Goal: Task Accomplishment & Management: Manage account settings

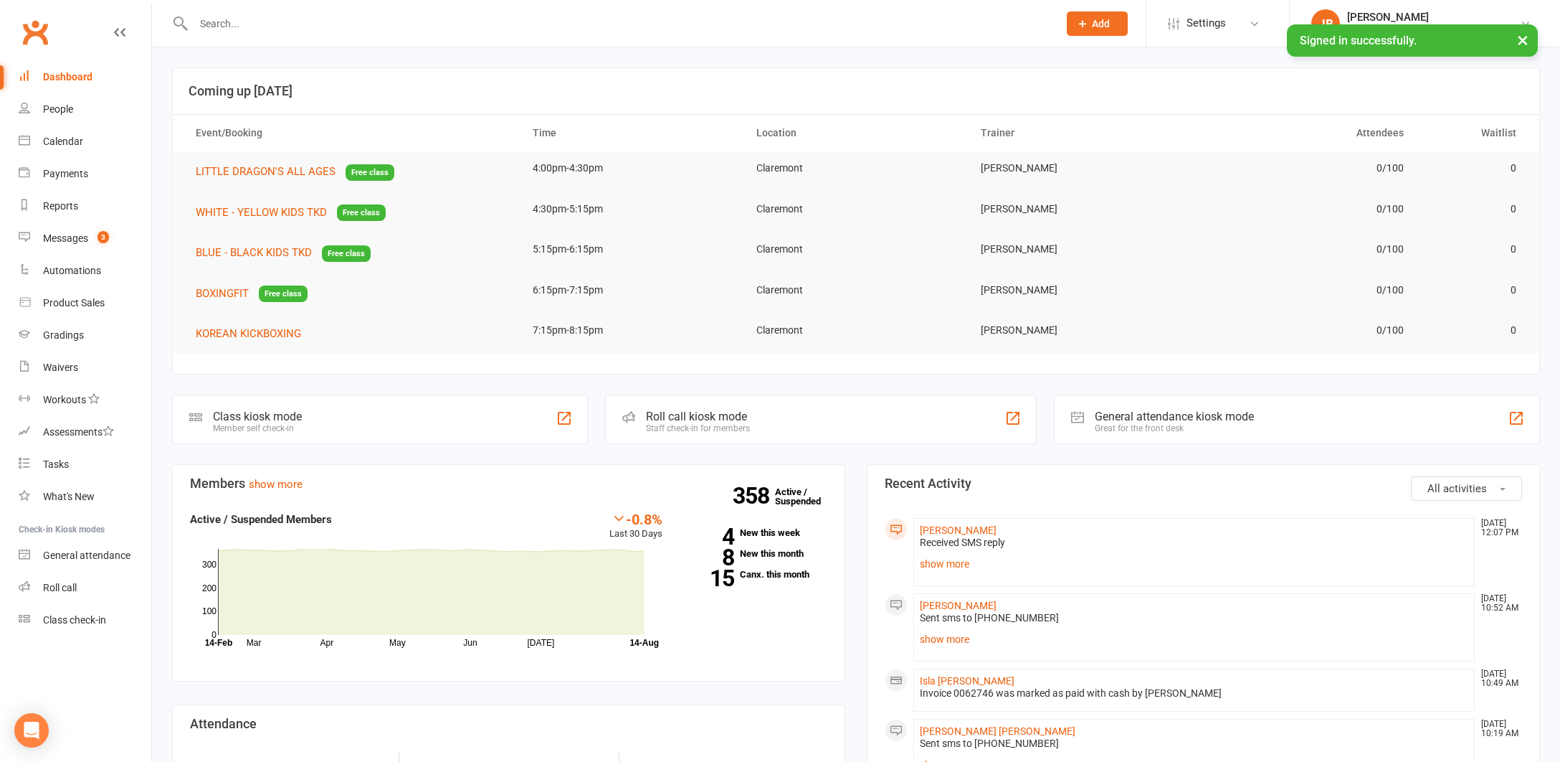
click at [72, 242] on div "Messages" at bounding box center [65, 237] width 45 height 11
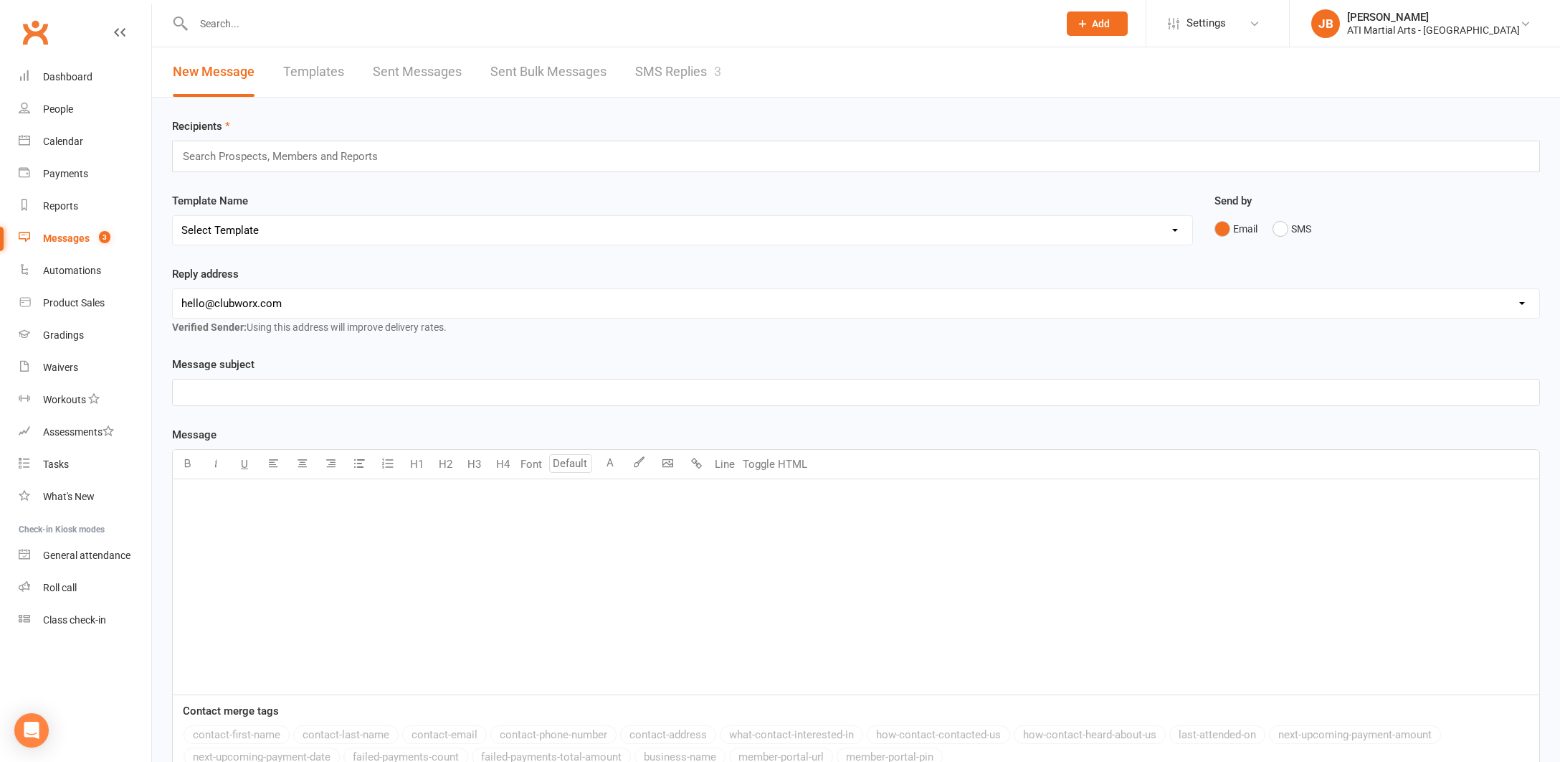
click at [651, 76] on link "SMS Replies 3" at bounding box center [678, 71] width 86 height 49
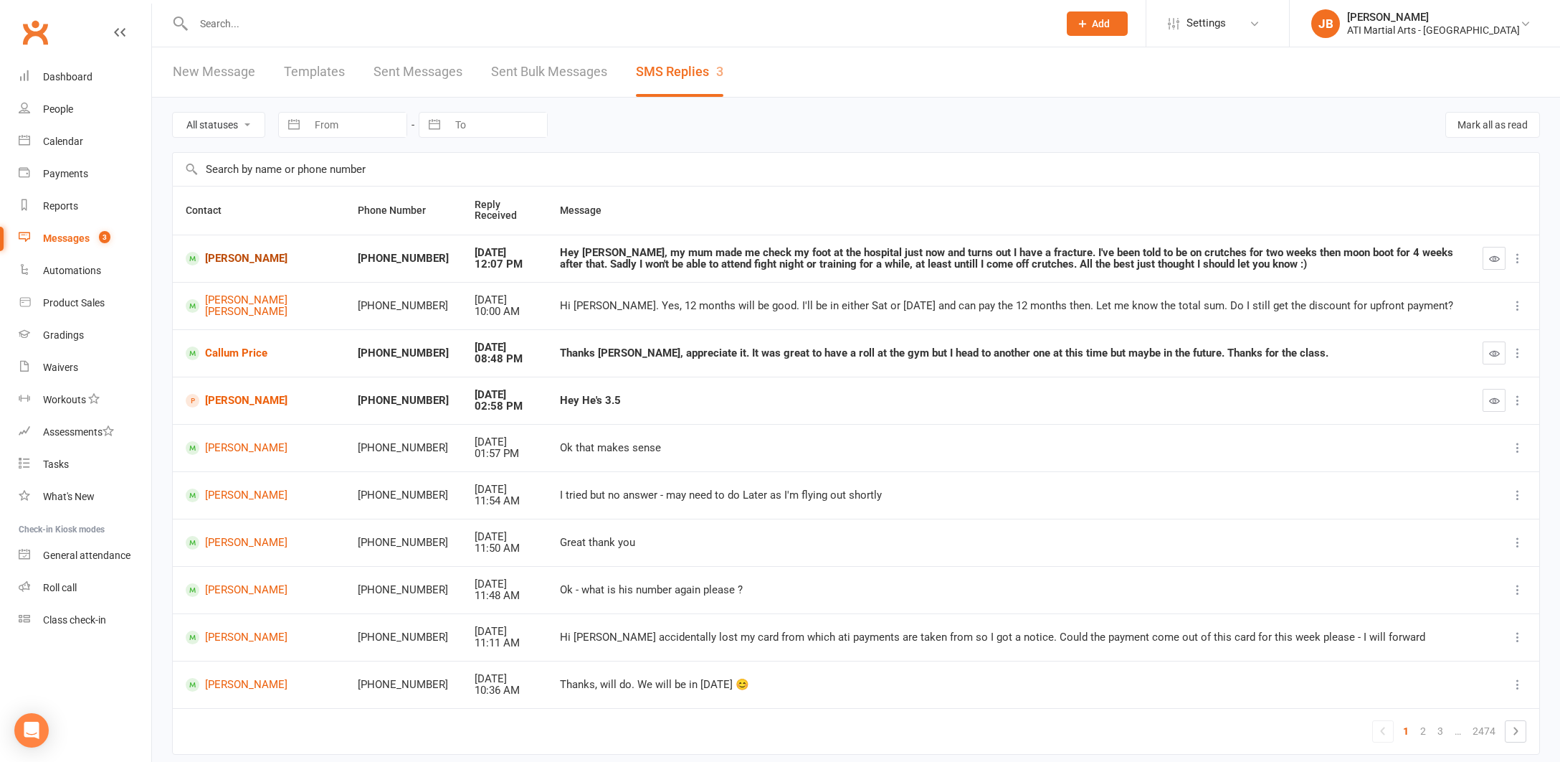
click at [224, 255] on link "[PERSON_NAME]" at bounding box center [259, 259] width 146 height 14
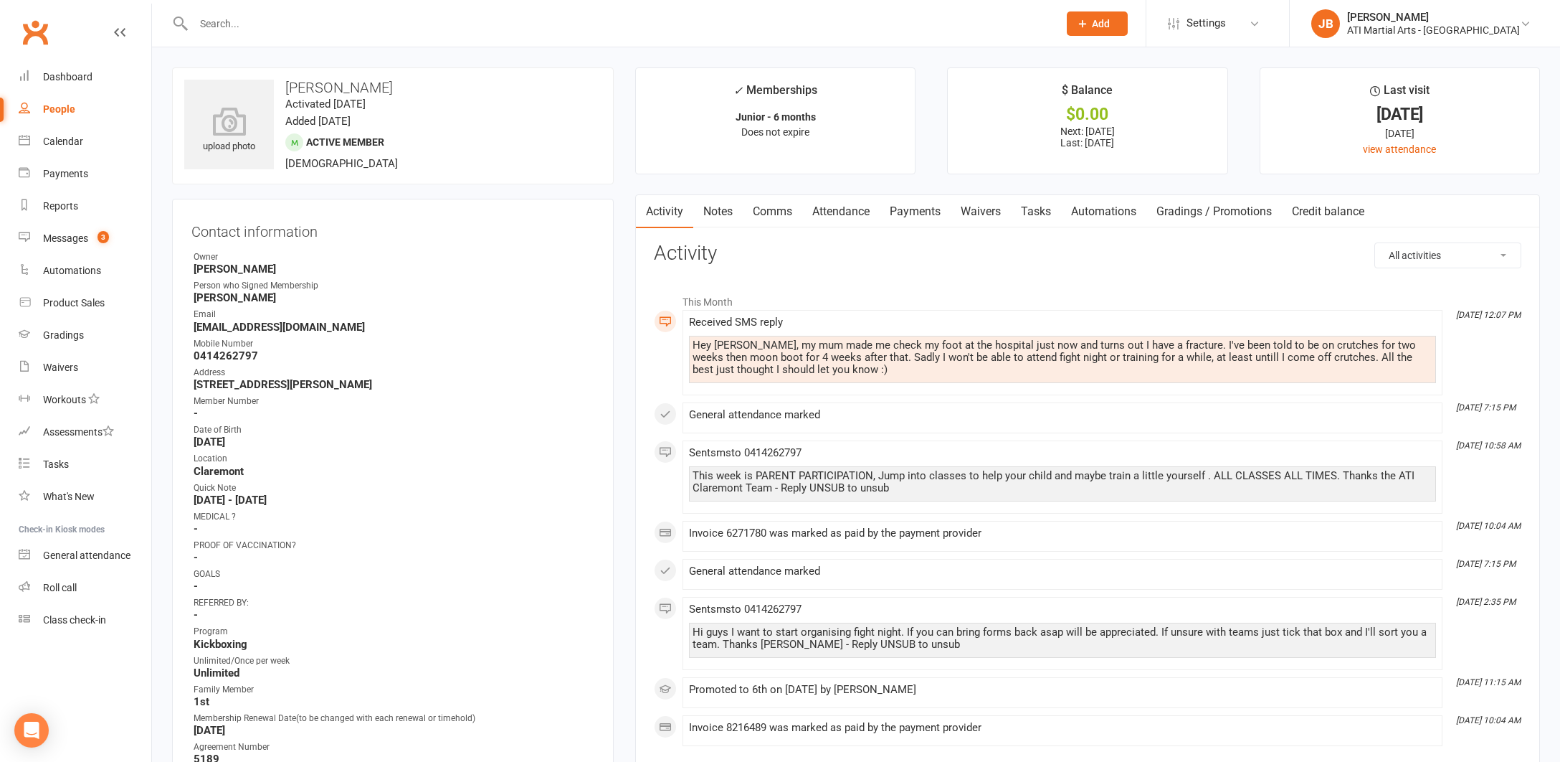
click at [34, 30] on link "Clubworx" at bounding box center [35, 32] width 36 height 36
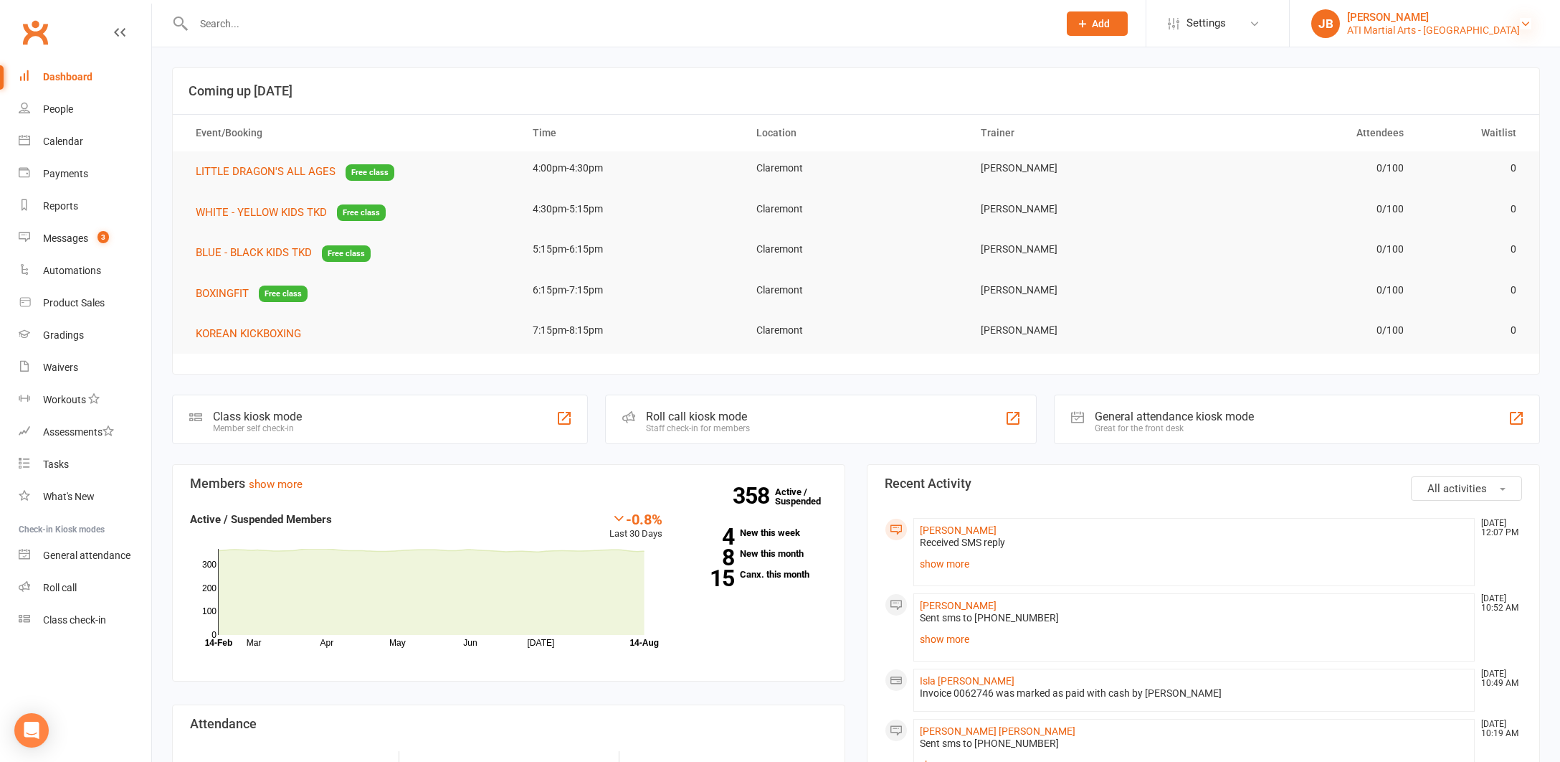
click at [1527, 23] on icon at bounding box center [1525, 23] width 11 height 11
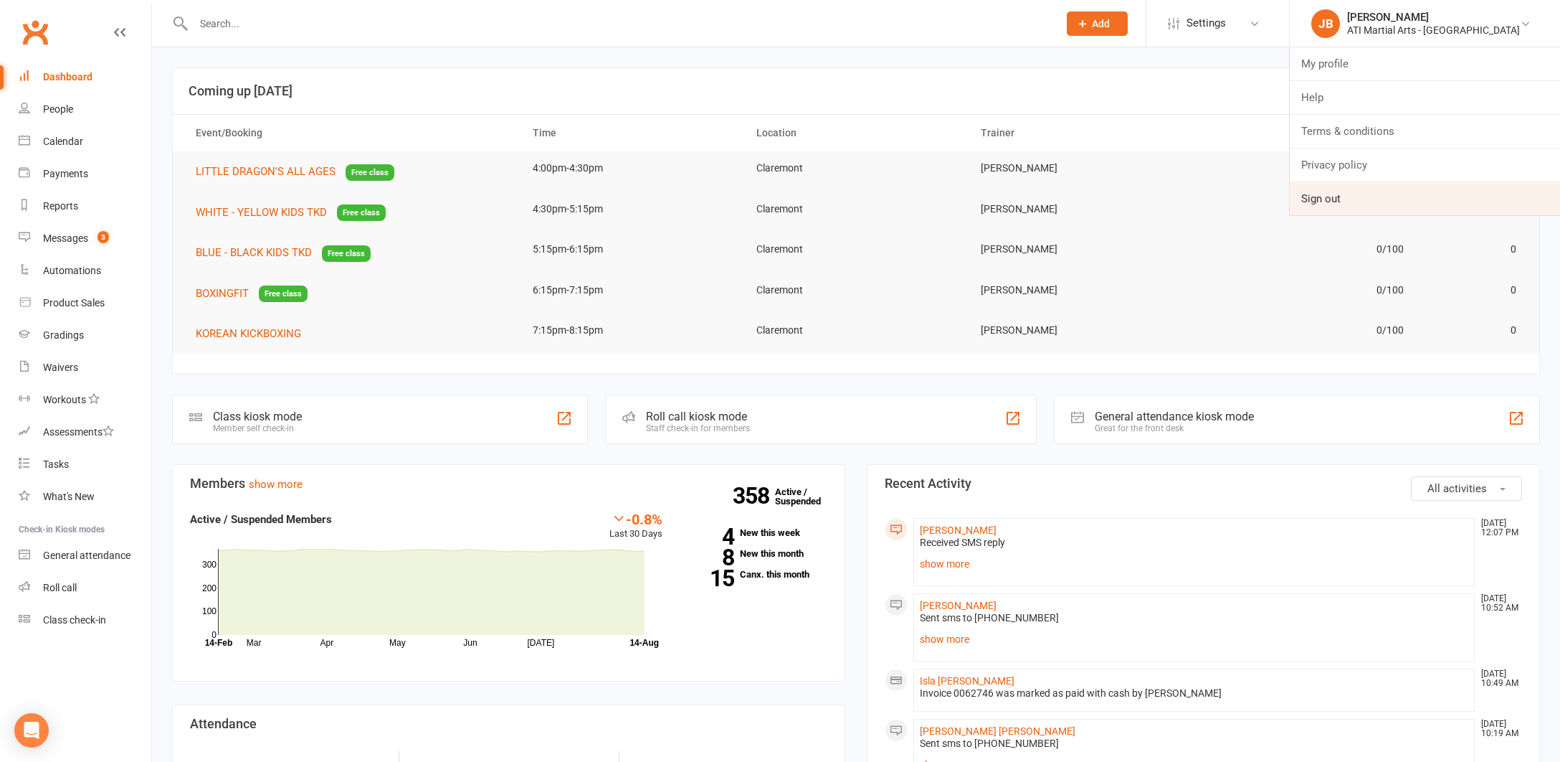
click at [1361, 201] on link "Sign out" at bounding box center [1425, 198] width 270 height 33
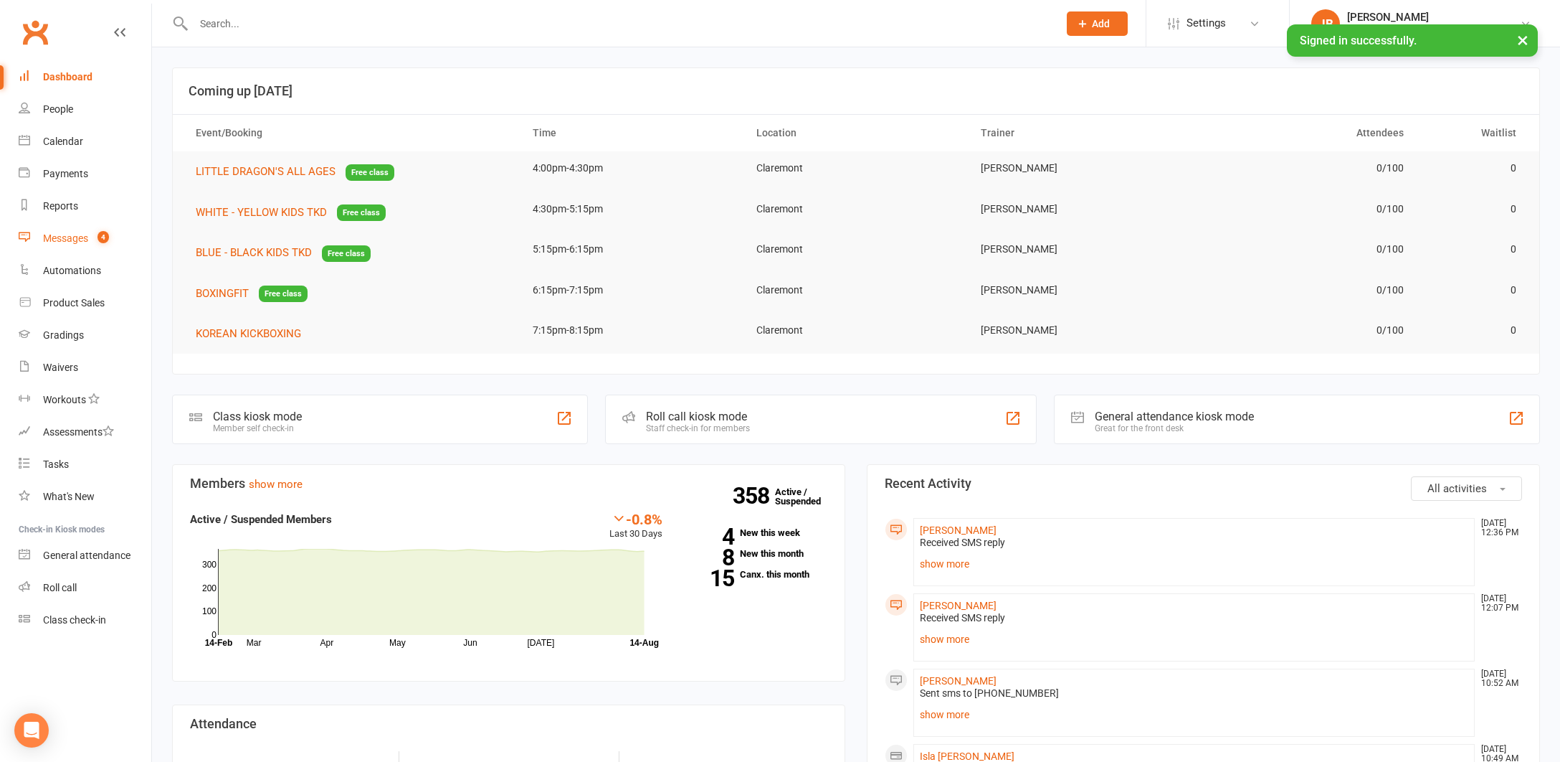
click at [72, 238] on div "Messages" at bounding box center [65, 237] width 45 height 11
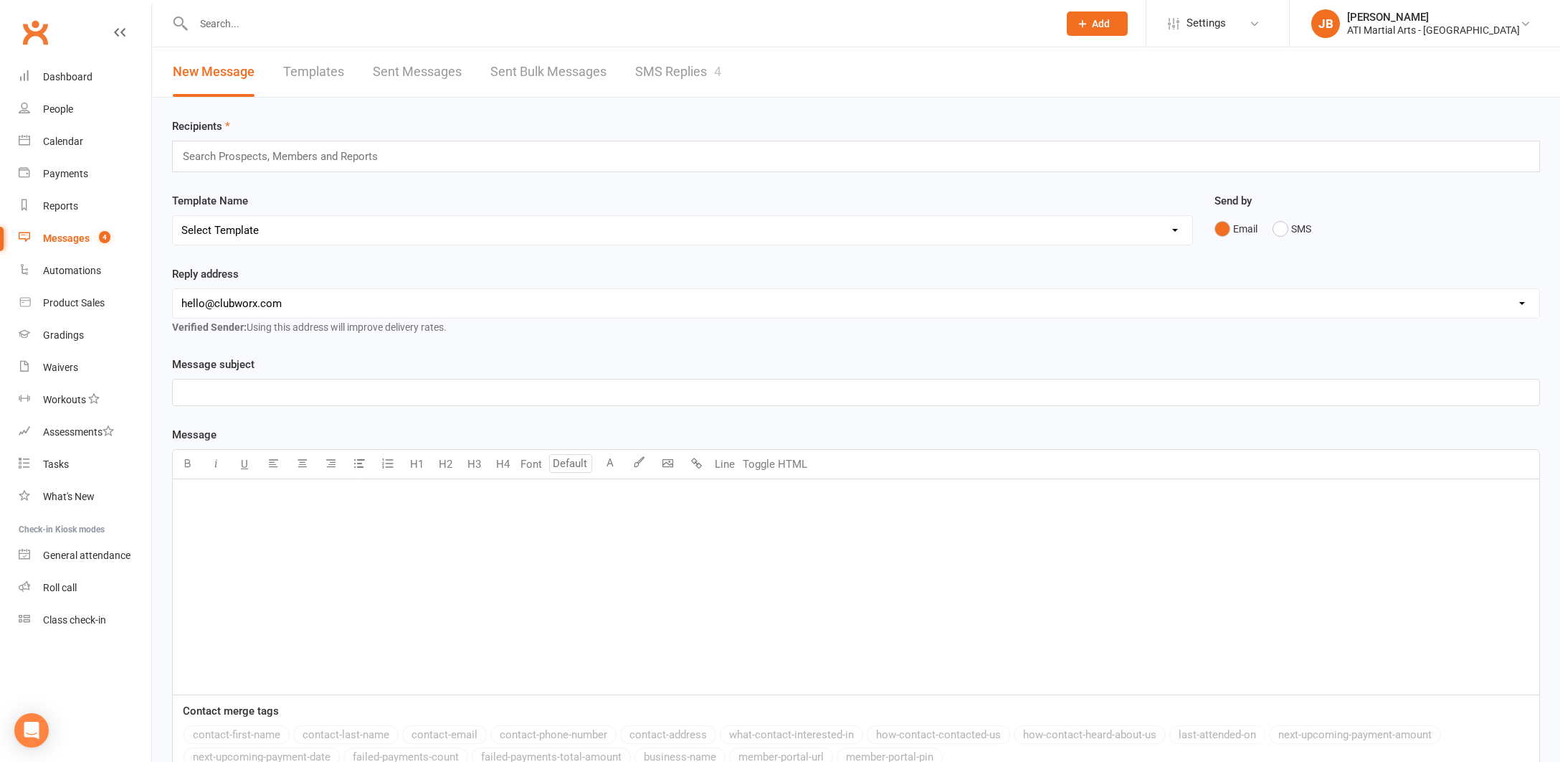
click at [658, 70] on link "SMS Replies 4" at bounding box center [678, 71] width 86 height 49
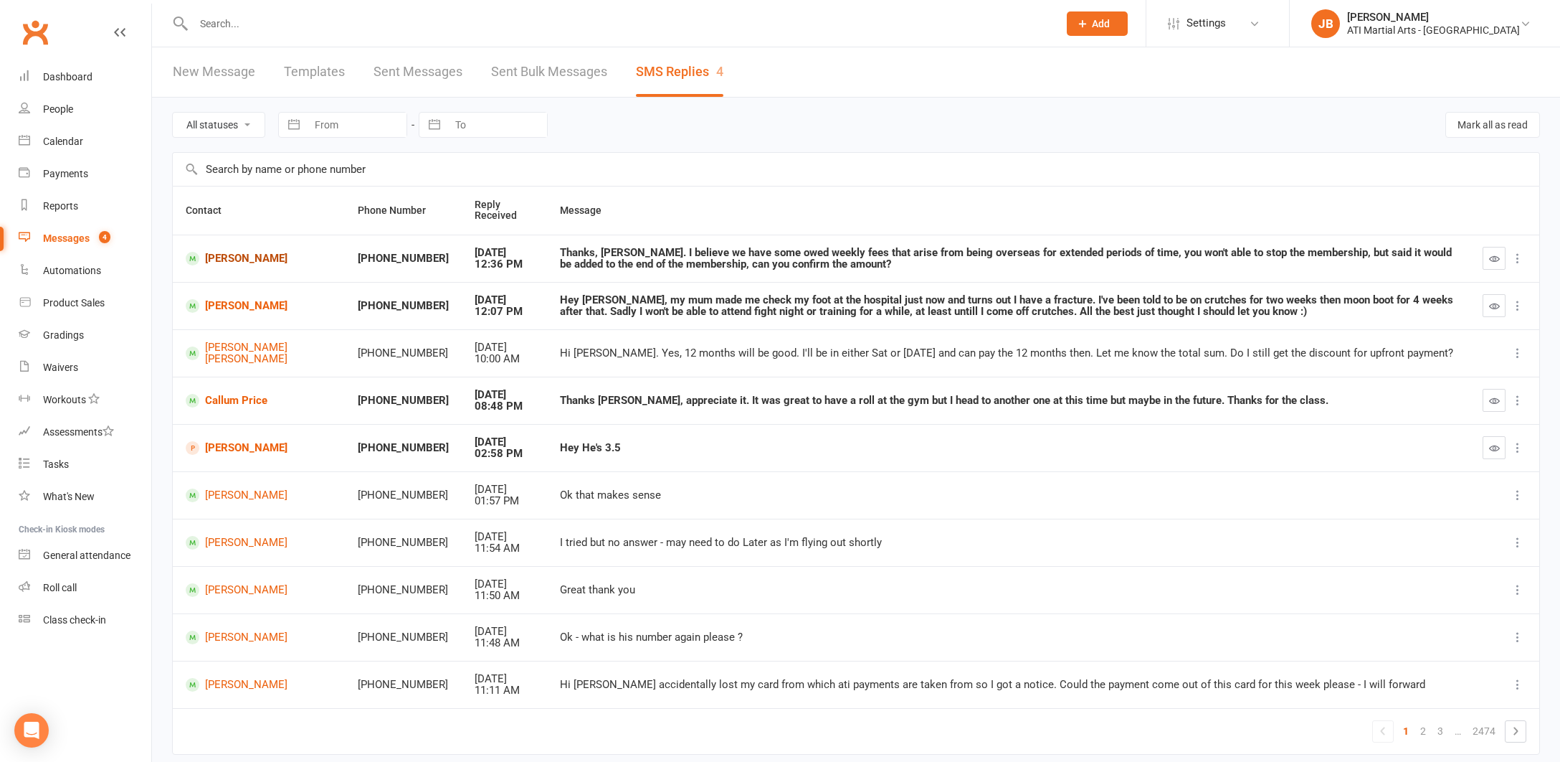
click at [225, 262] on link "Grace Wilkie-Elliott" at bounding box center [259, 259] width 146 height 14
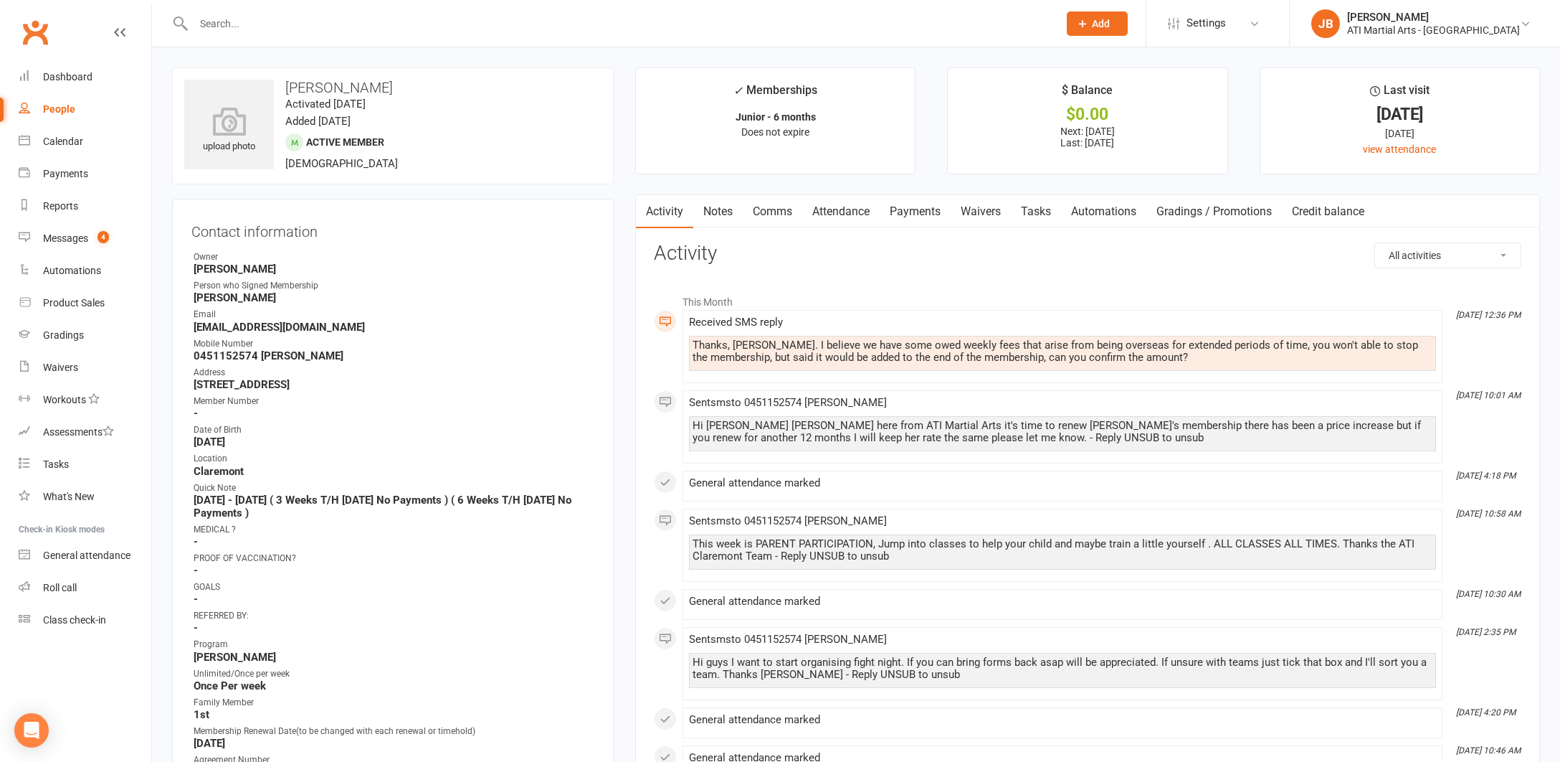
click at [929, 210] on link "Payments" at bounding box center [915, 211] width 71 height 33
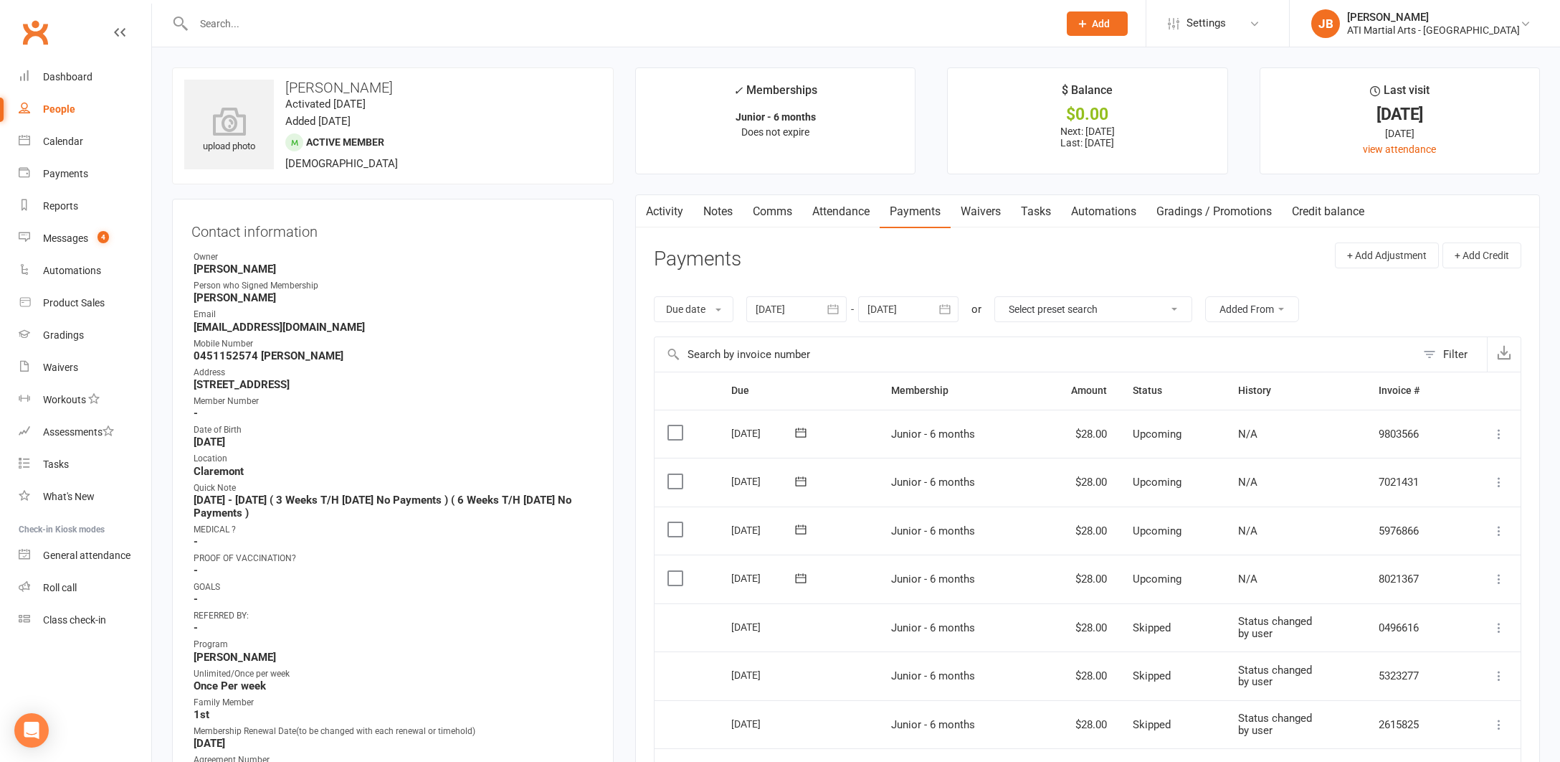
click at [777, 304] on div at bounding box center [797, 309] width 100 height 26
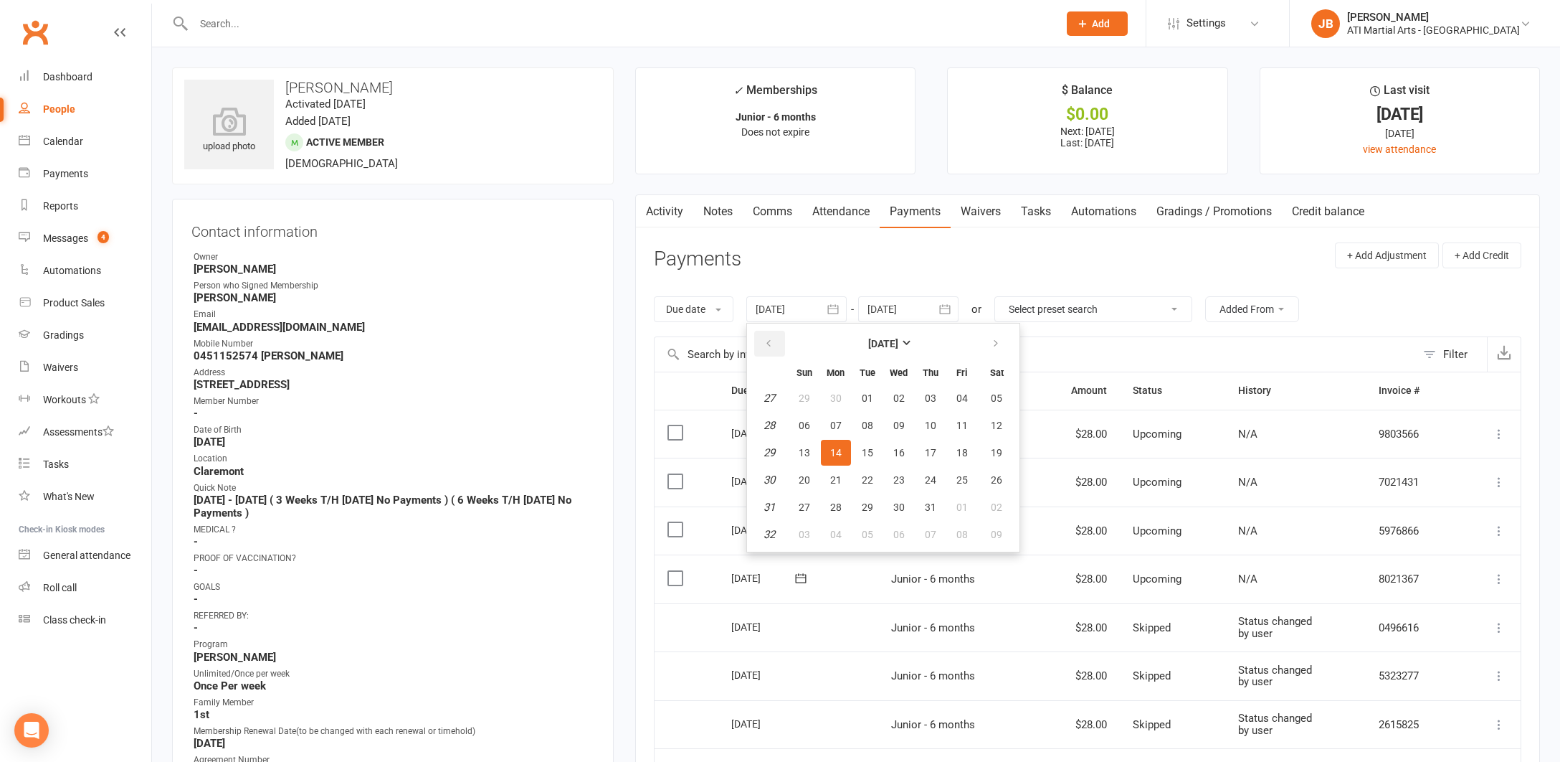
click at [774, 339] on icon "button" at bounding box center [769, 343] width 10 height 11
click at [932, 399] on span "01" at bounding box center [930, 397] width 11 height 11
type input "01 May 2025"
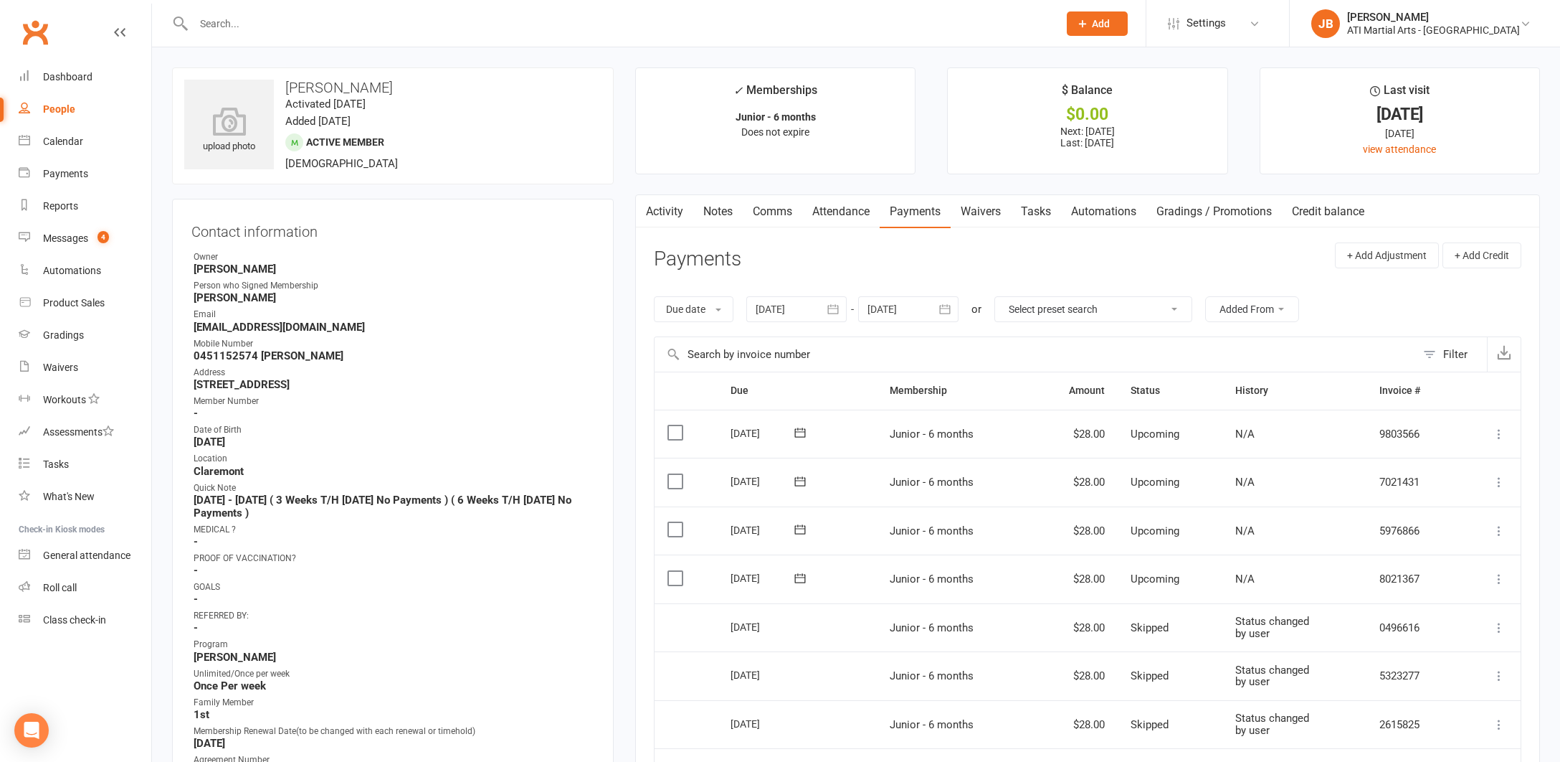
click at [770, 212] on link "Comms" at bounding box center [773, 211] width 60 height 33
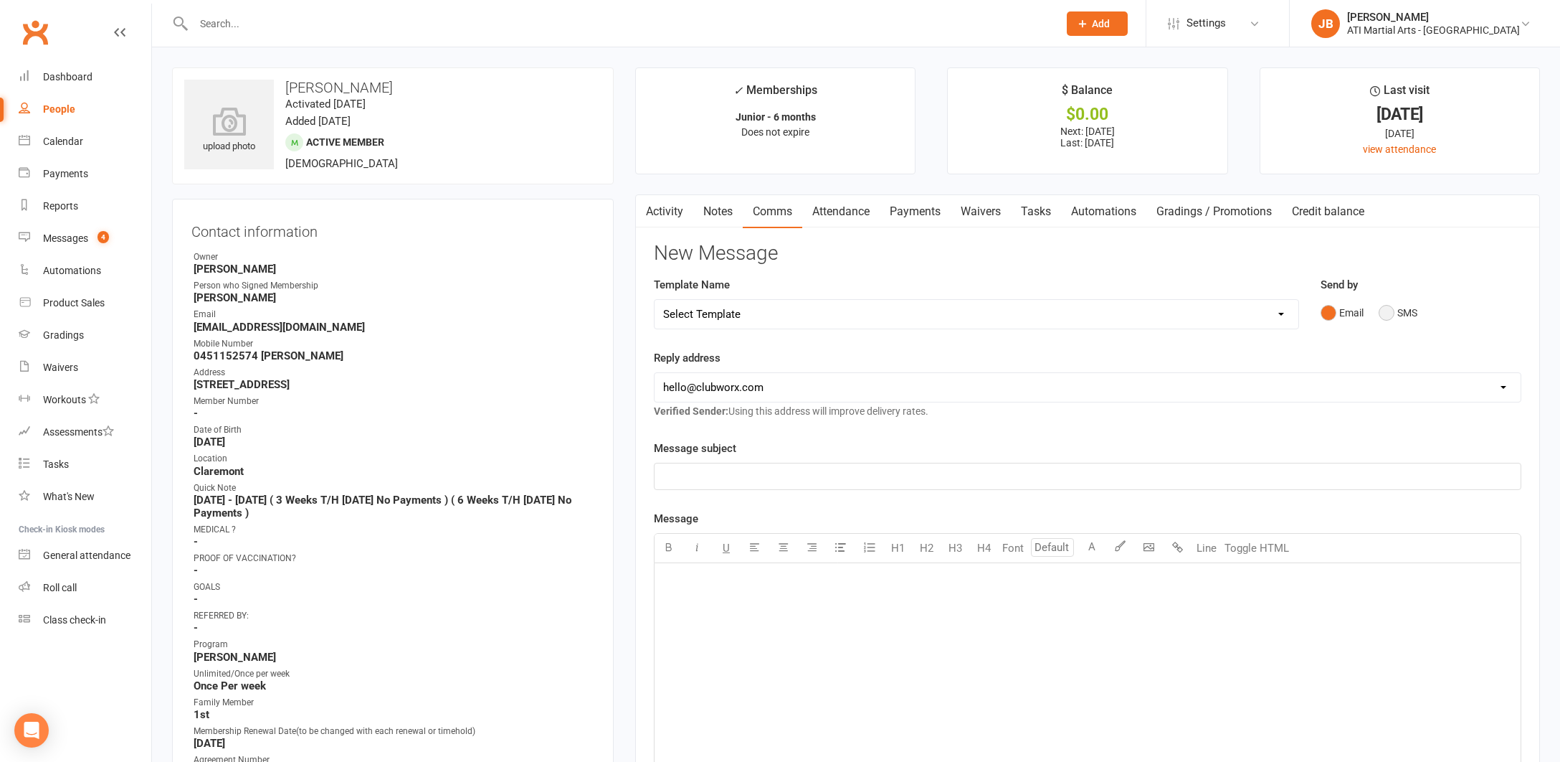
click at [1389, 311] on button "SMS" at bounding box center [1398, 312] width 39 height 27
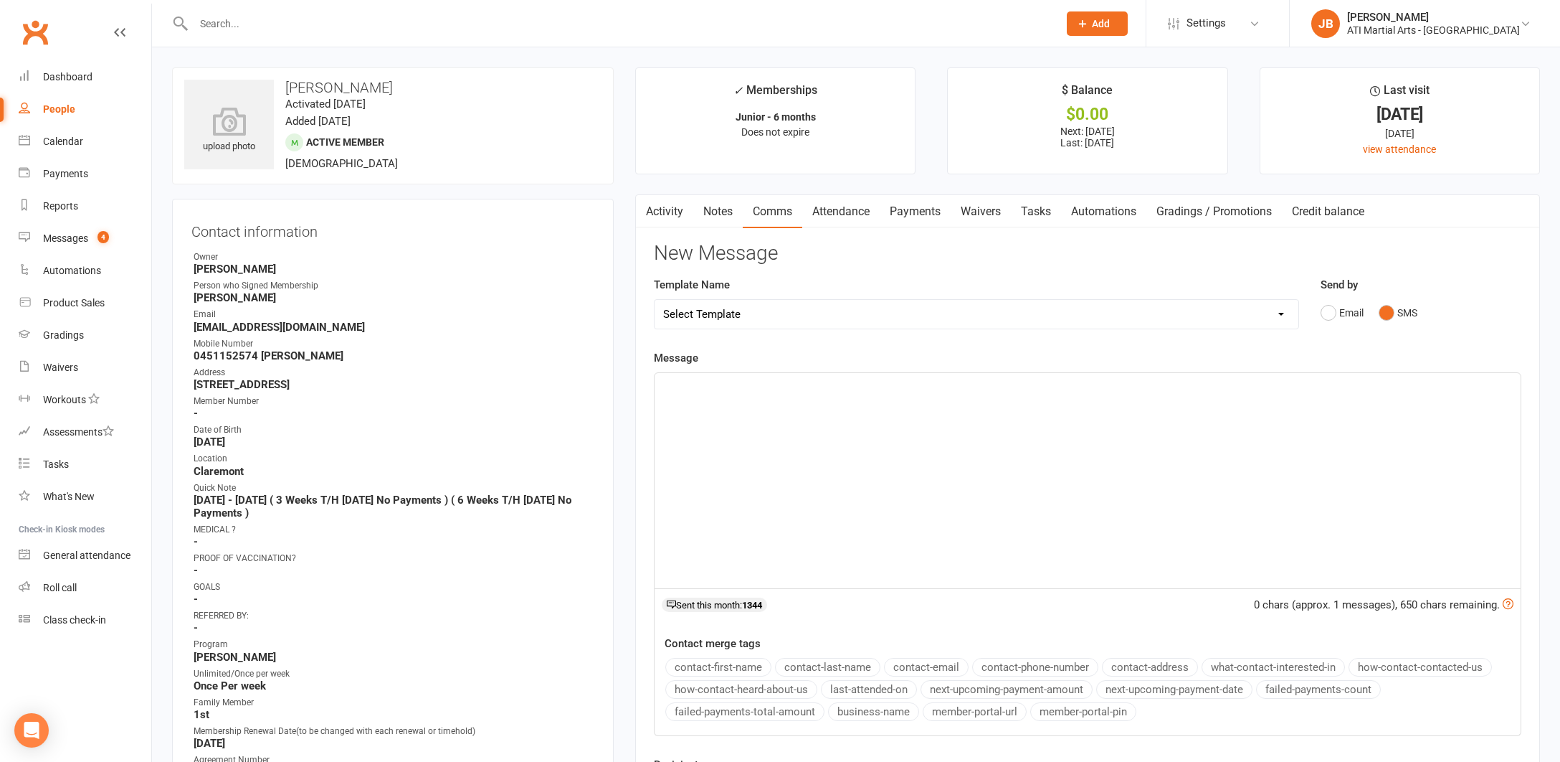
click at [703, 387] on p "﻿" at bounding box center [1087, 385] width 849 height 17
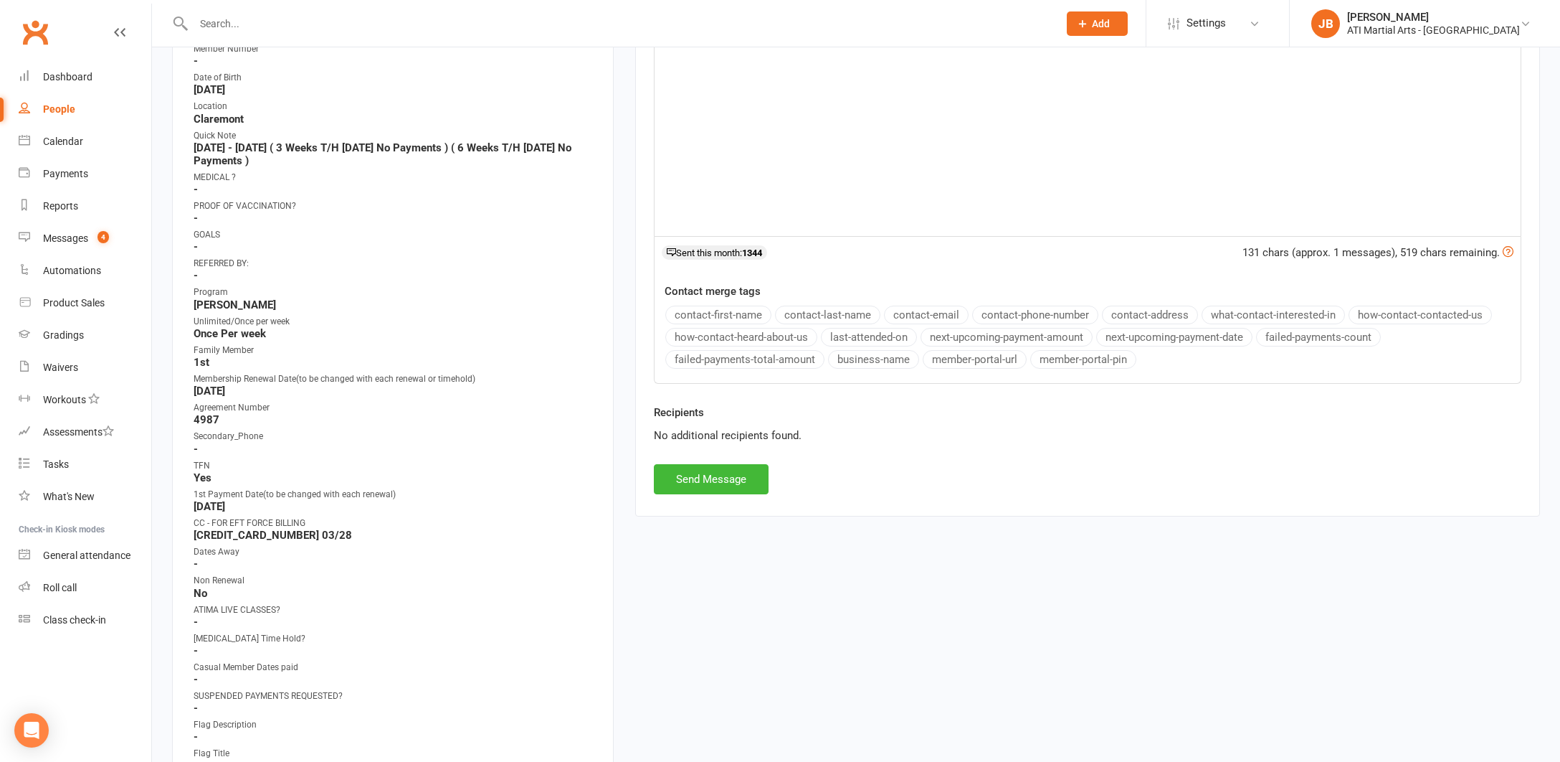
scroll to position [354, 0]
click at [709, 480] on button "Send Message" at bounding box center [711, 477] width 115 height 30
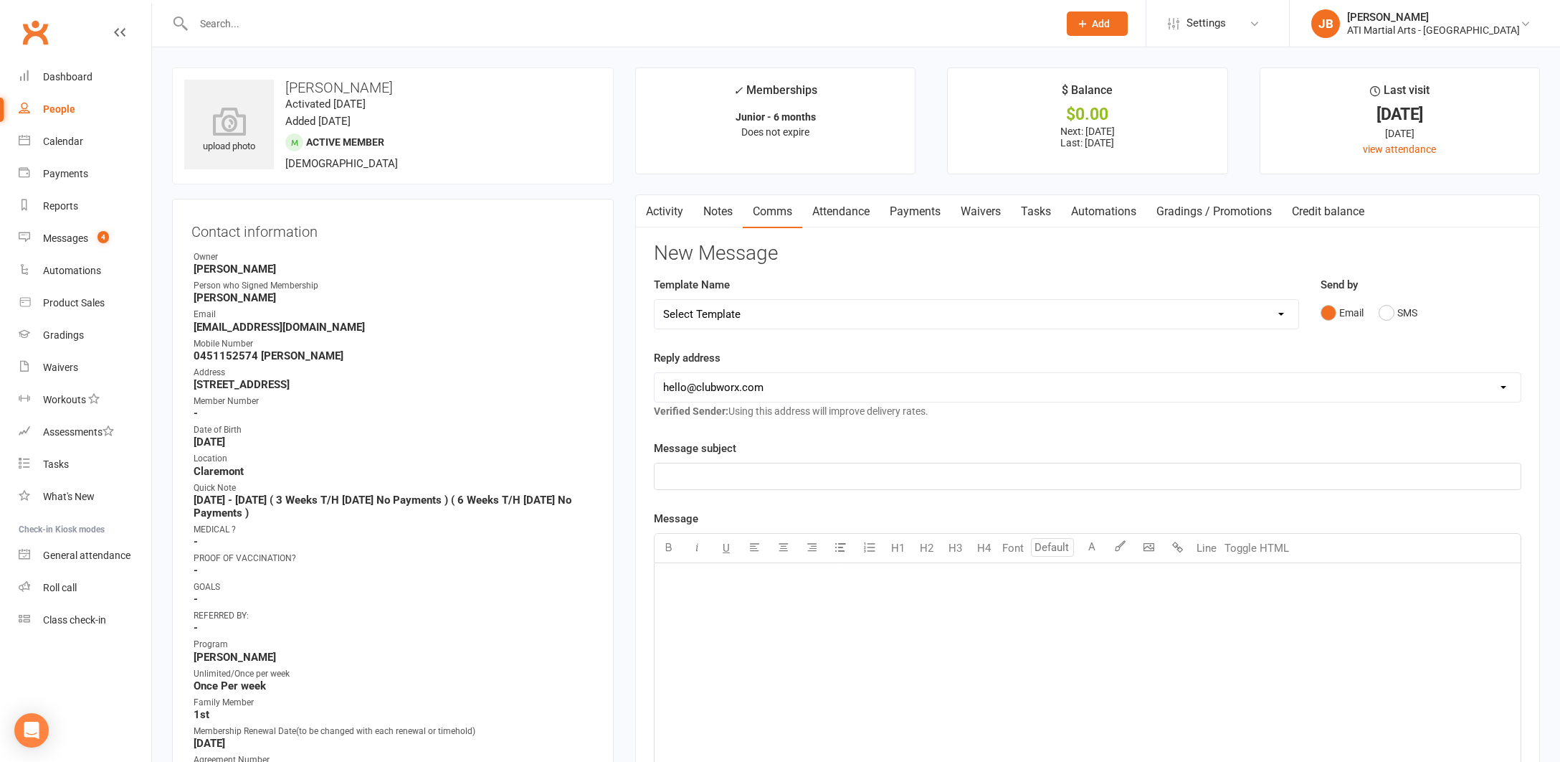
scroll to position [0, 0]
click at [663, 212] on link "Activity" at bounding box center [664, 211] width 57 height 33
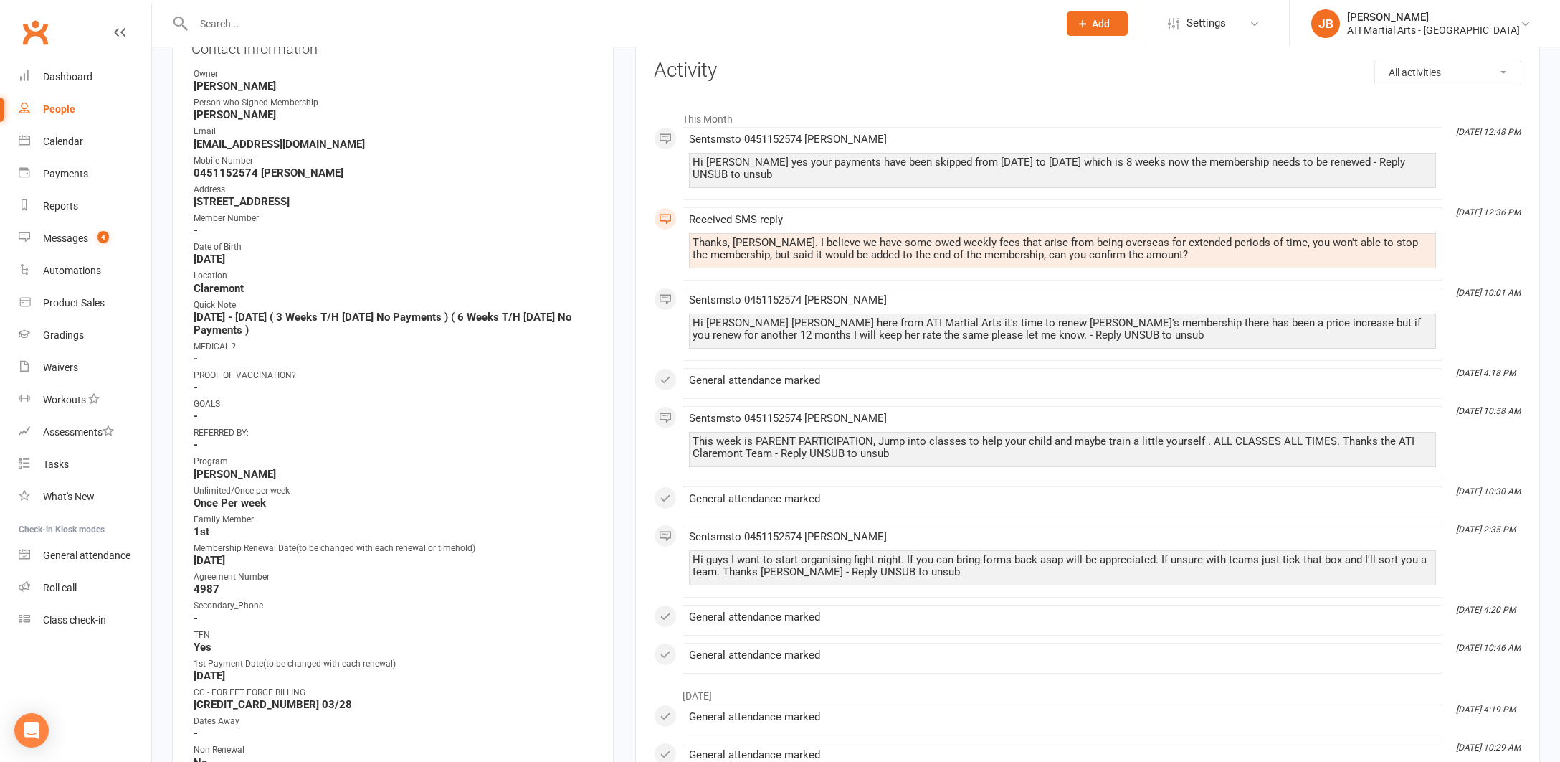
scroll to position [193, 0]
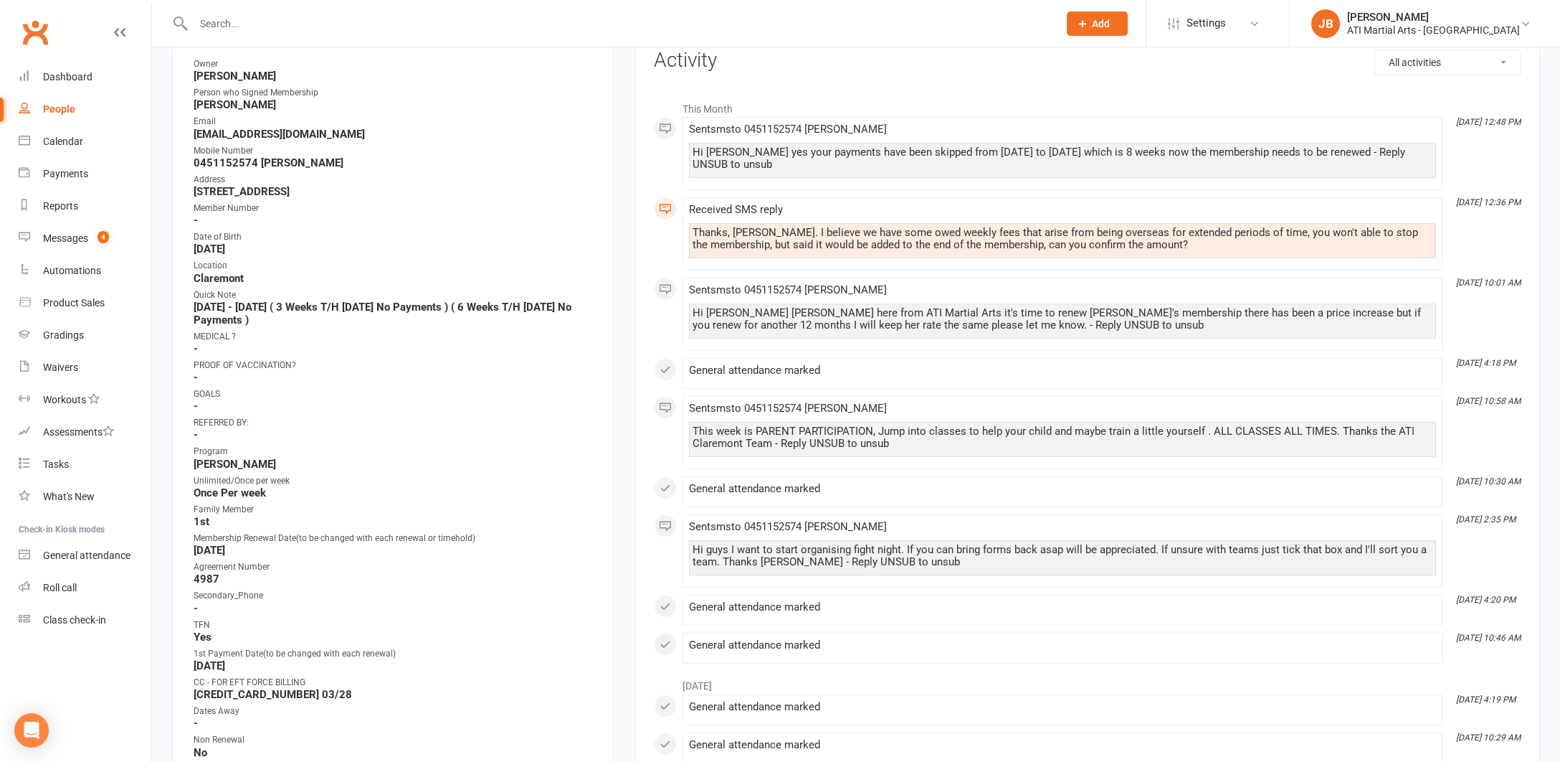
click at [34, 33] on link "Clubworx" at bounding box center [35, 32] width 36 height 36
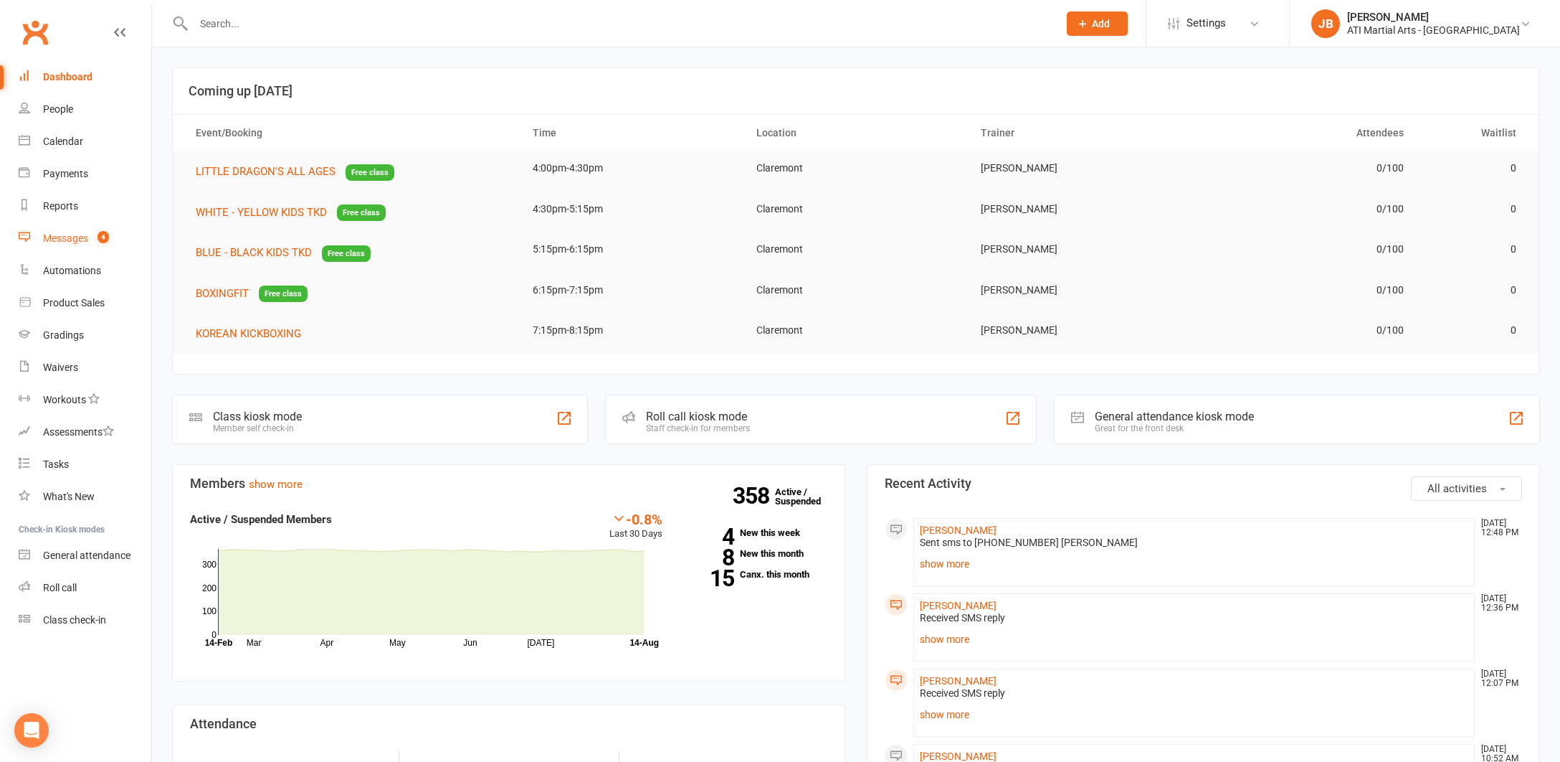
click at [69, 242] on div "Messages" at bounding box center [65, 237] width 45 height 11
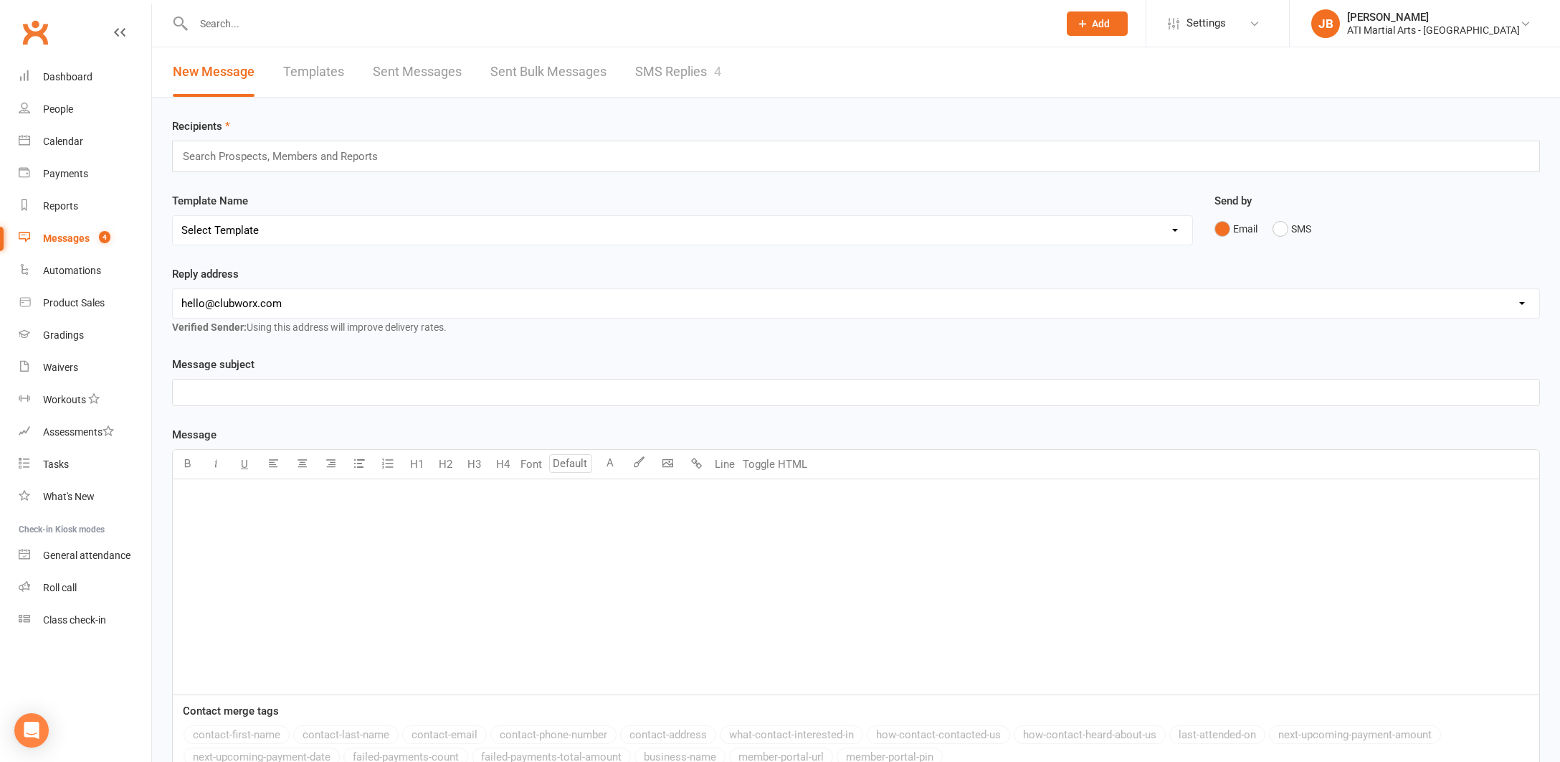
click at [685, 71] on link "SMS Replies 4" at bounding box center [678, 71] width 86 height 49
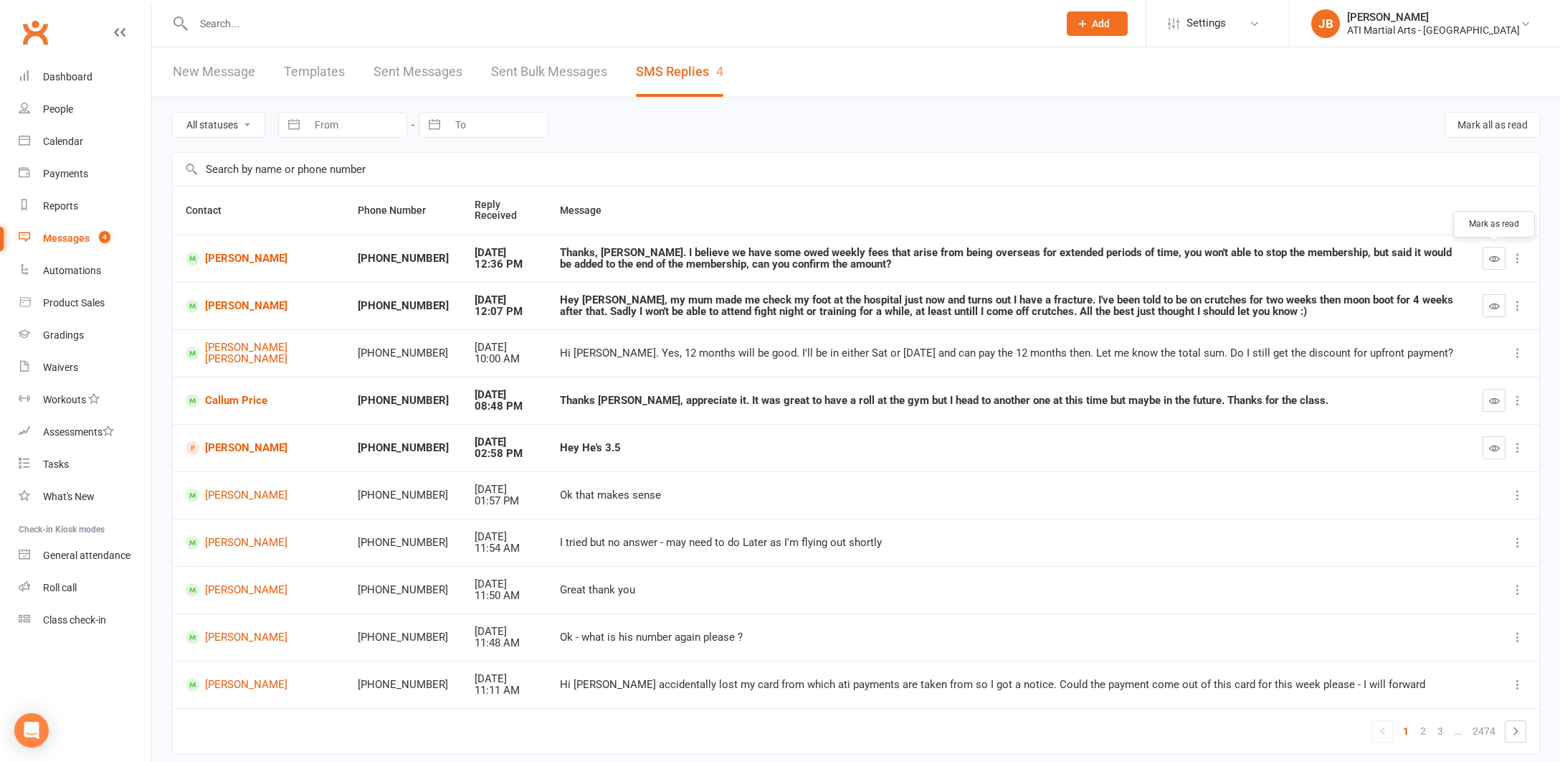
click at [1492, 259] on icon "button" at bounding box center [1494, 258] width 11 height 11
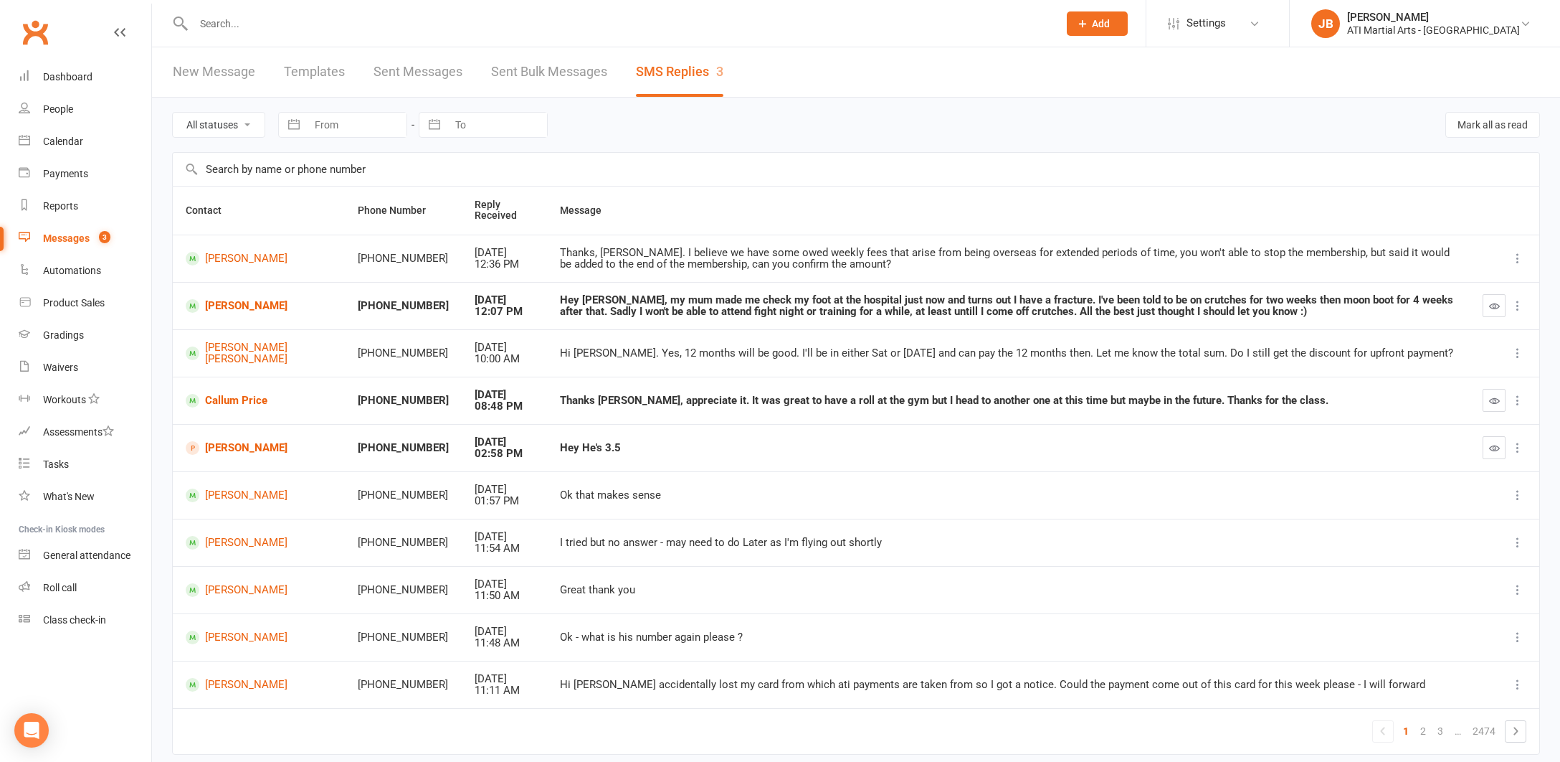
click at [38, 33] on link "Clubworx" at bounding box center [35, 32] width 36 height 36
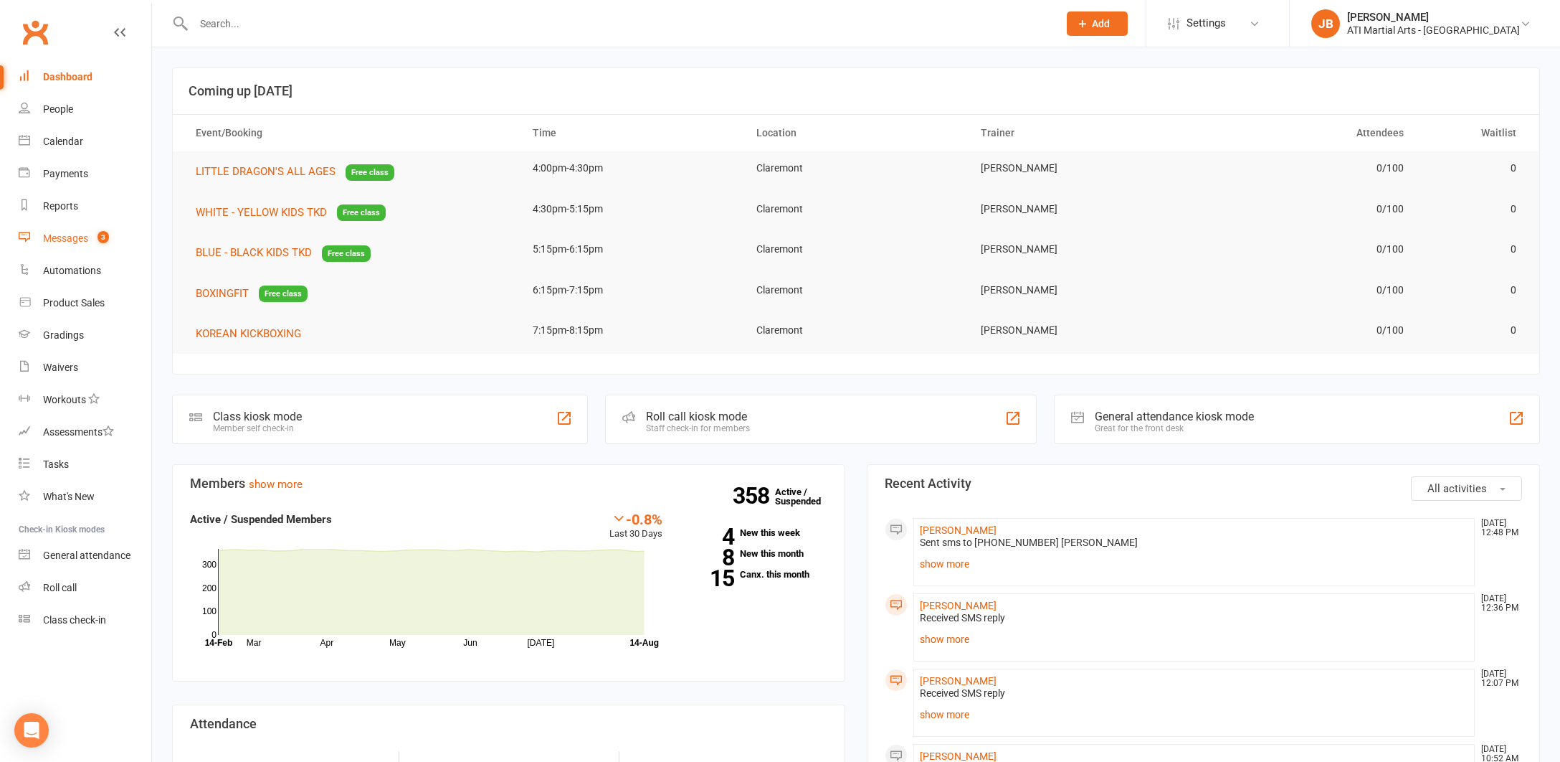
click at [65, 240] on div "Messages" at bounding box center [65, 237] width 45 height 11
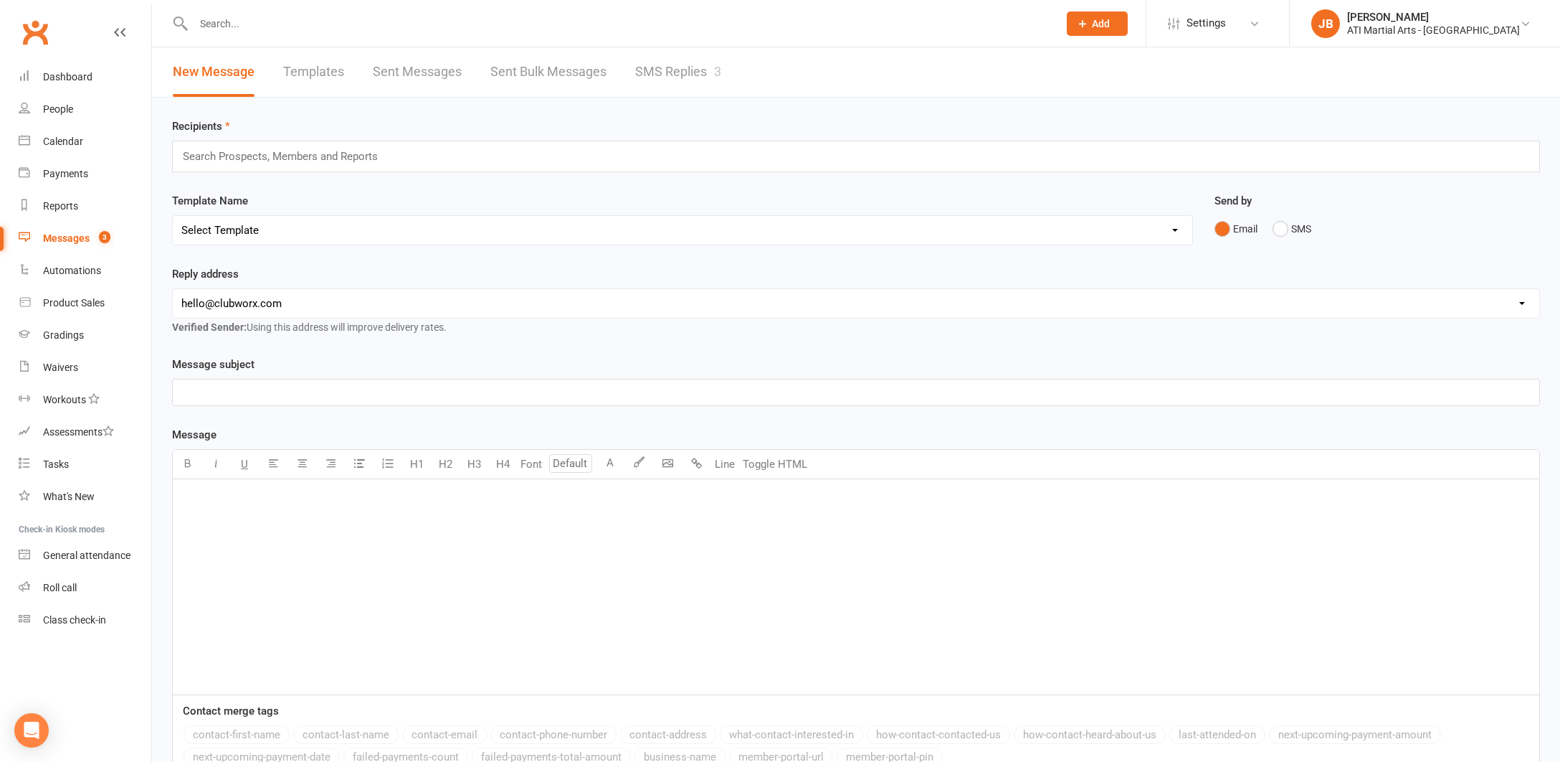
click at [640, 73] on link "SMS Replies 3" at bounding box center [678, 71] width 86 height 49
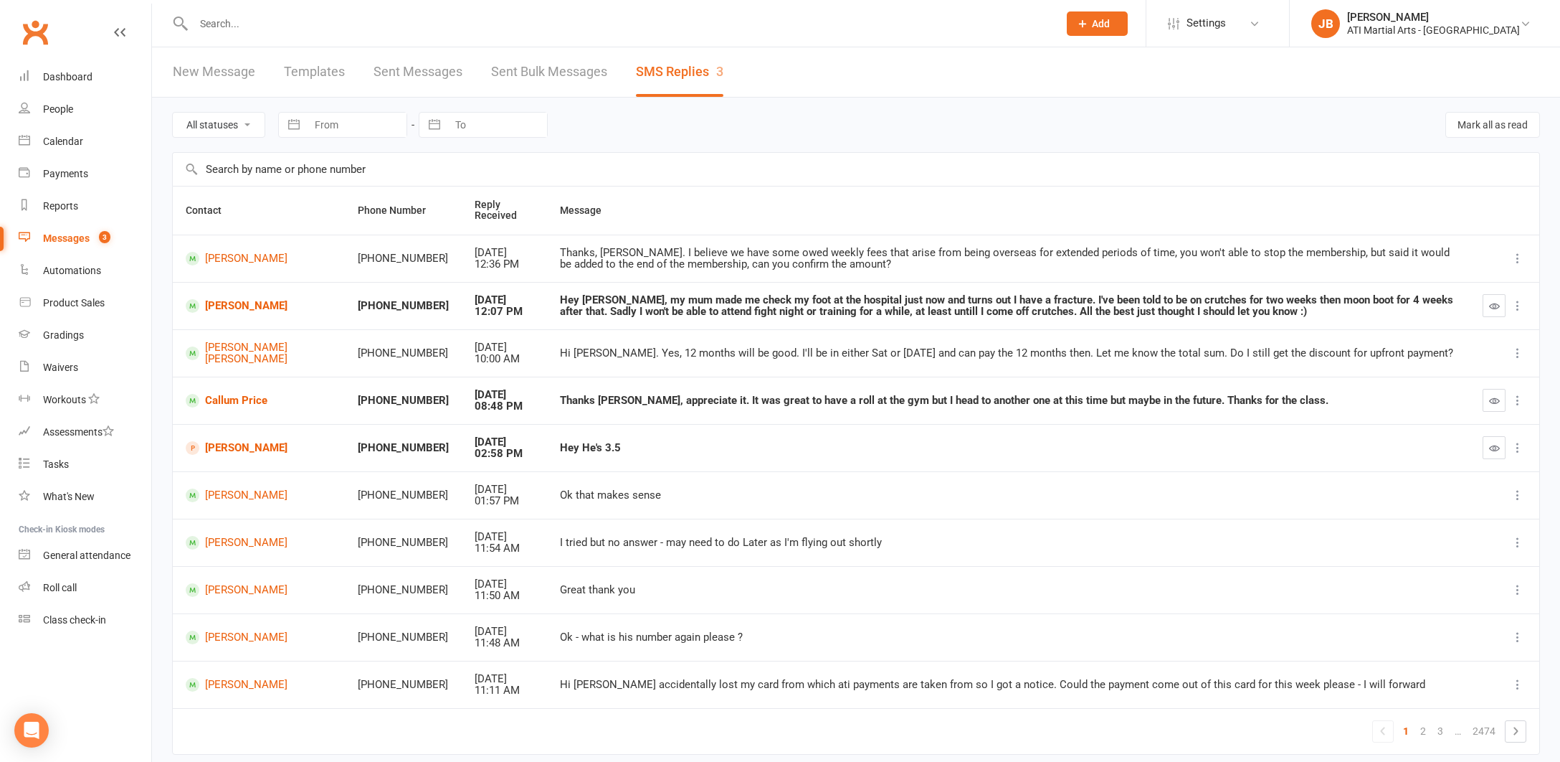
click at [35, 34] on link "Clubworx" at bounding box center [35, 32] width 36 height 36
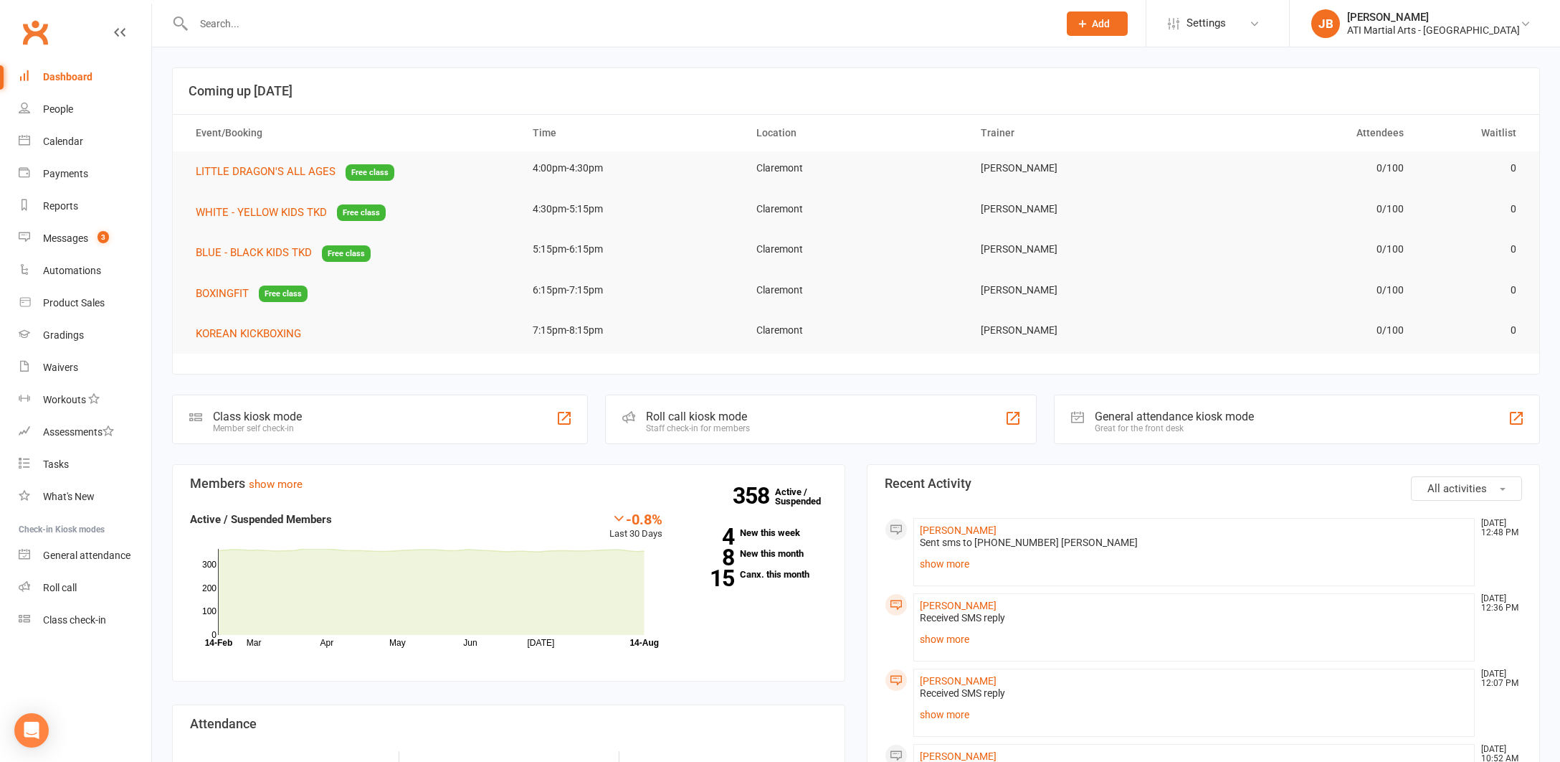
click at [36, 31] on link "Clubworx" at bounding box center [35, 32] width 36 height 36
click at [68, 239] on div "Messages" at bounding box center [65, 237] width 45 height 11
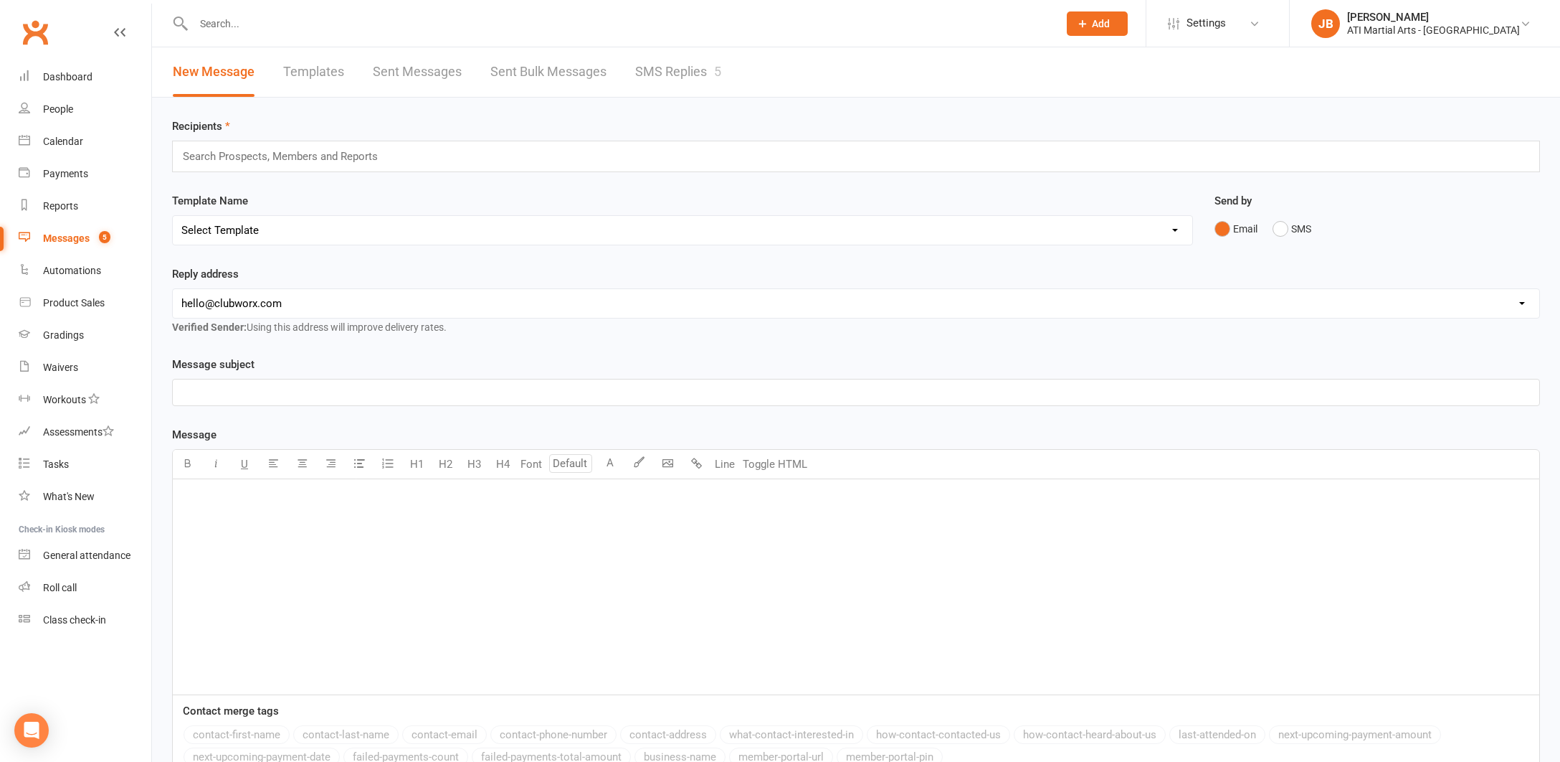
click at [660, 70] on link "SMS Replies 5" at bounding box center [678, 71] width 86 height 49
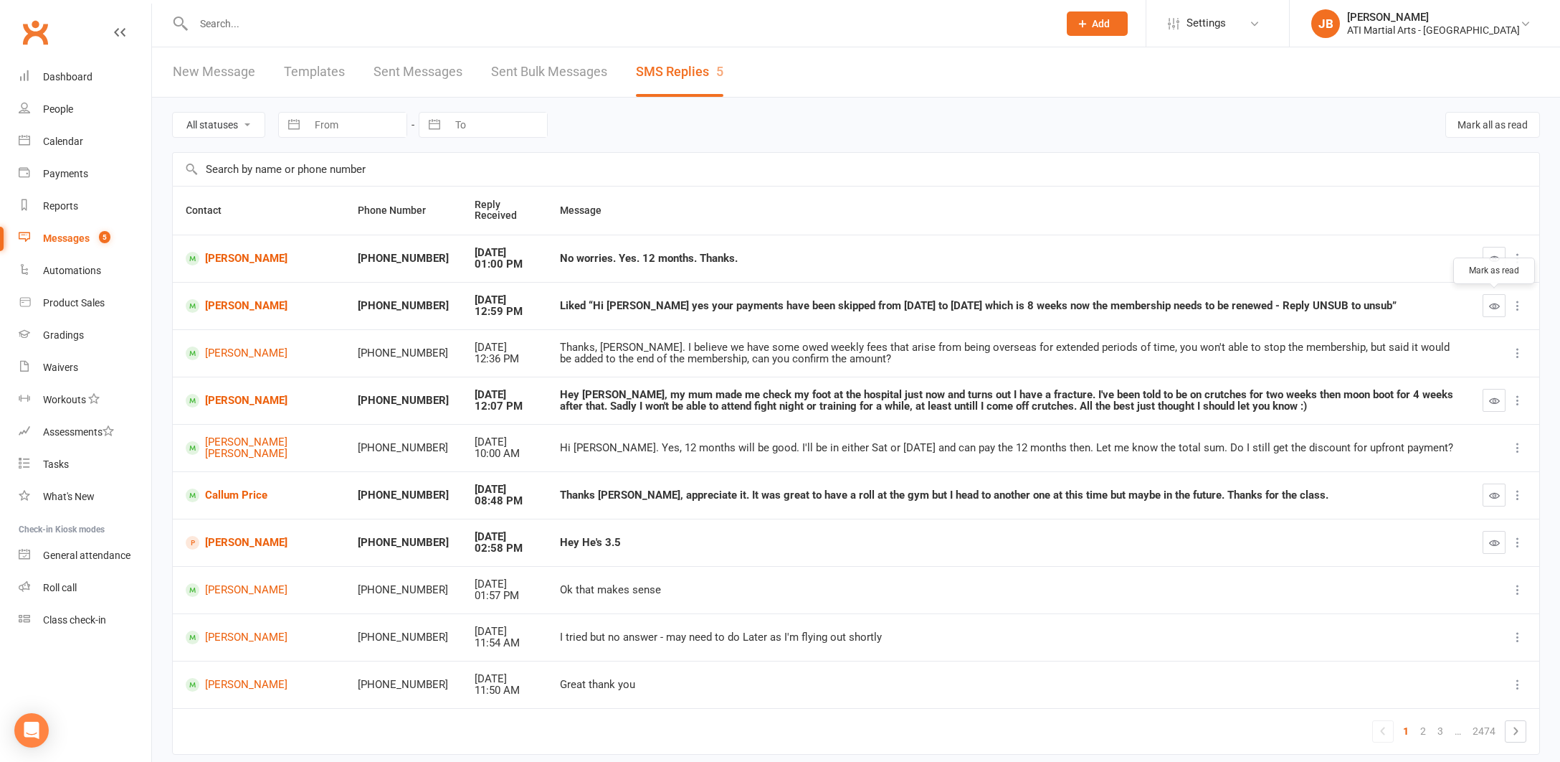
click at [1494, 303] on icon "button" at bounding box center [1494, 305] width 11 height 11
click at [1493, 258] on icon "button" at bounding box center [1494, 258] width 11 height 11
click at [219, 256] on link "[PERSON_NAME]" at bounding box center [259, 259] width 146 height 14
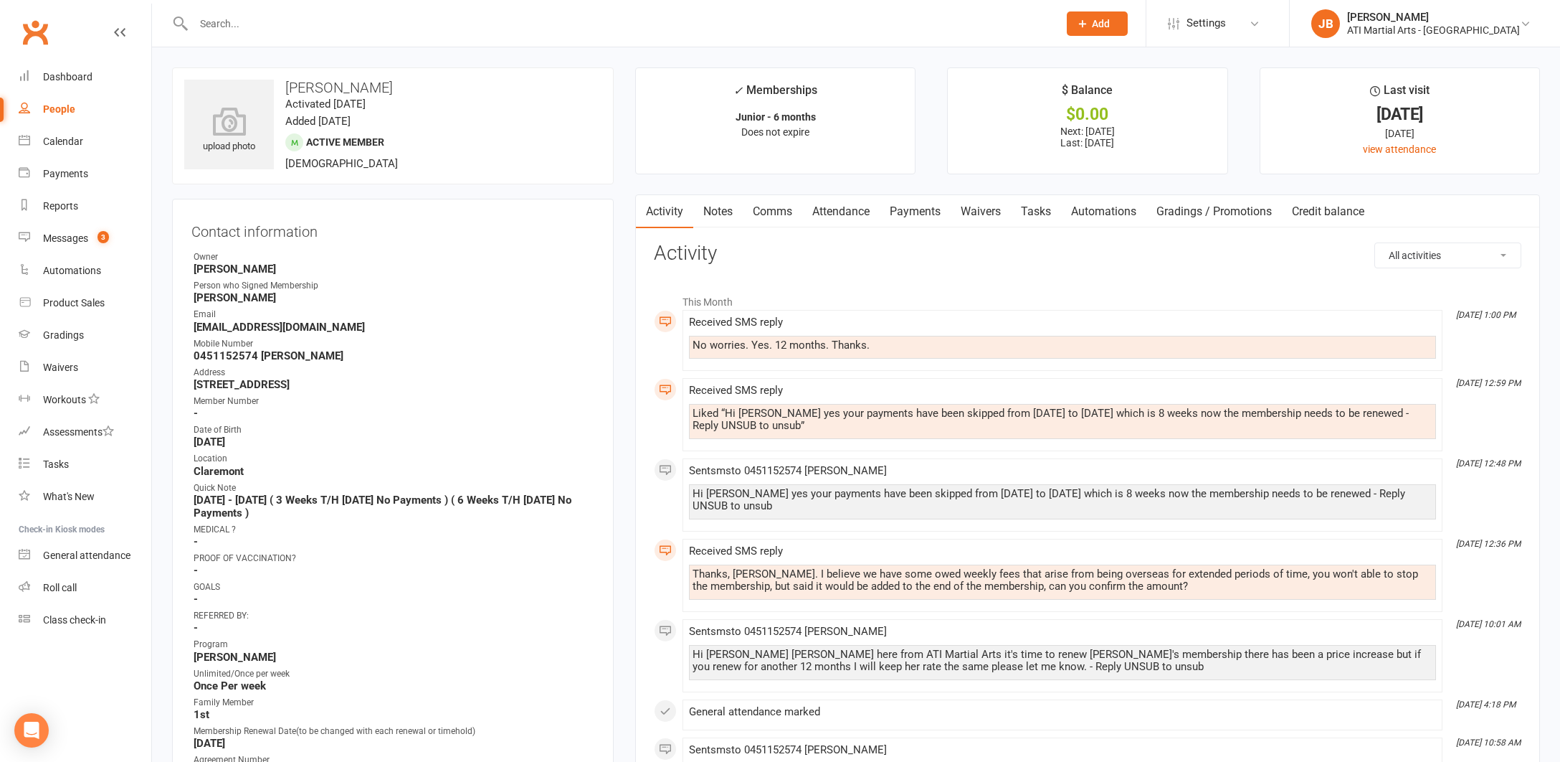
click at [767, 211] on link "Comms" at bounding box center [773, 211] width 60 height 33
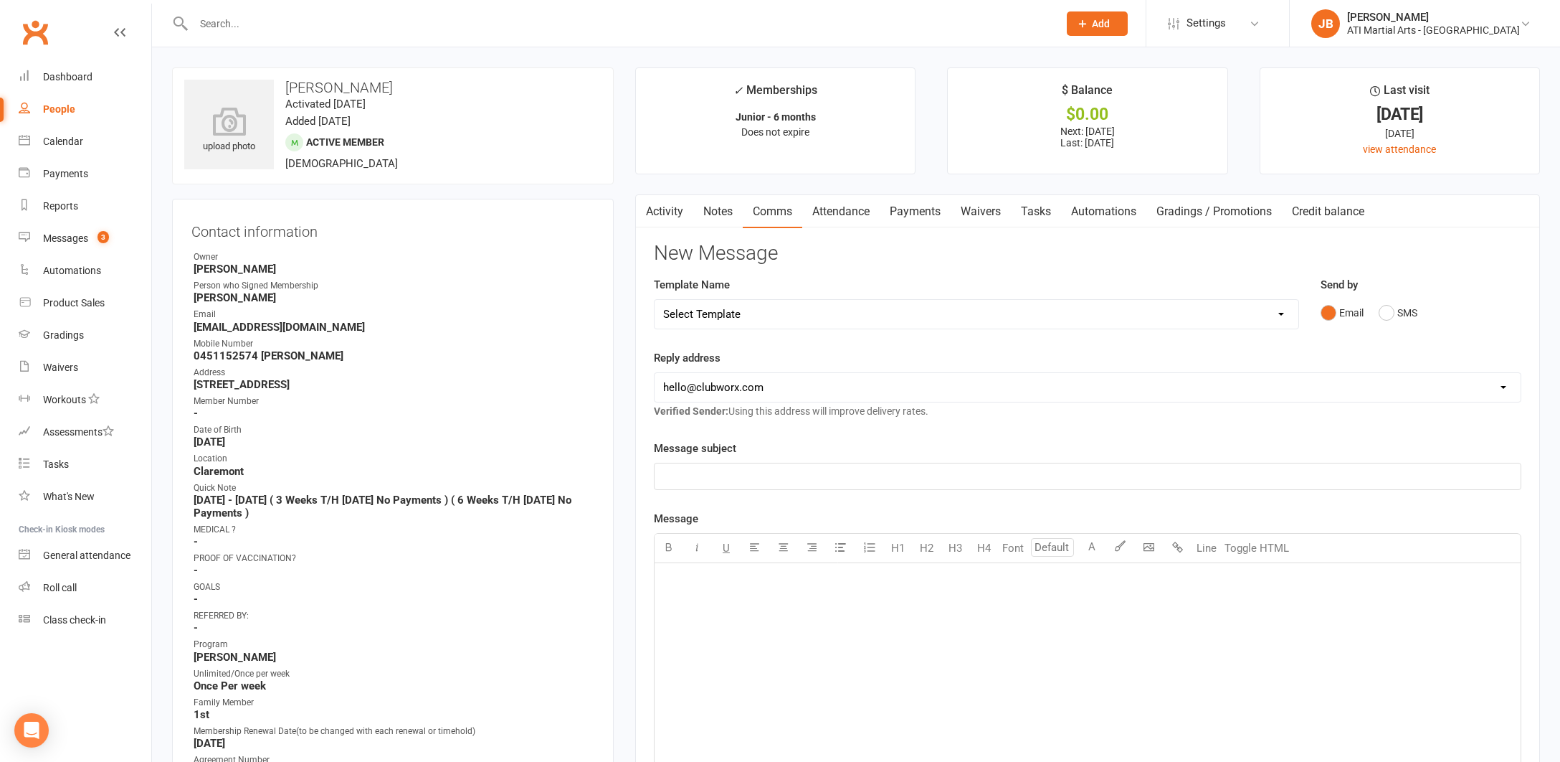
drag, startPoint x: 1387, startPoint y: 311, endPoint x: 1238, endPoint y: 331, distance: 149.7
click at [1385, 312] on button "SMS" at bounding box center [1398, 312] width 39 height 27
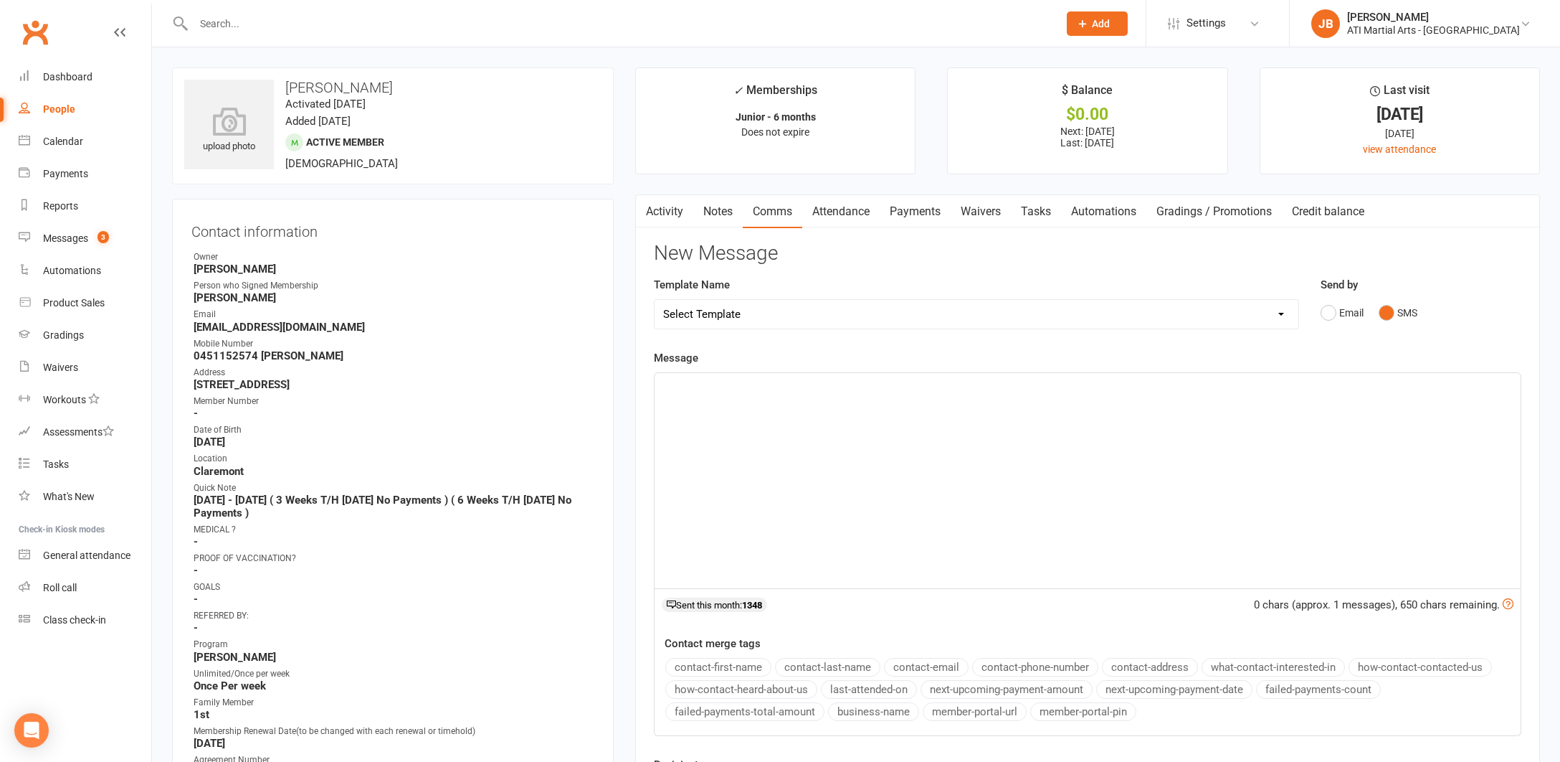
click at [698, 384] on p "﻿" at bounding box center [1087, 385] width 849 height 17
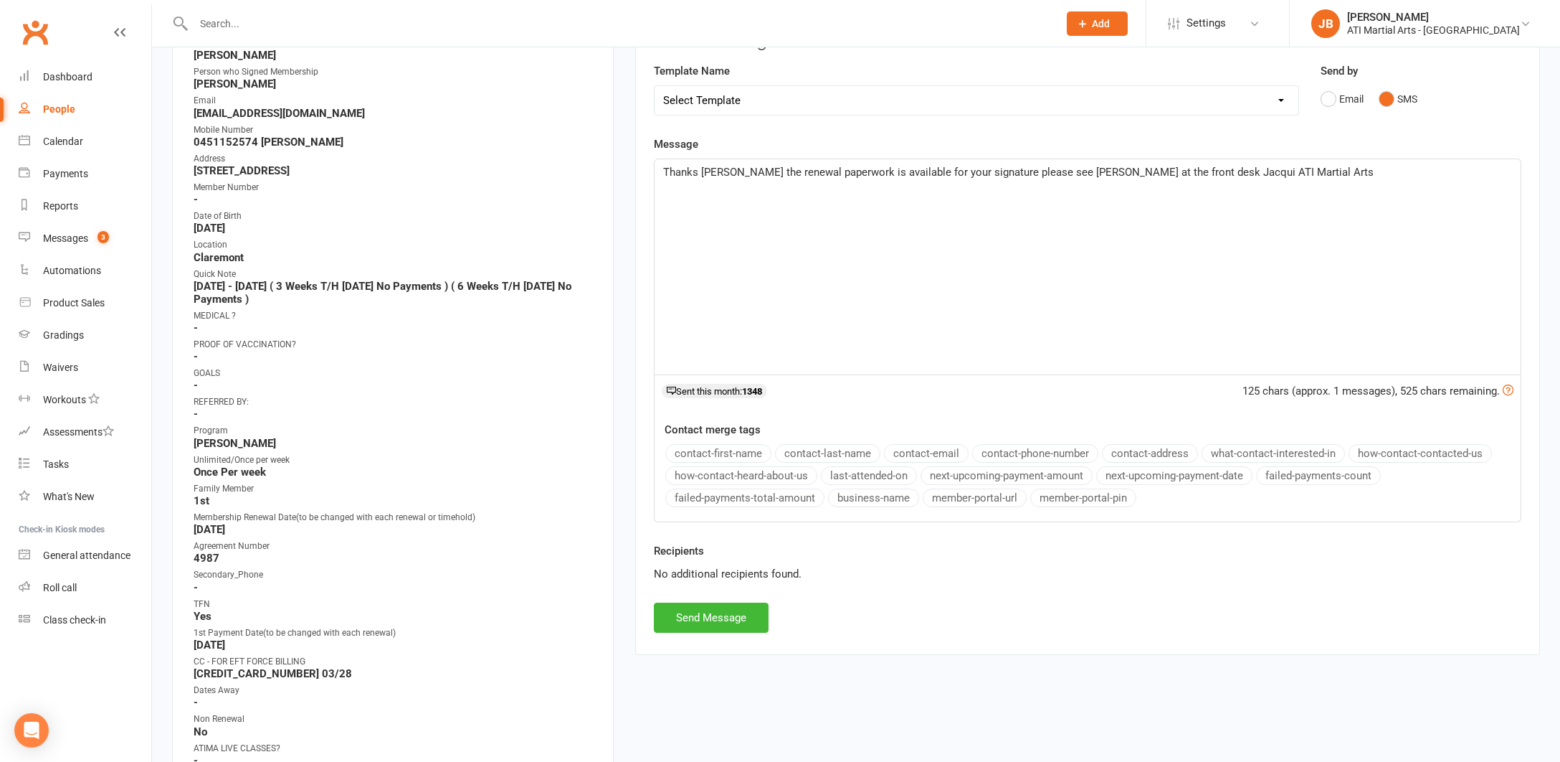
scroll to position [230, 0]
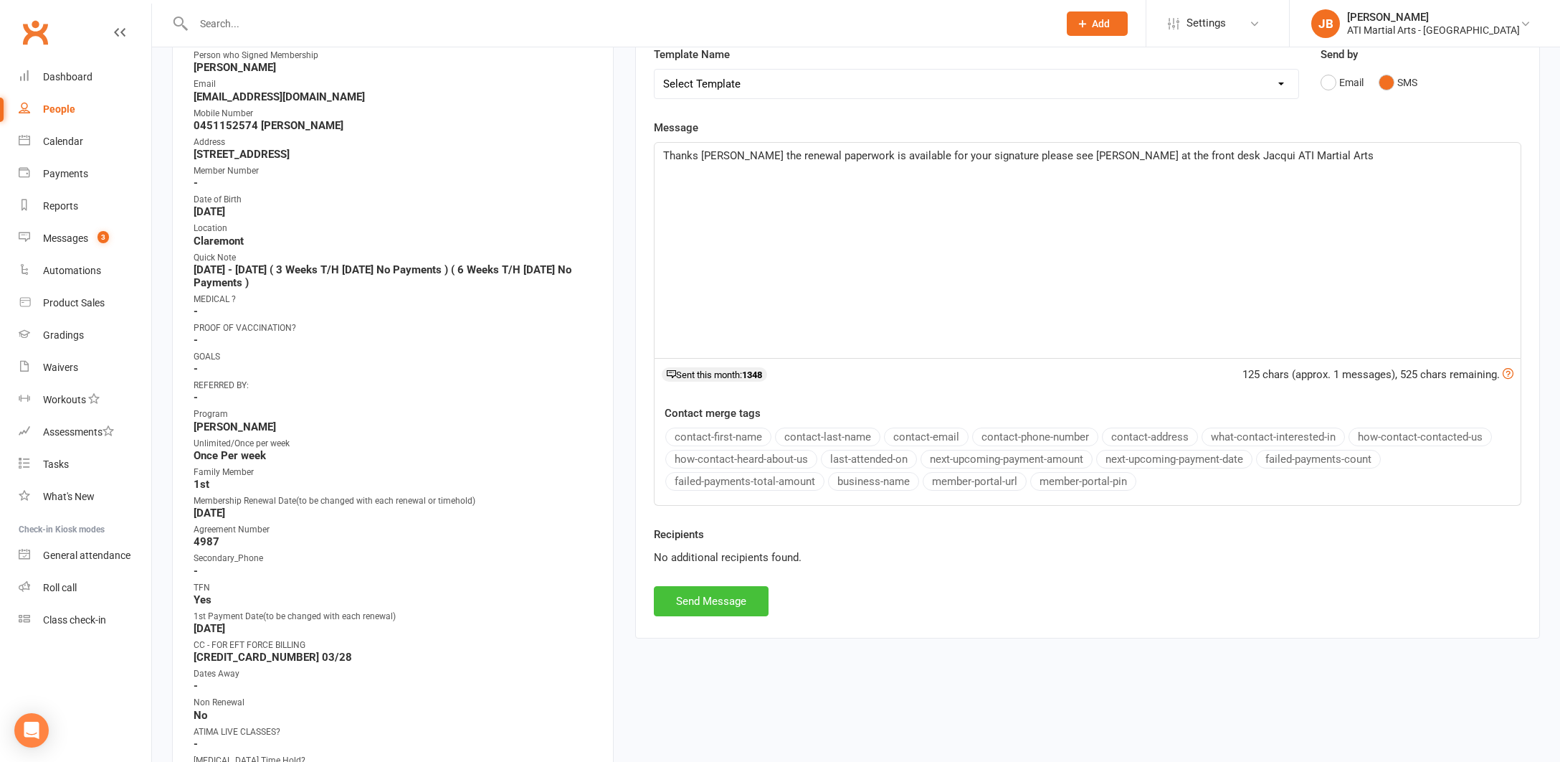
click at [741, 599] on button "Send Message" at bounding box center [711, 601] width 115 height 30
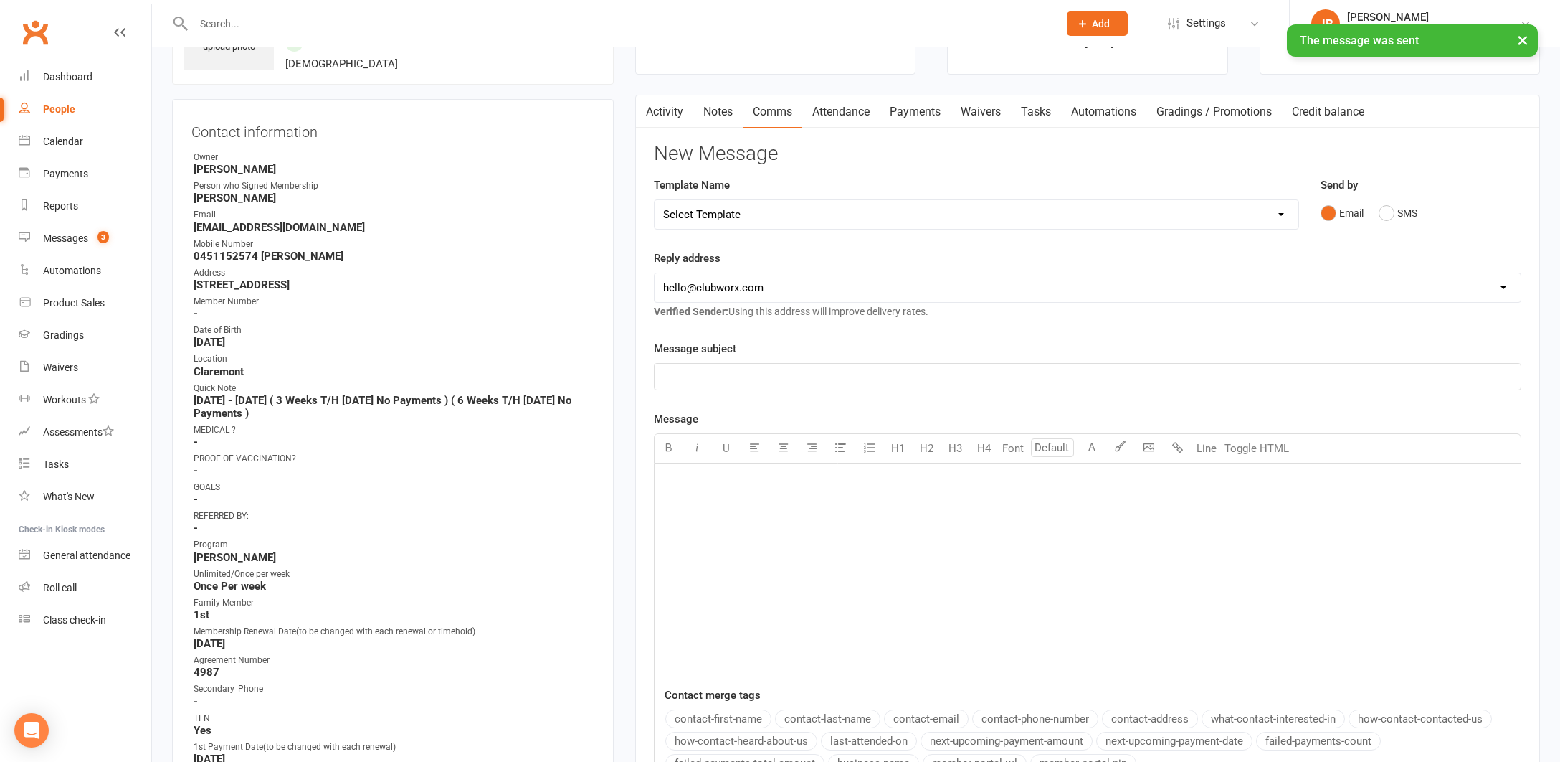
scroll to position [49, 0]
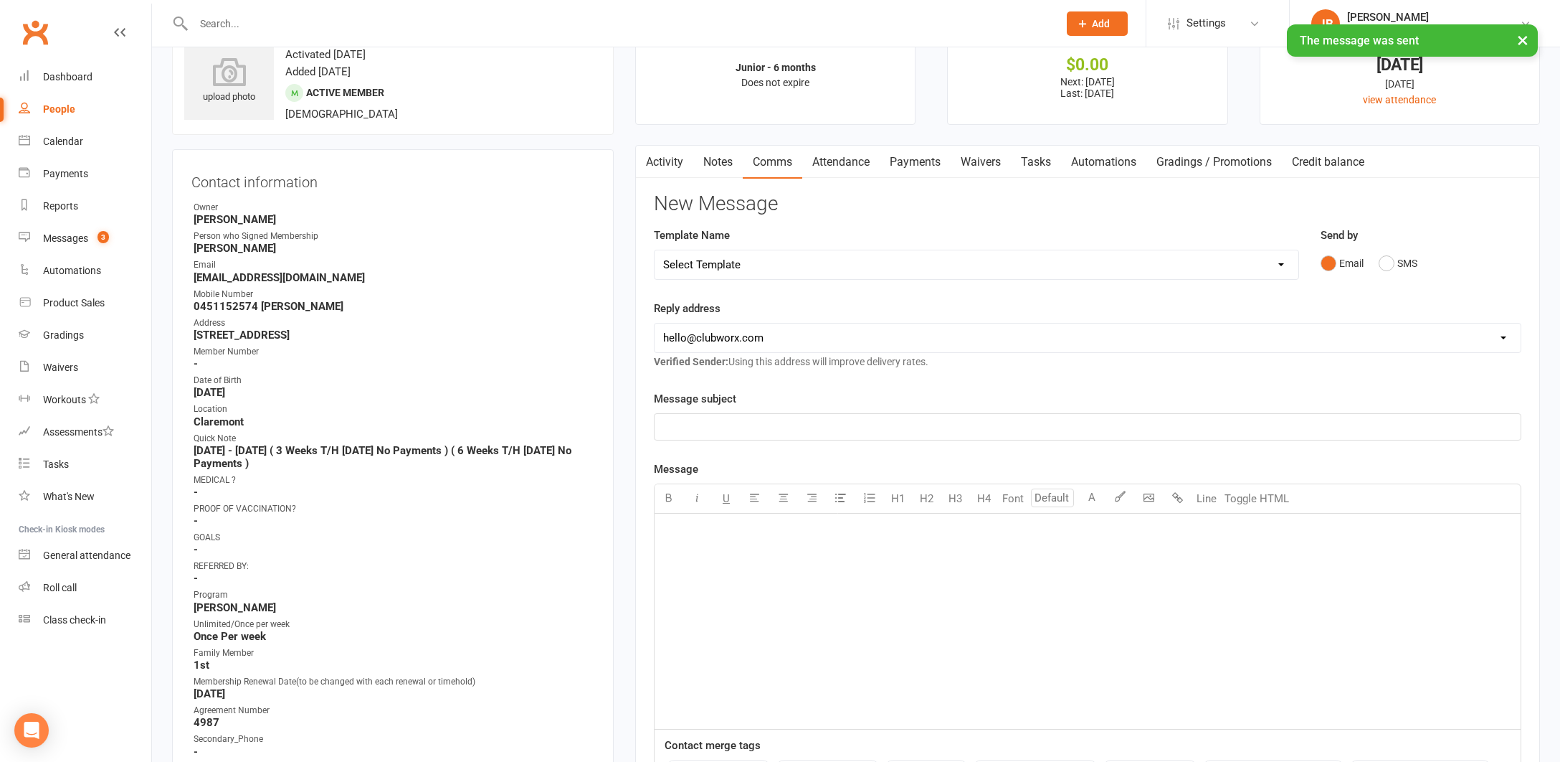
click at [925, 164] on link "Payments" at bounding box center [915, 162] width 71 height 33
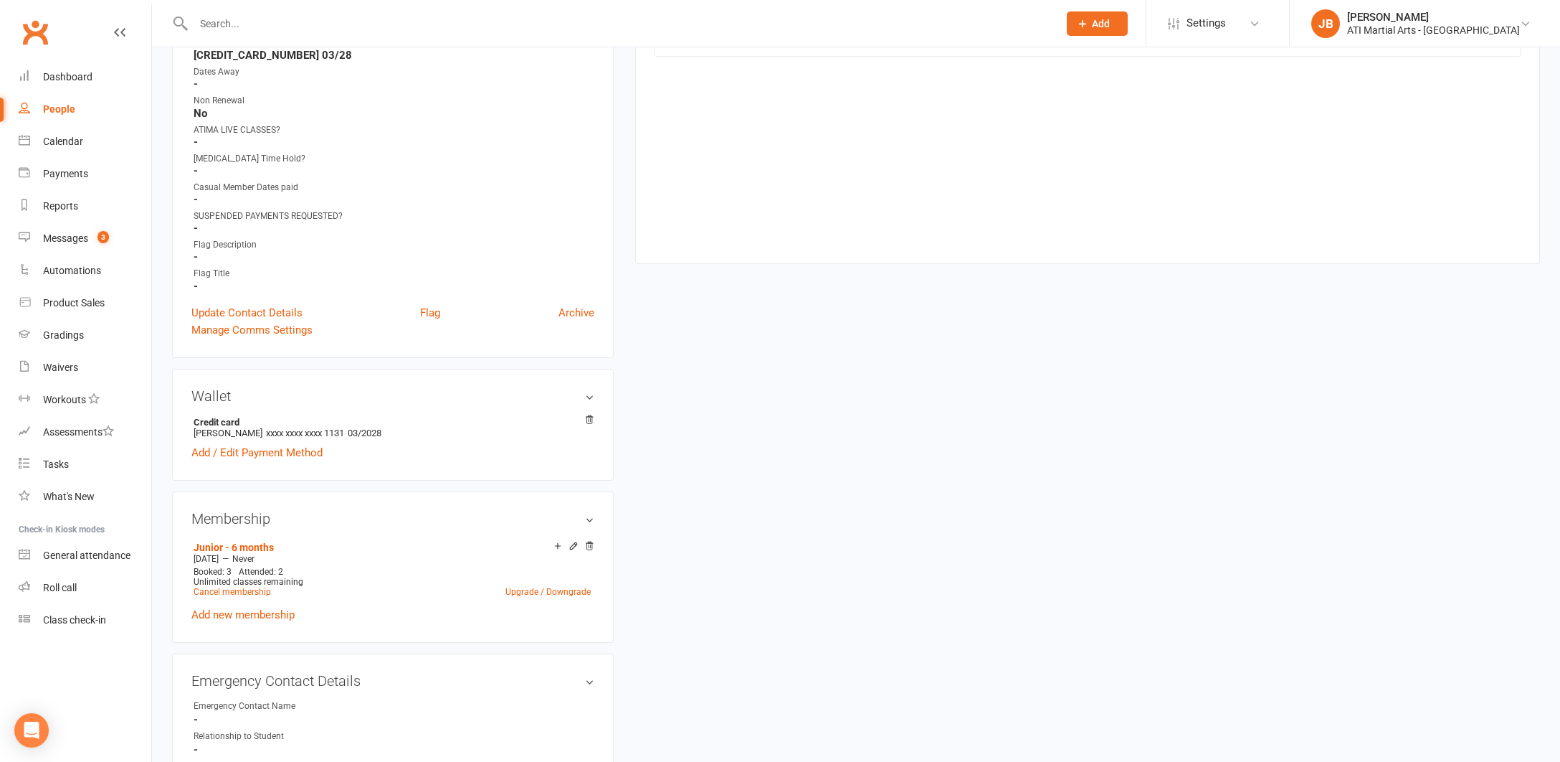
scroll to position [838, 0]
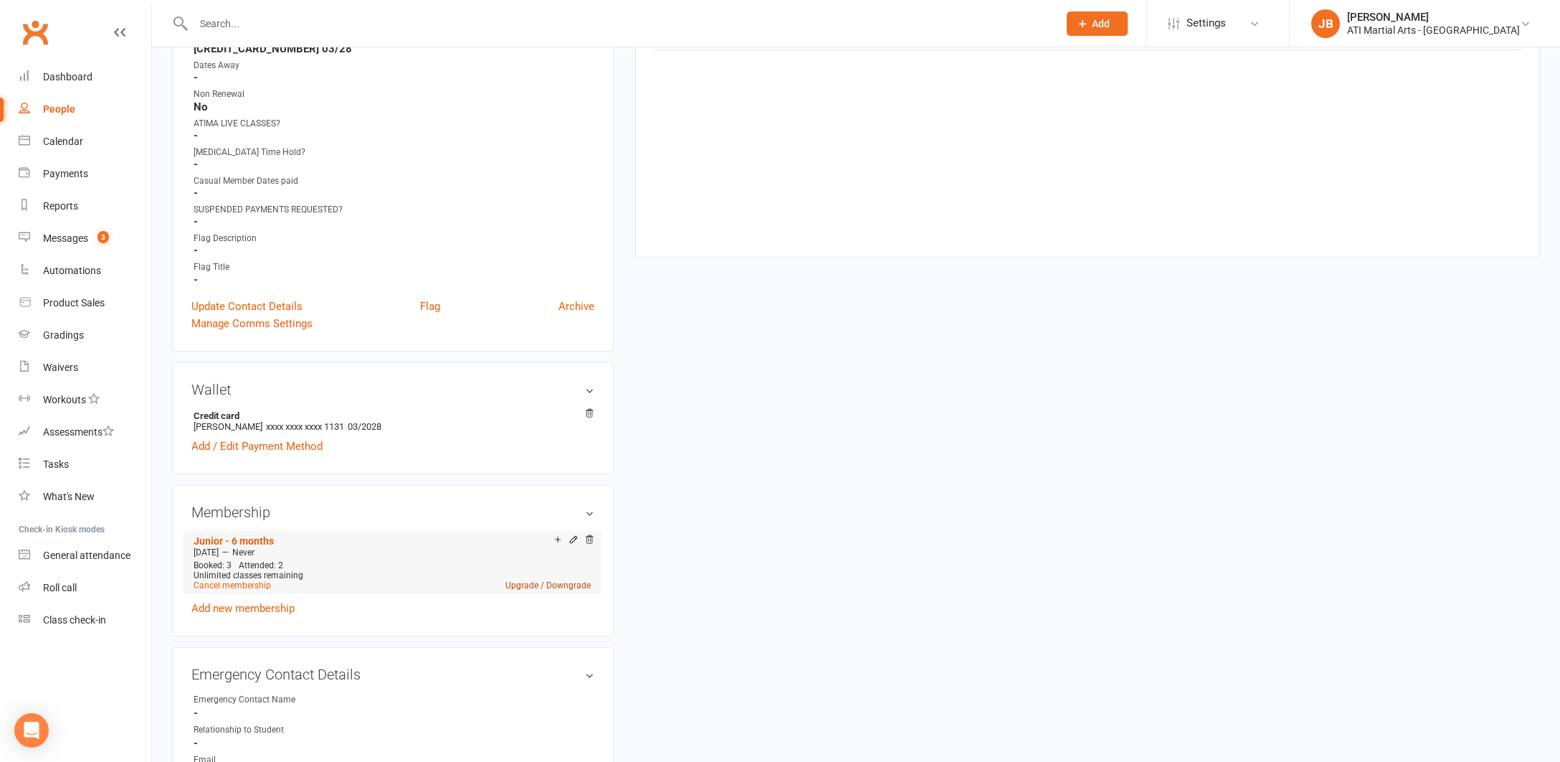
click at [518, 582] on link "Upgrade / Downgrade" at bounding box center [548, 585] width 85 height 10
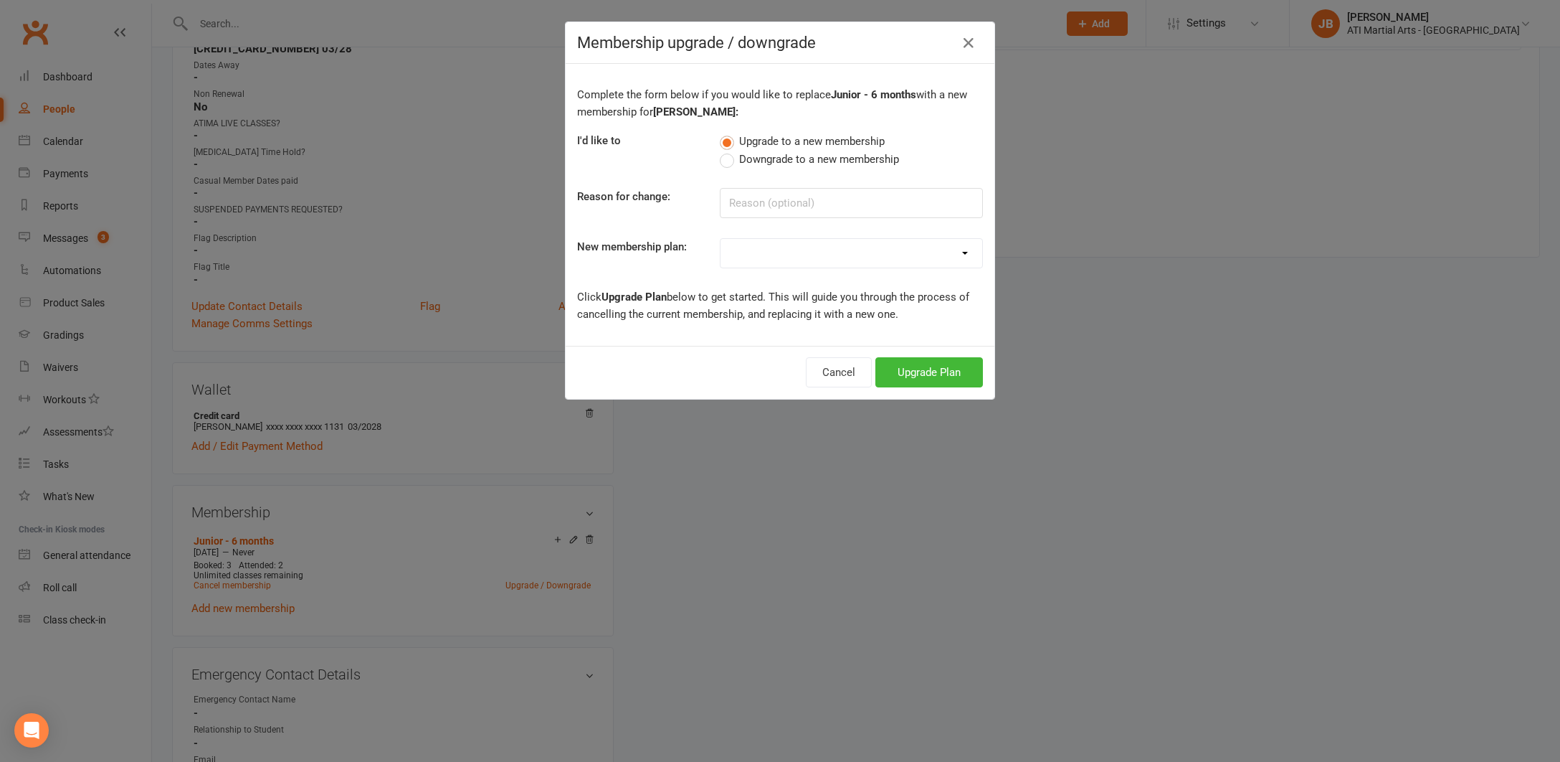
select select "5"
click at [918, 372] on button "Upgrade Plan" at bounding box center [930, 372] width 108 height 30
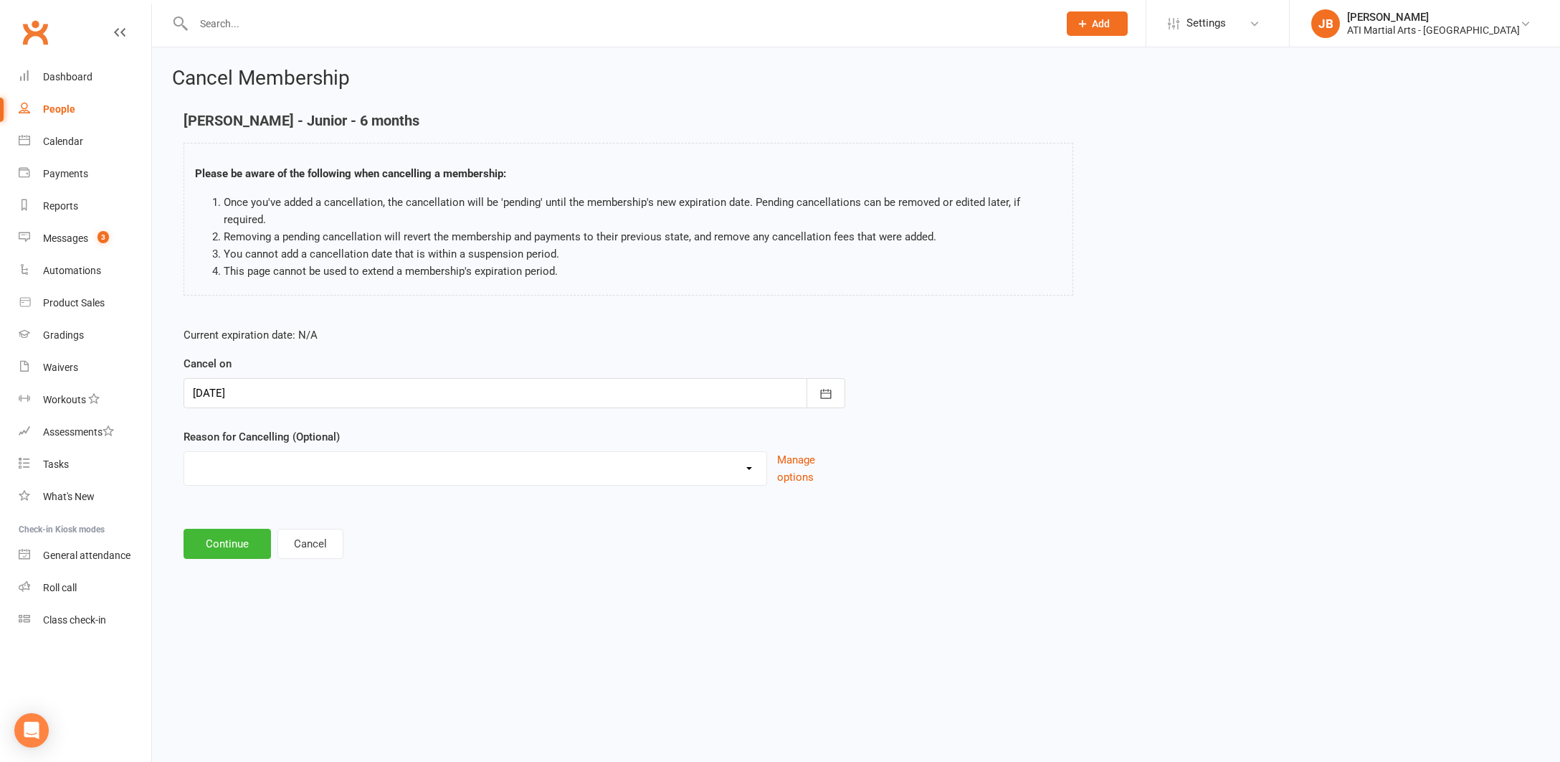
select select "2"
click at [224, 529] on input at bounding box center [515, 544] width 662 height 30
type input "Renewal Loaded"
click at [240, 602] on button "Continue" at bounding box center [227, 617] width 87 height 30
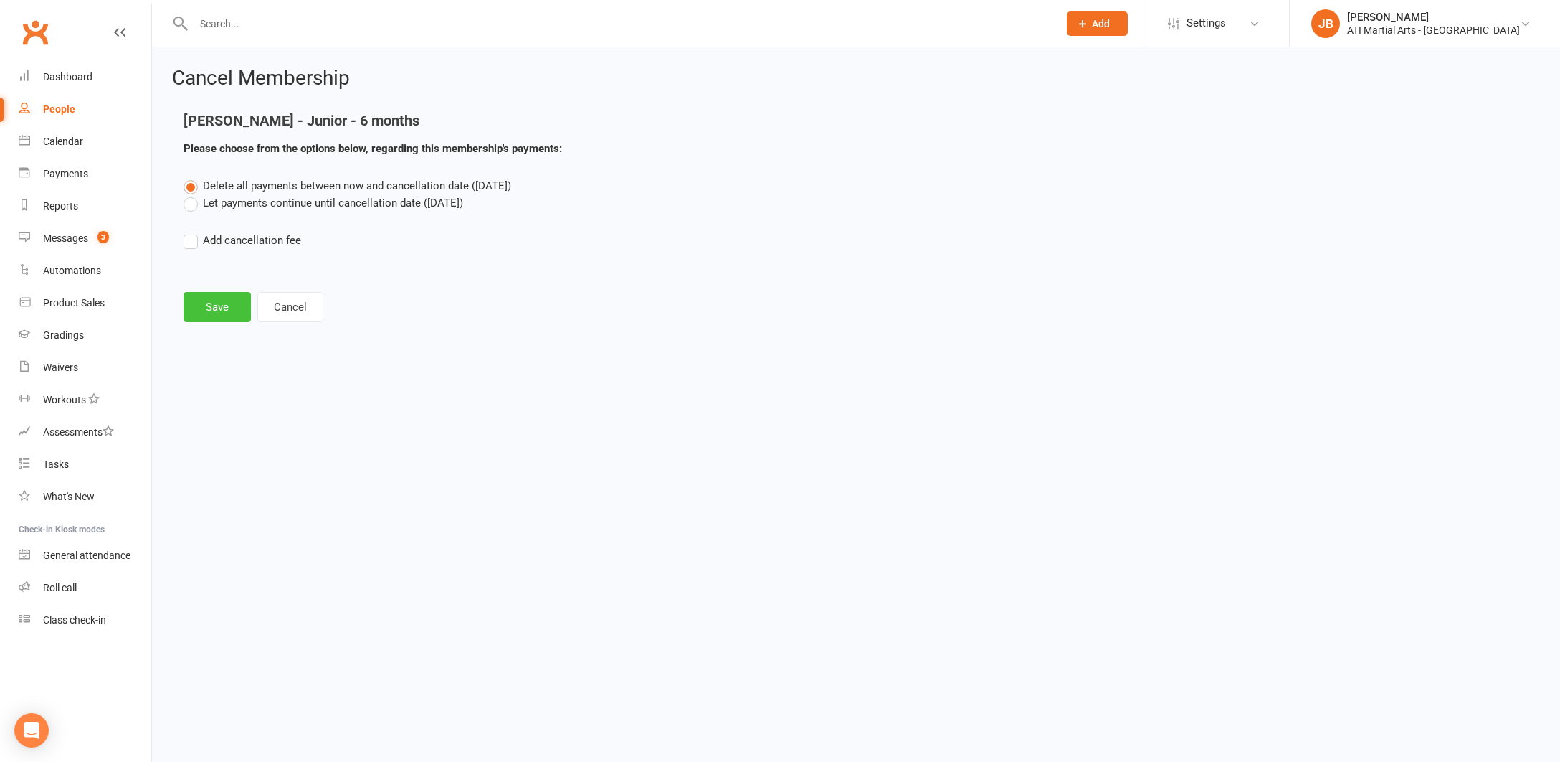
click at [222, 302] on button "Save" at bounding box center [217, 307] width 67 height 30
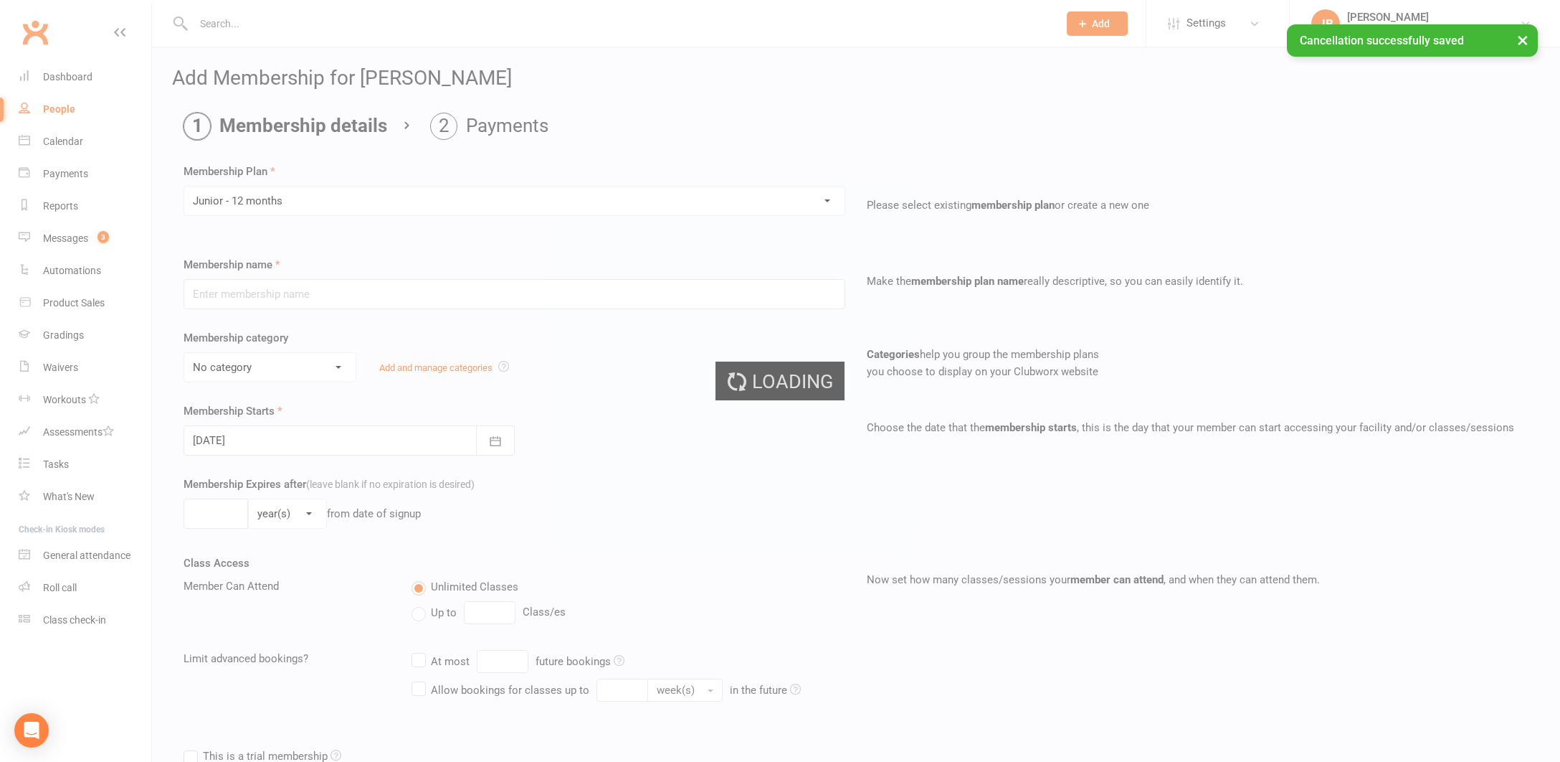
type input "Junior - 12 months"
select select "16"
type input "0"
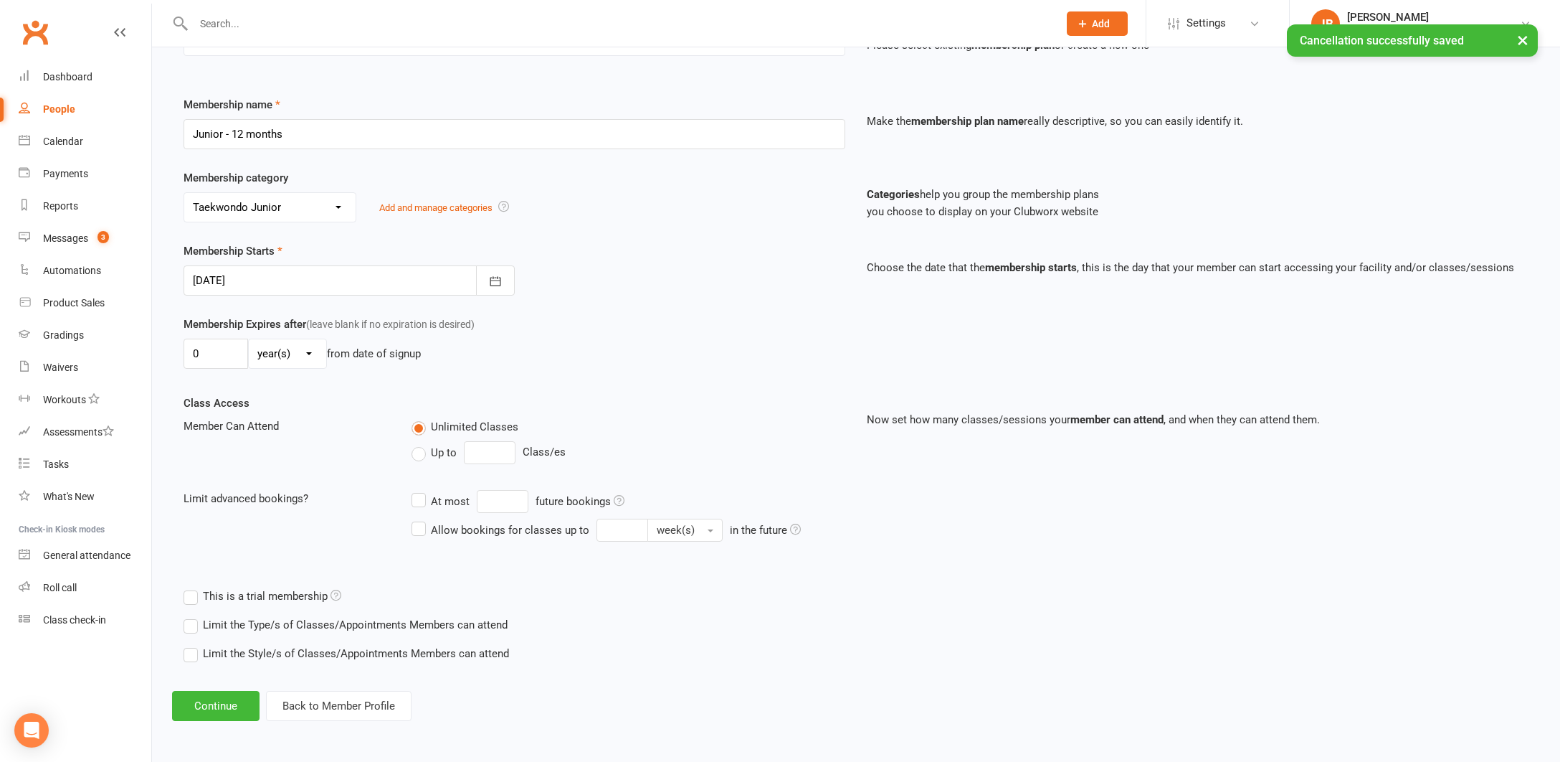
scroll to position [171, 0]
click at [223, 695] on button "Continue" at bounding box center [215, 706] width 87 height 30
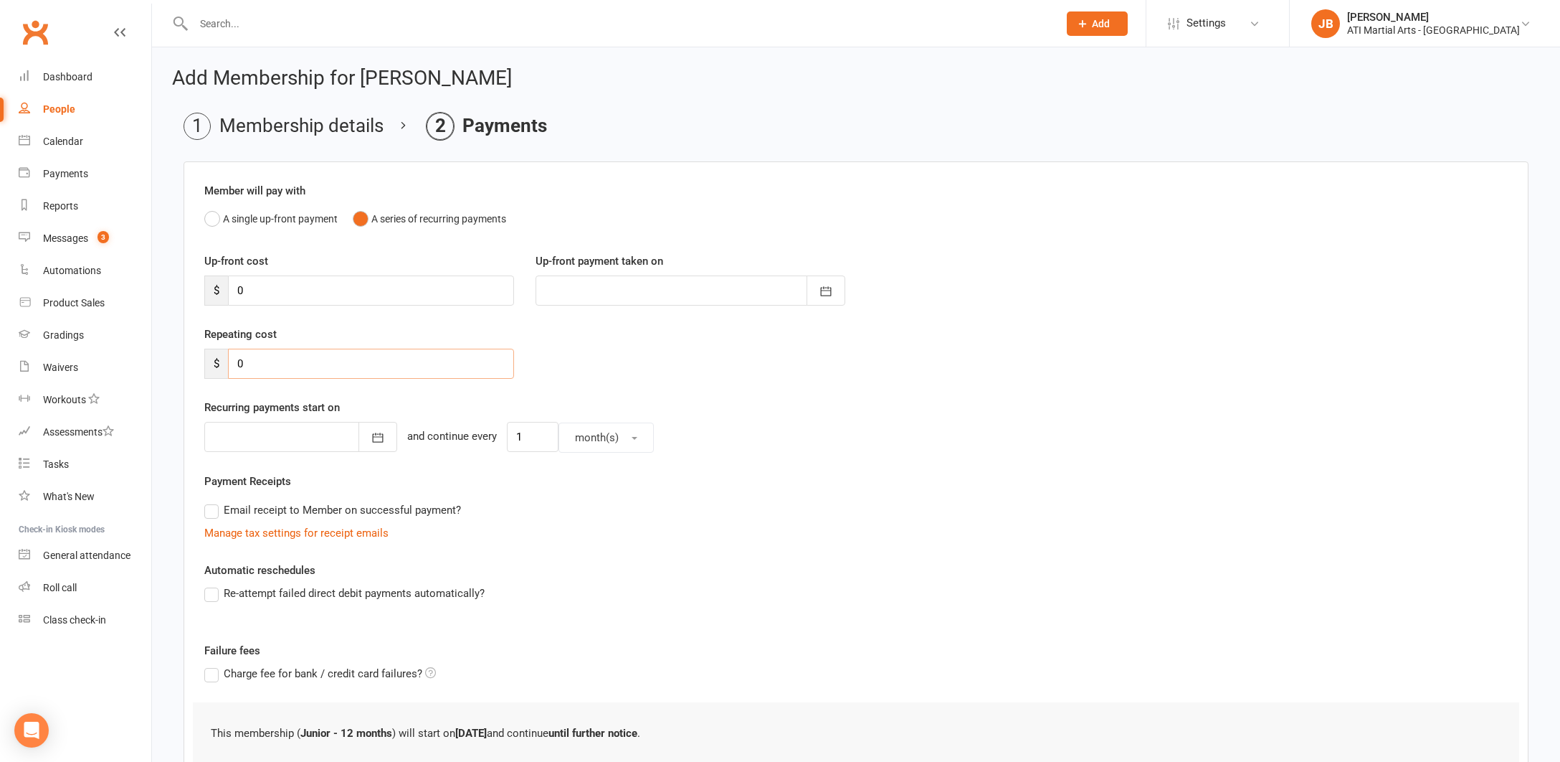
click at [244, 364] on input "0" at bounding box center [371, 364] width 286 height 30
type input "28"
click at [247, 439] on div at bounding box center [300, 437] width 193 height 30
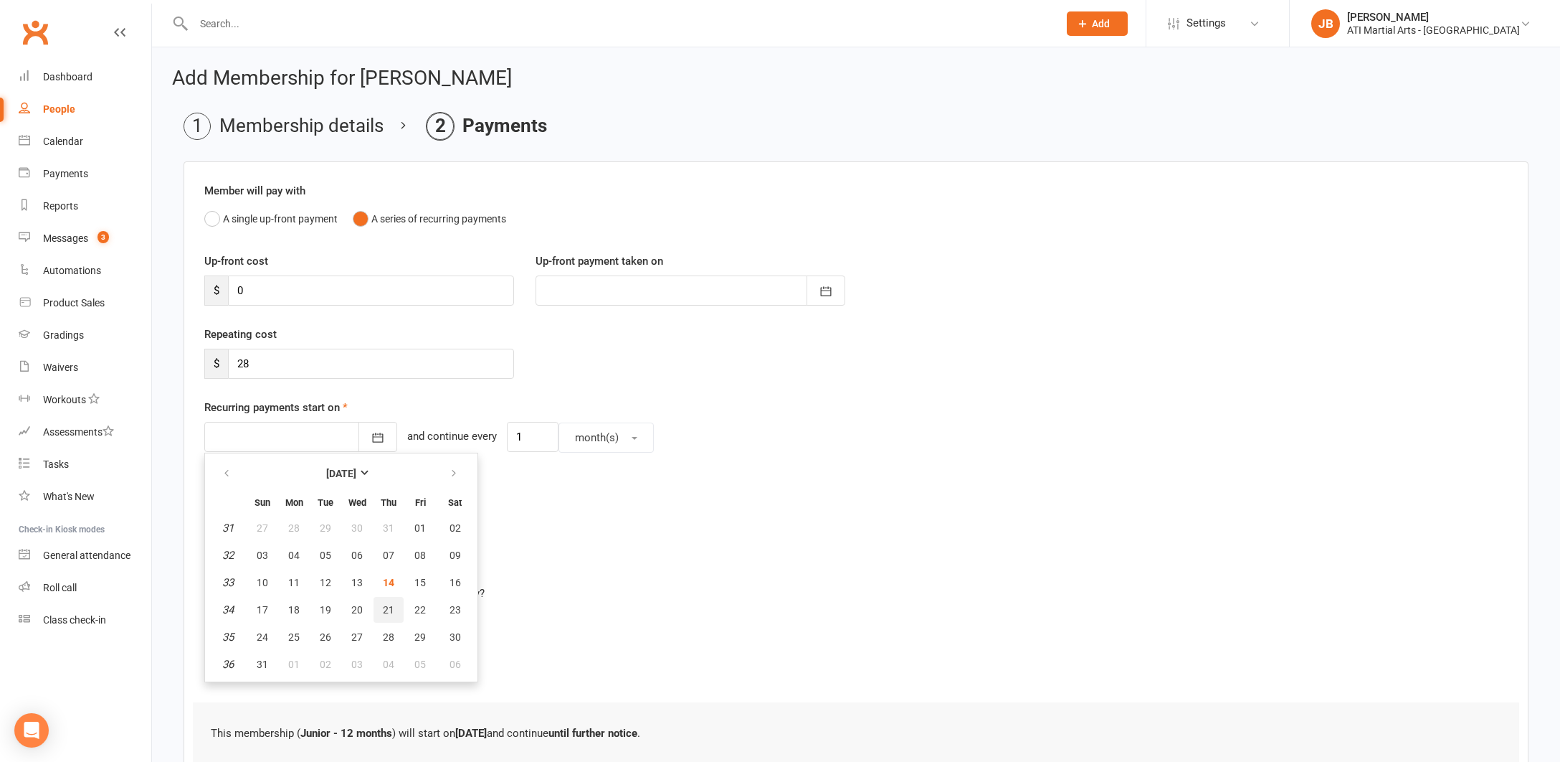
click at [392, 609] on span "21" at bounding box center [388, 609] width 11 height 11
type input "21 Aug 2025"
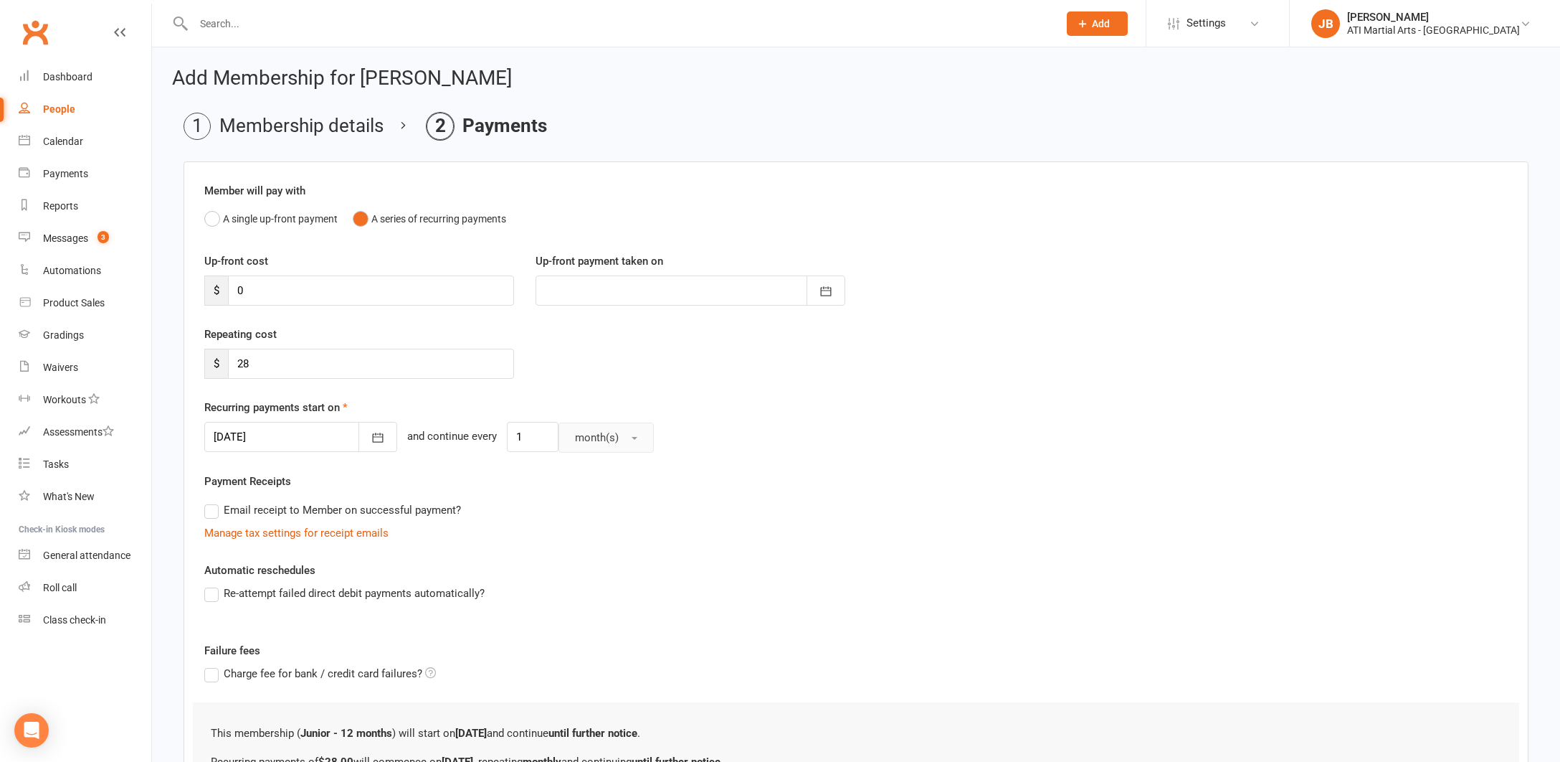
click at [632, 438] on span "button" at bounding box center [635, 438] width 6 height 3
click at [575, 501] on span "week(s)" at bounding box center [590, 500] width 38 height 13
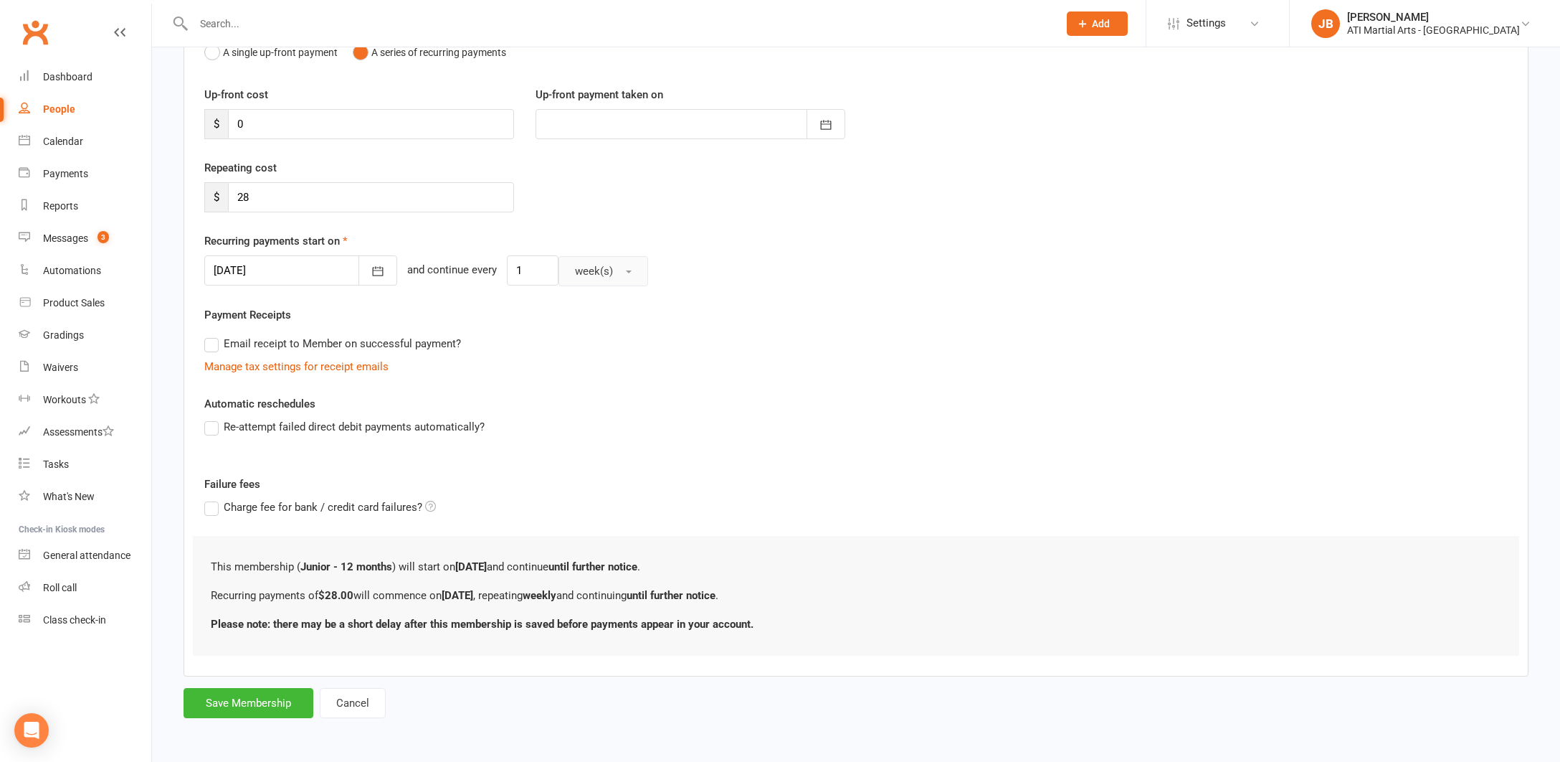
scroll to position [178, 0]
click at [262, 688] on button "Save Membership" at bounding box center [249, 703] width 130 height 30
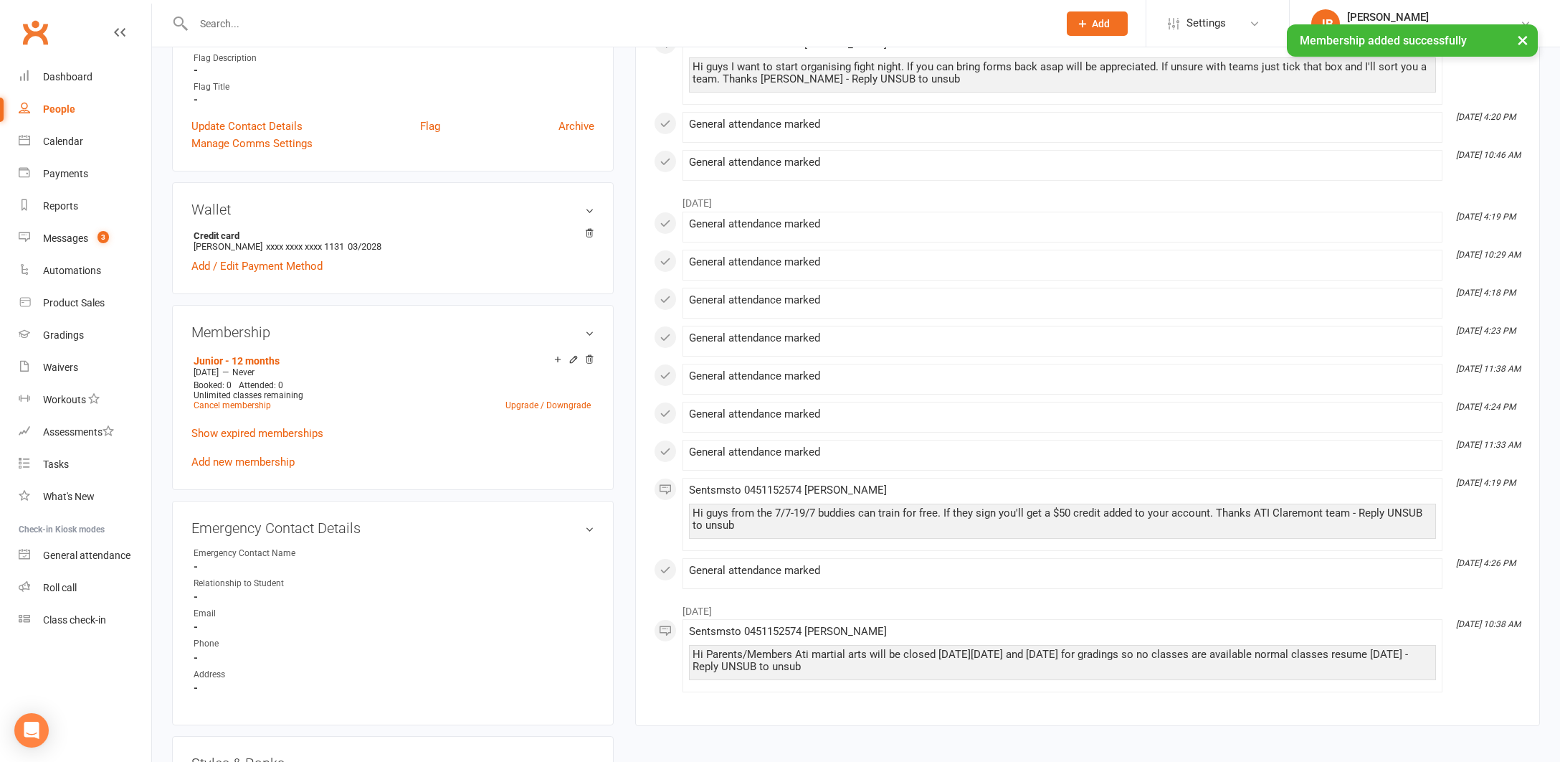
scroll to position [1021, 0]
click at [247, 118] on link "Update Contact Details" at bounding box center [246, 123] width 111 height 17
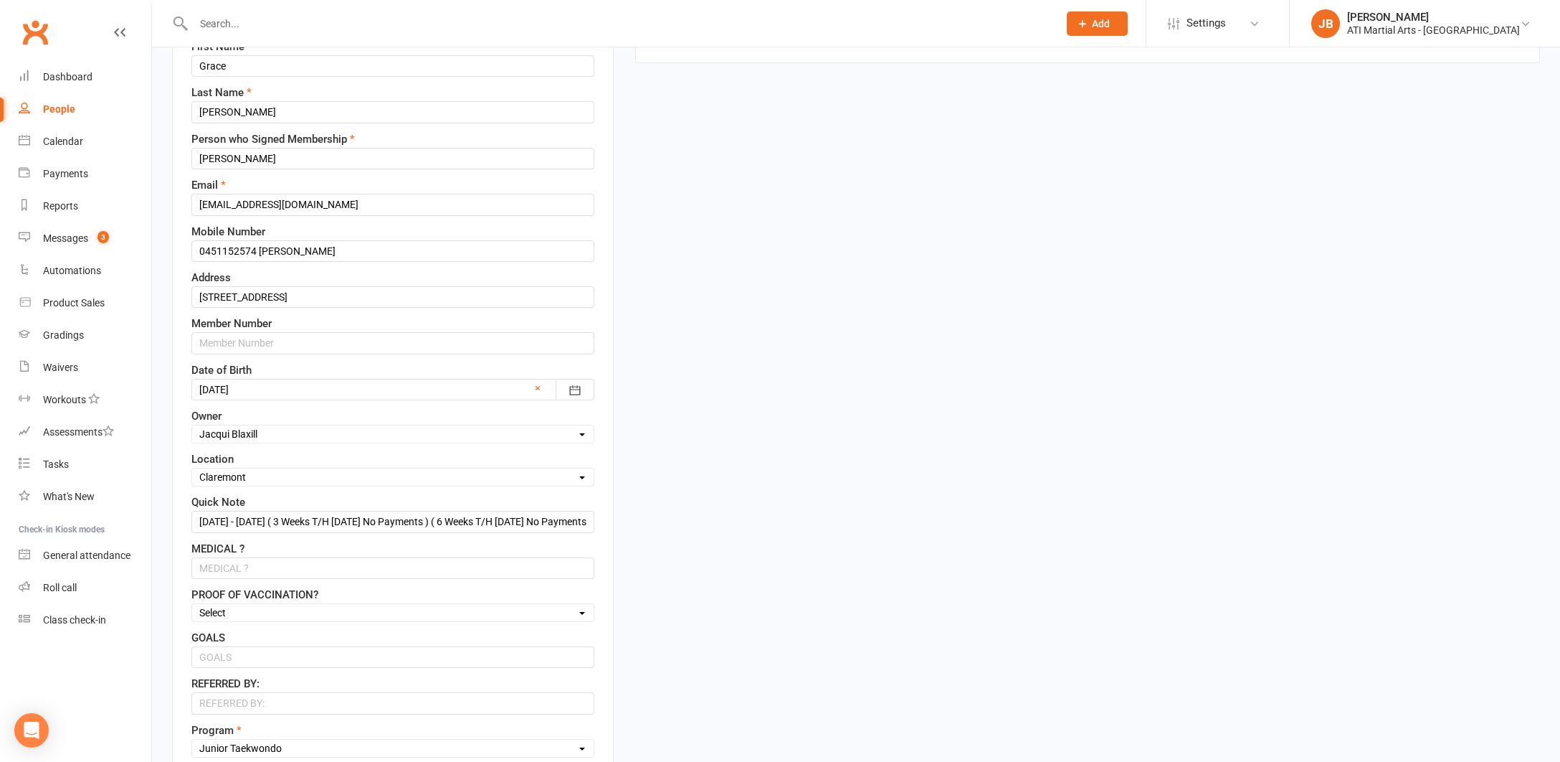
scroll to position [207, 0]
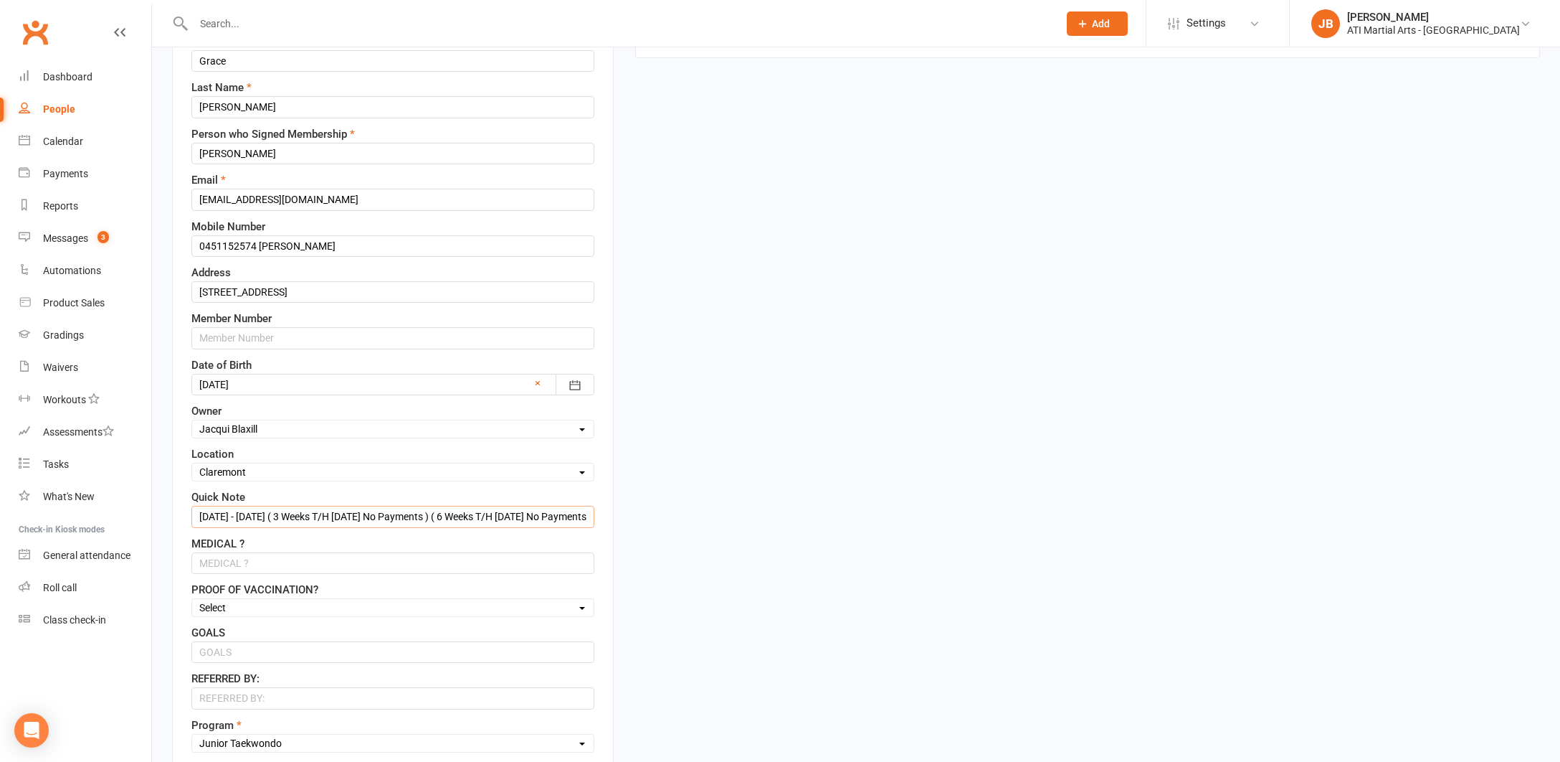
click at [338, 513] on input "12/6/24 - 12/6/25 ( 3 Weeks T/H 3/7/25 No Payments ) ( 6 Weeks T/H 14/8/25 No P…" at bounding box center [392, 517] width 403 height 22
click at [488, 517] on input "H 3/7/25 No Payments ) ( 6 Weeks T/H 14/8/25 No Payments )" at bounding box center [392, 517] width 403 height 22
type input "H"
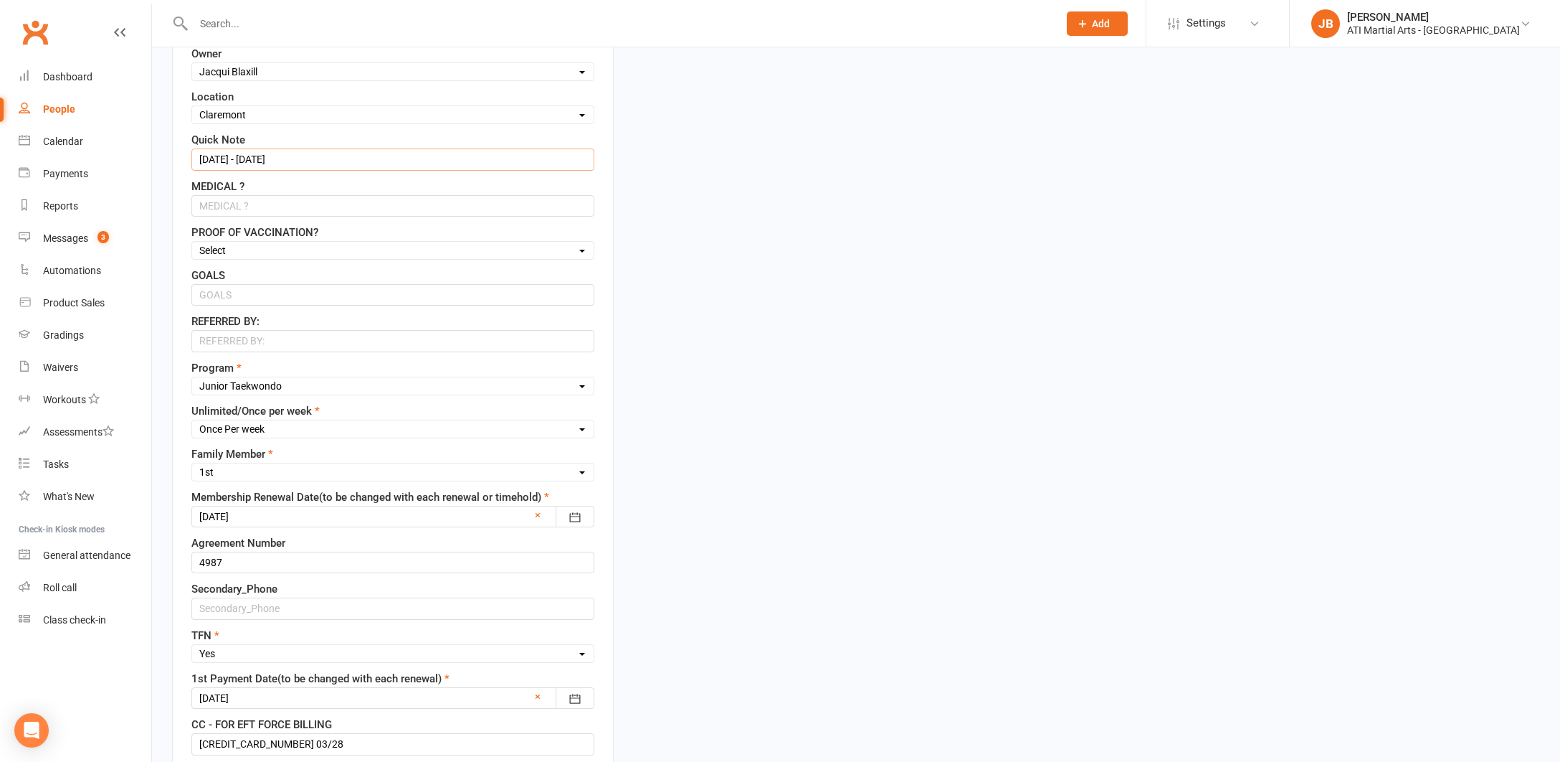
scroll to position [568, 0]
type input "14/8/25 - 14/8/26"
click at [266, 512] on div at bounding box center [392, 512] width 403 height 22
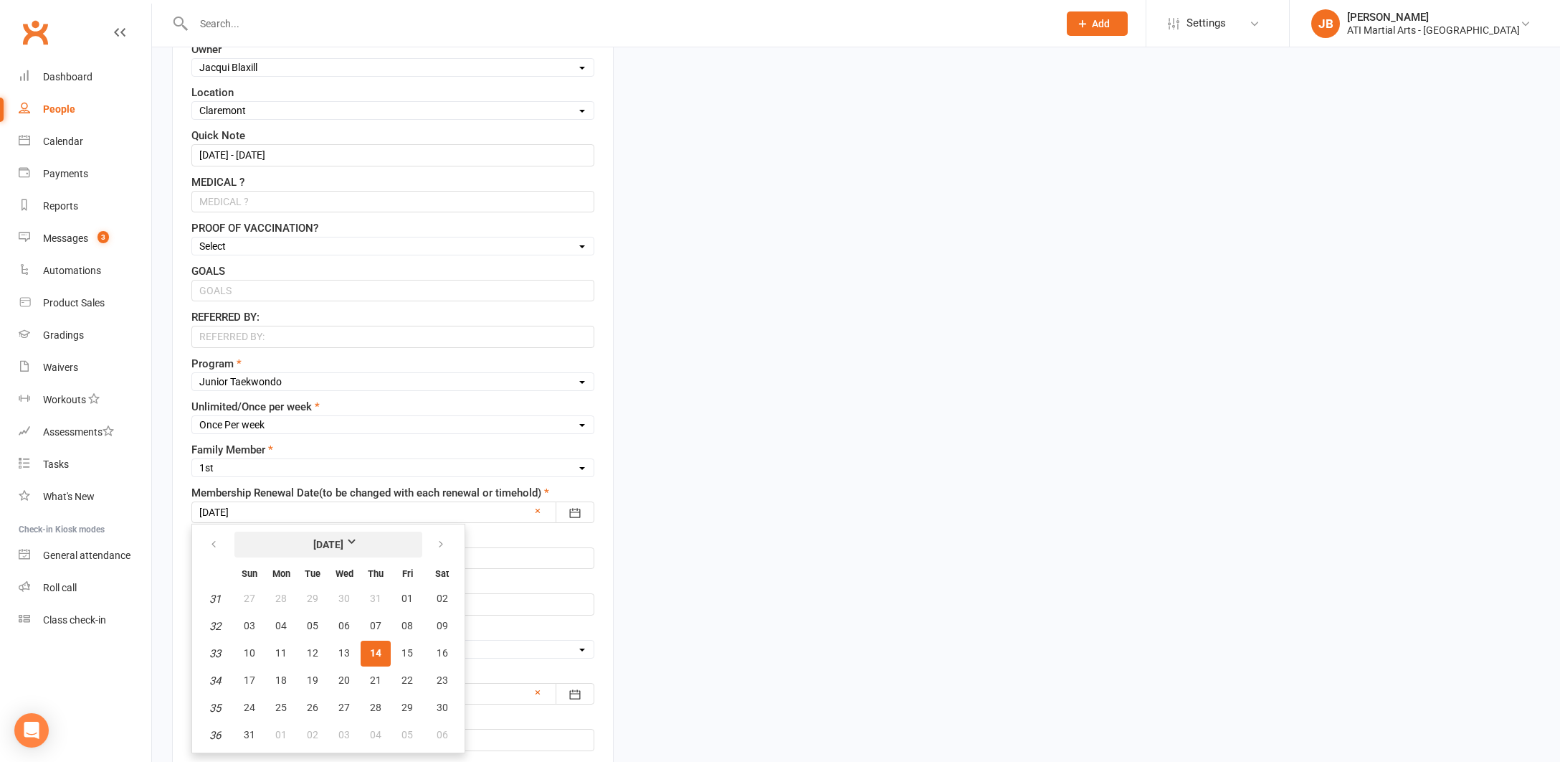
click at [362, 541] on strong "August 2025" at bounding box center [329, 544] width 82 height 16
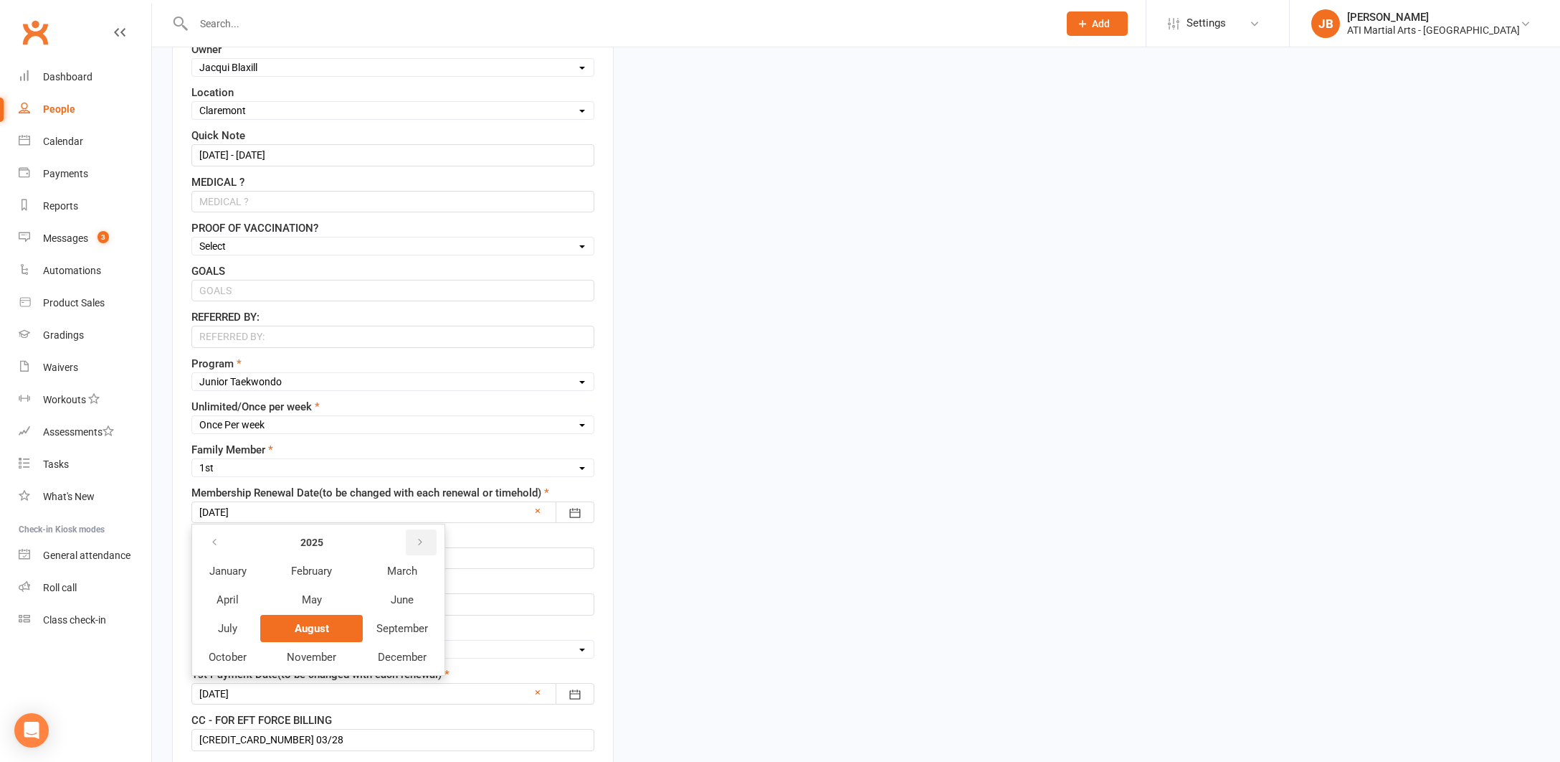
click at [422, 541] on icon "button" at bounding box center [420, 541] width 10 height 11
click at [318, 627] on span "August" at bounding box center [312, 628] width 34 height 13
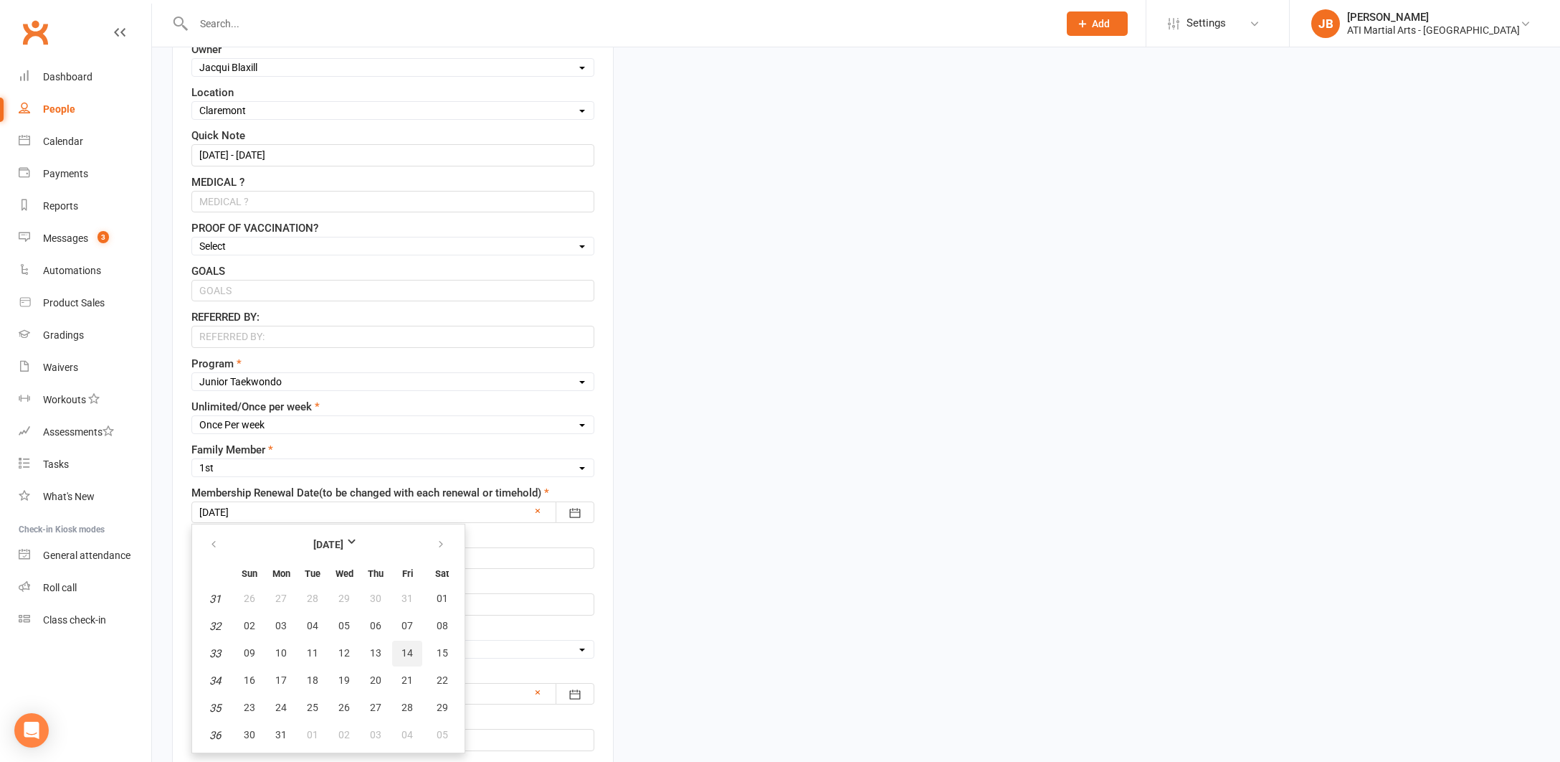
click at [405, 653] on span "14" at bounding box center [407, 652] width 11 height 11
type input "14 Aug 2026"
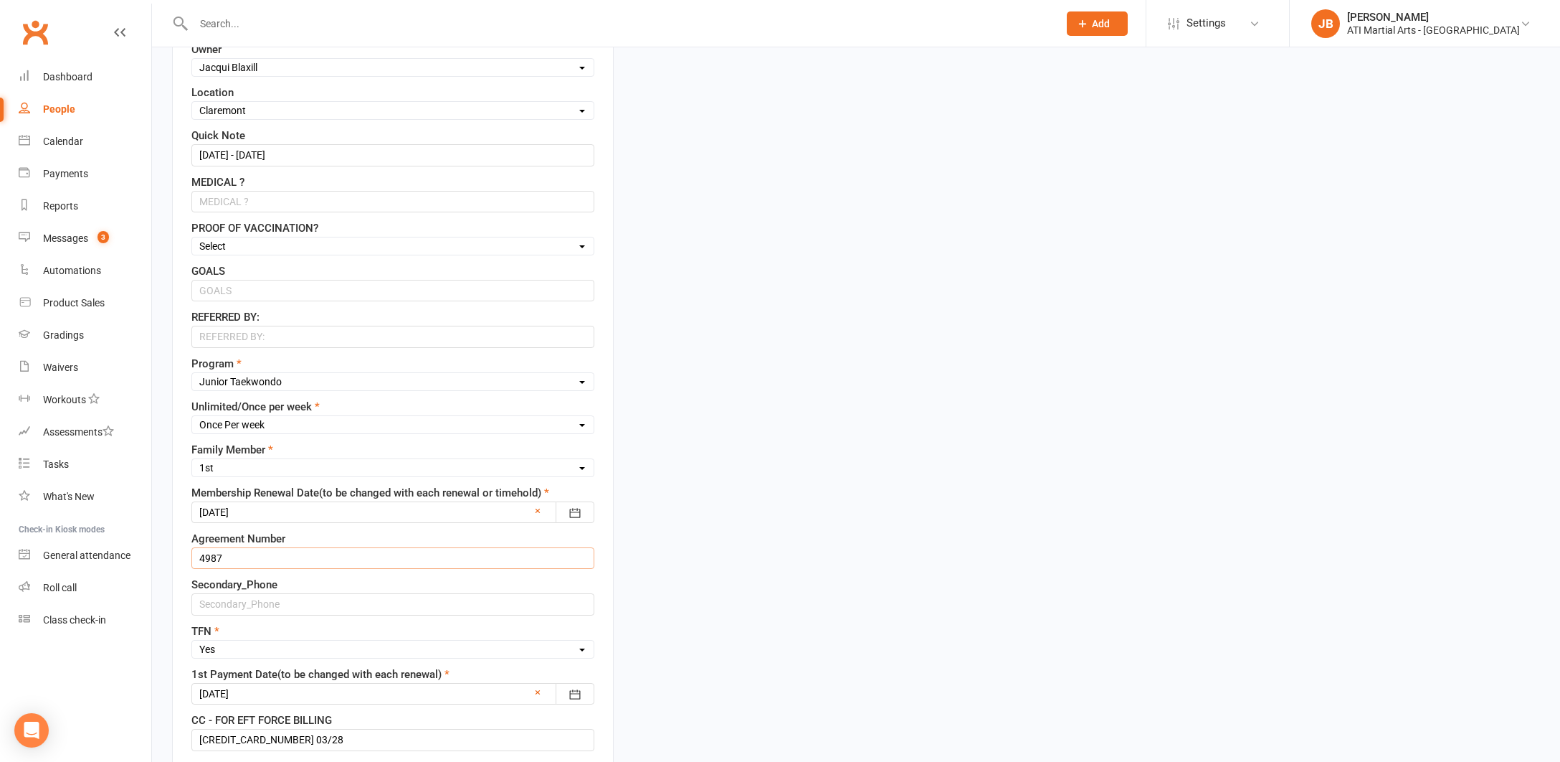
click at [238, 555] on input "4987" at bounding box center [392, 558] width 403 height 22
type input "4"
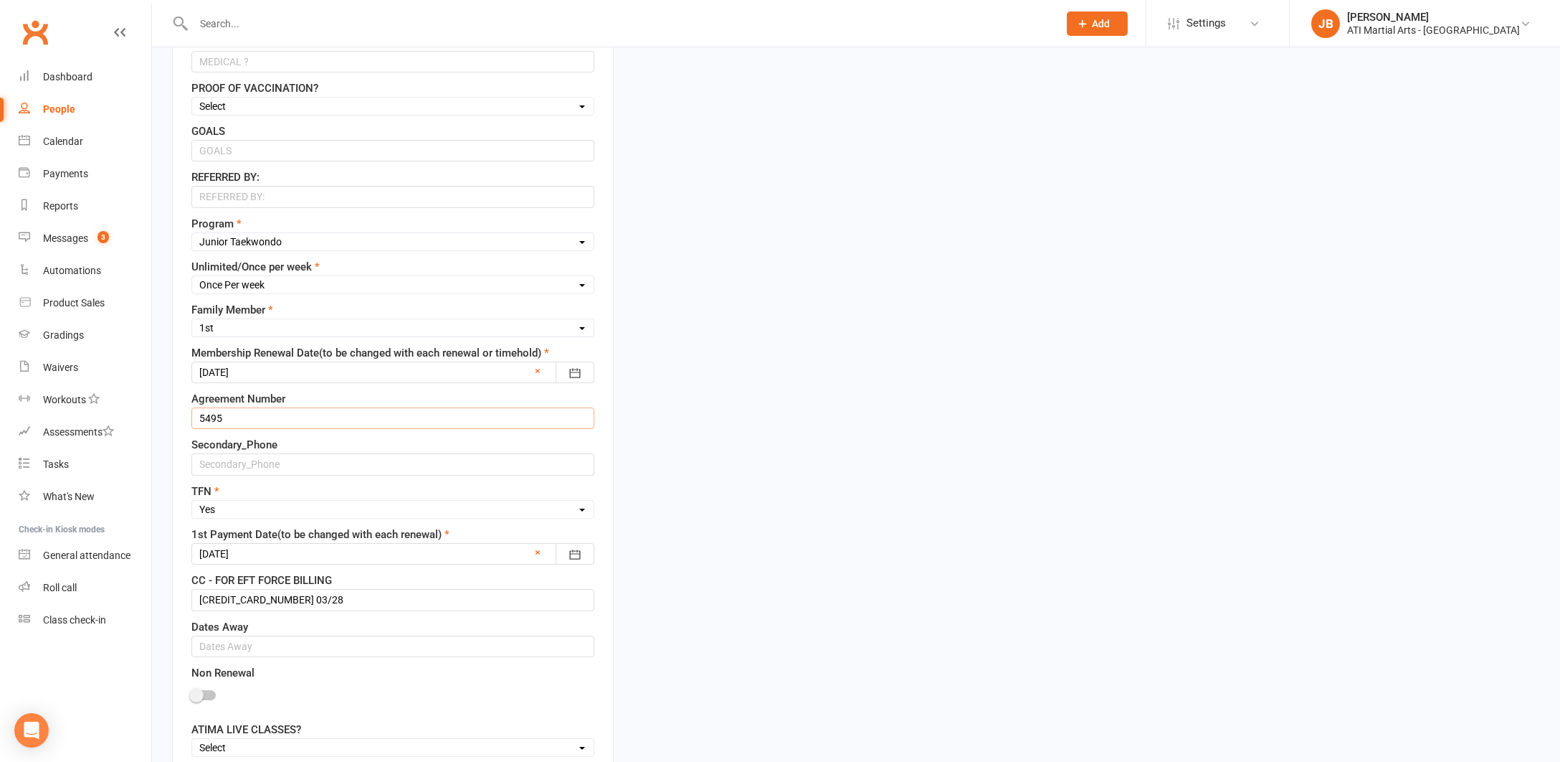
scroll to position [716, 0]
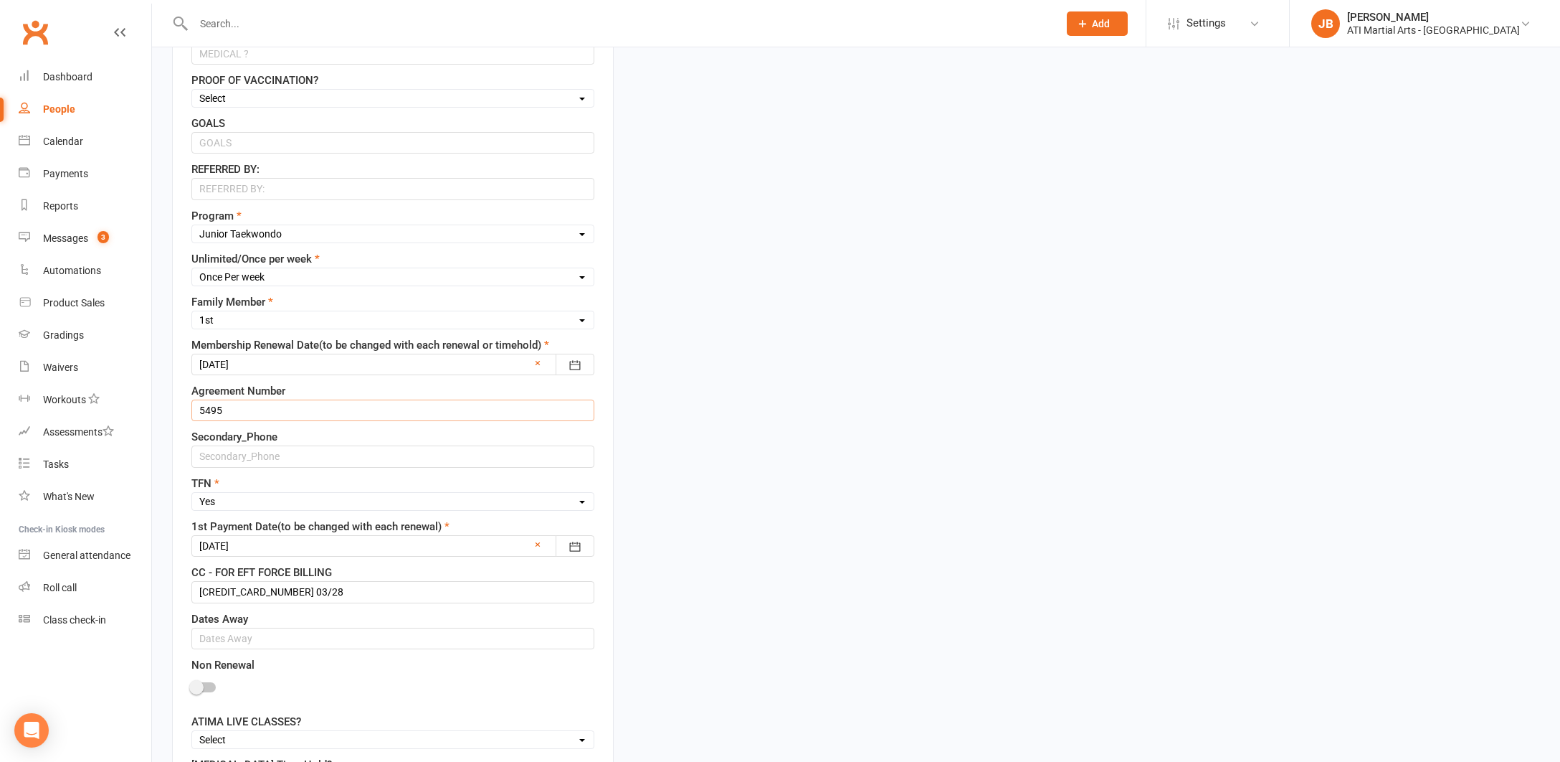
type input "5495"
click at [265, 546] on div at bounding box center [392, 546] width 403 height 22
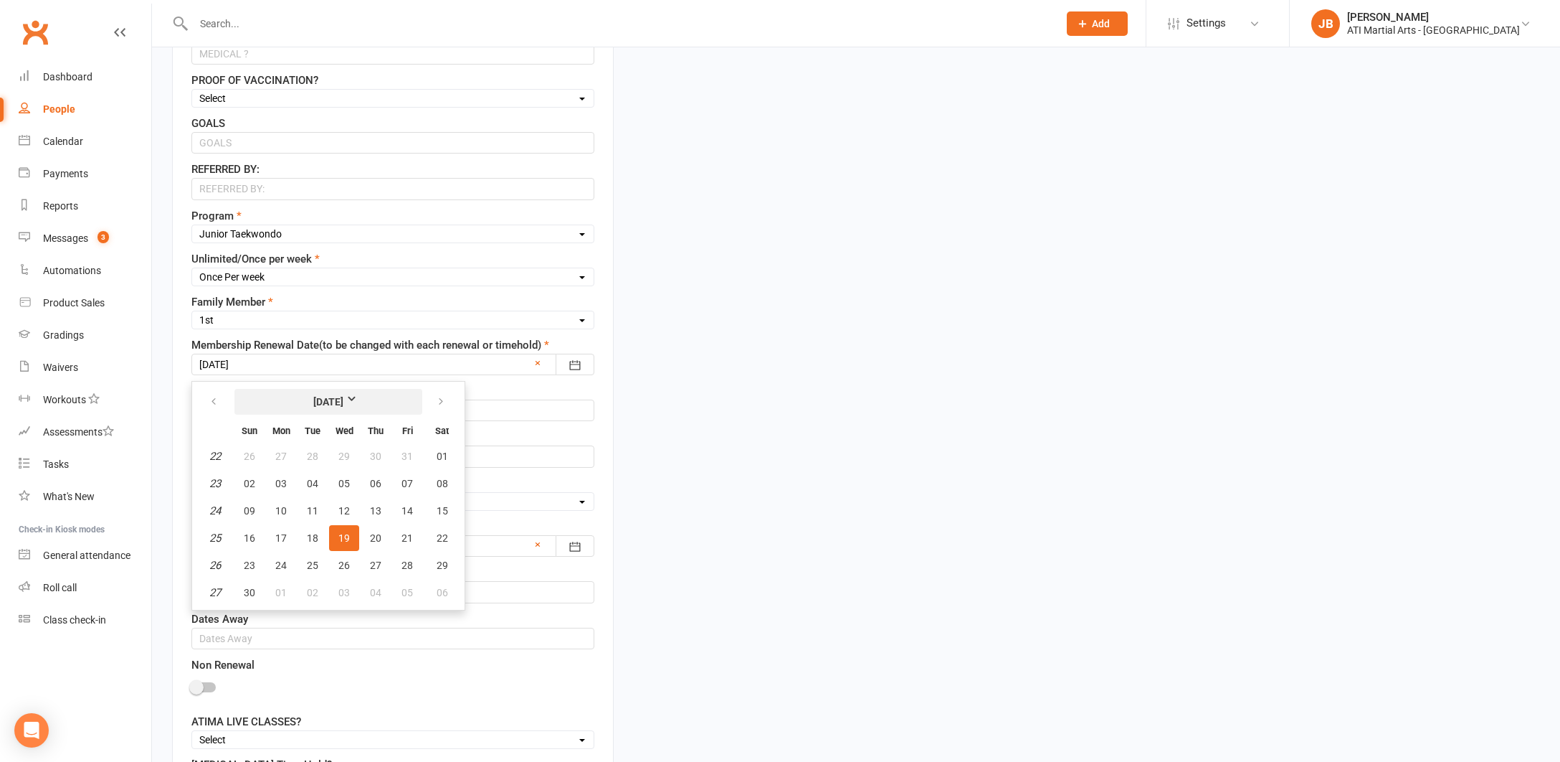
click at [359, 399] on strong "June 2024" at bounding box center [329, 402] width 82 height 16
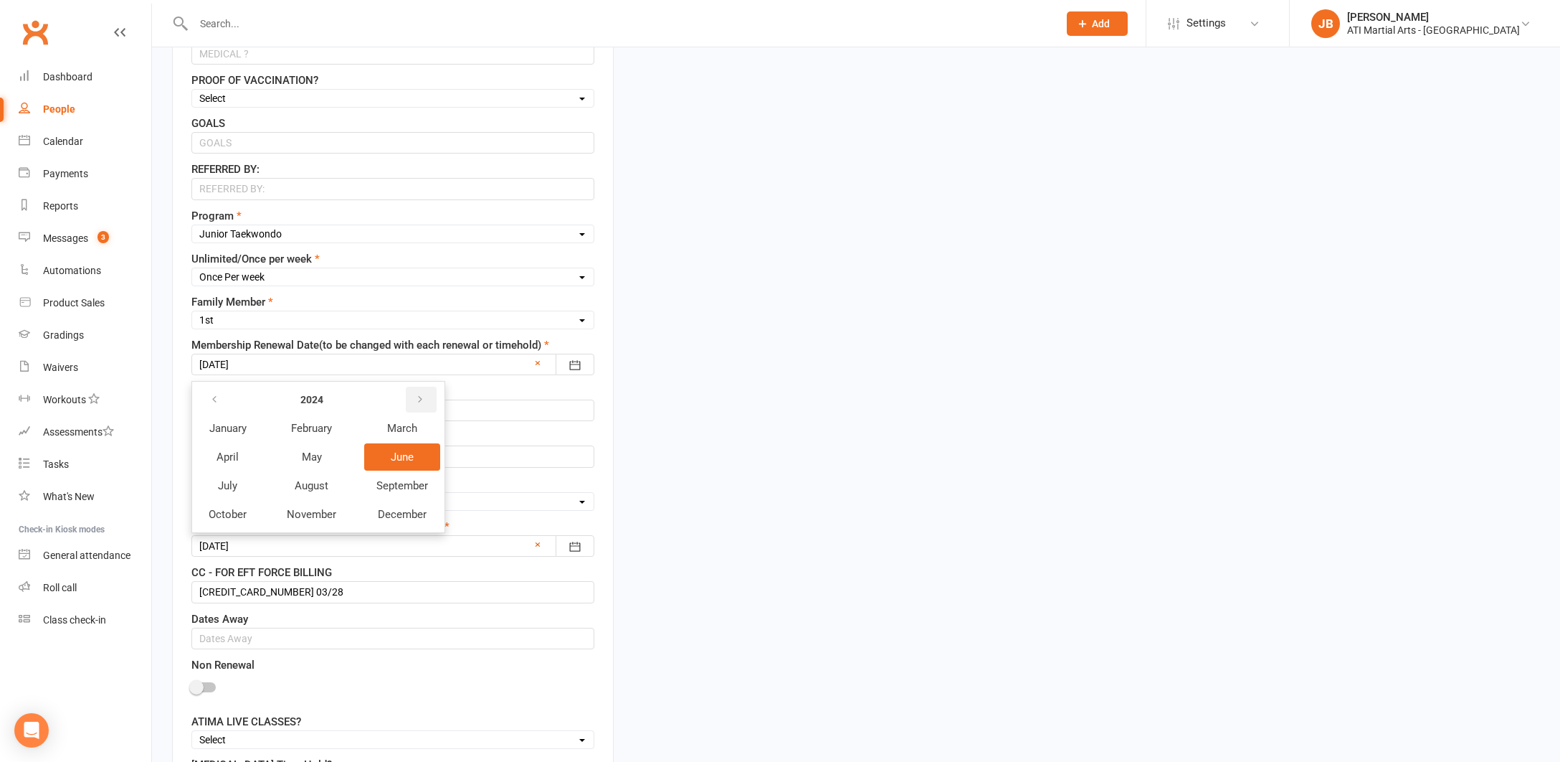
click at [416, 400] on button "button" at bounding box center [421, 400] width 31 height 26
click at [309, 485] on span "August" at bounding box center [312, 485] width 34 height 13
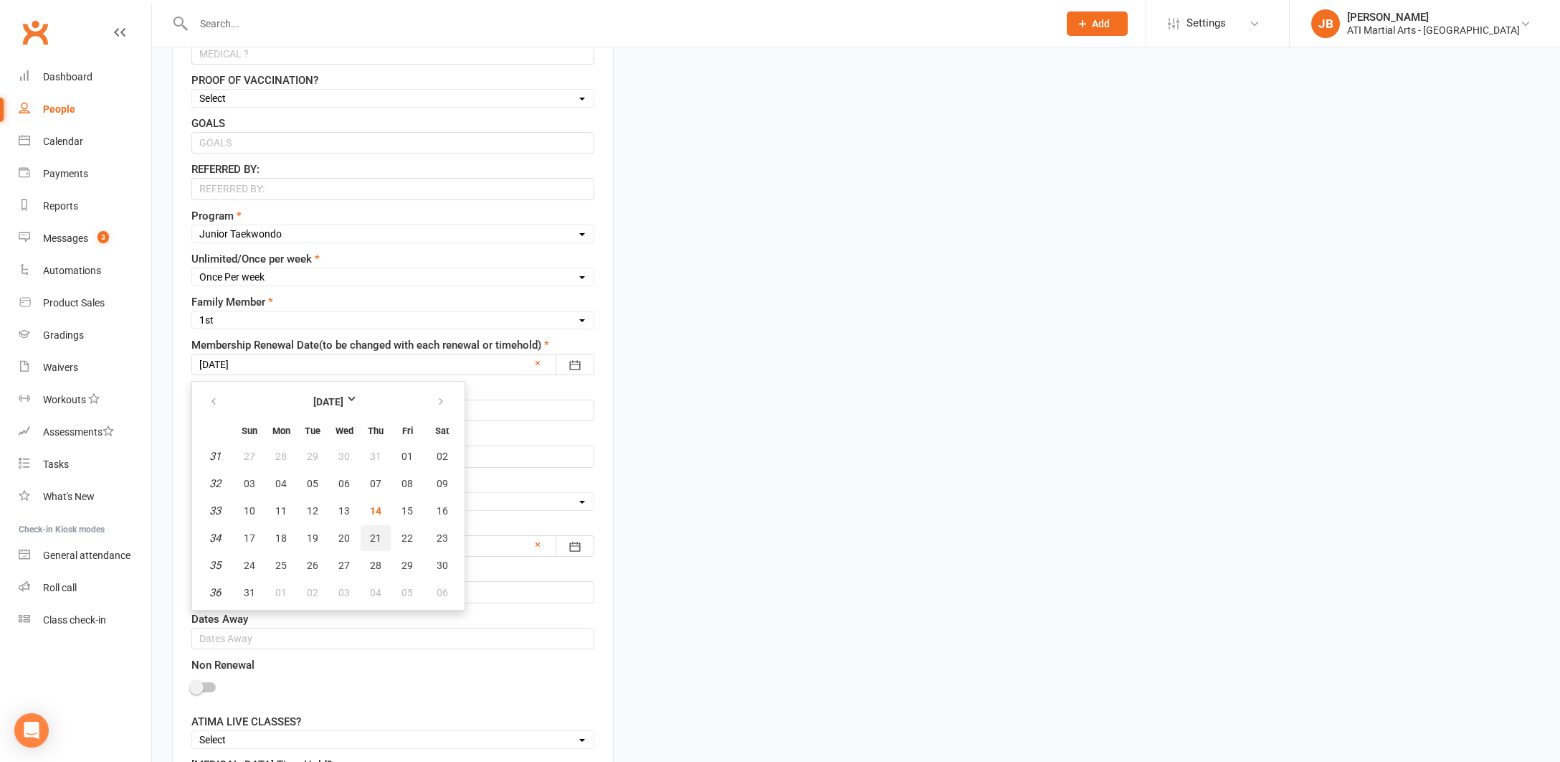
click at [375, 542] on span "21" at bounding box center [375, 537] width 11 height 11
type input "21 Aug 2025"
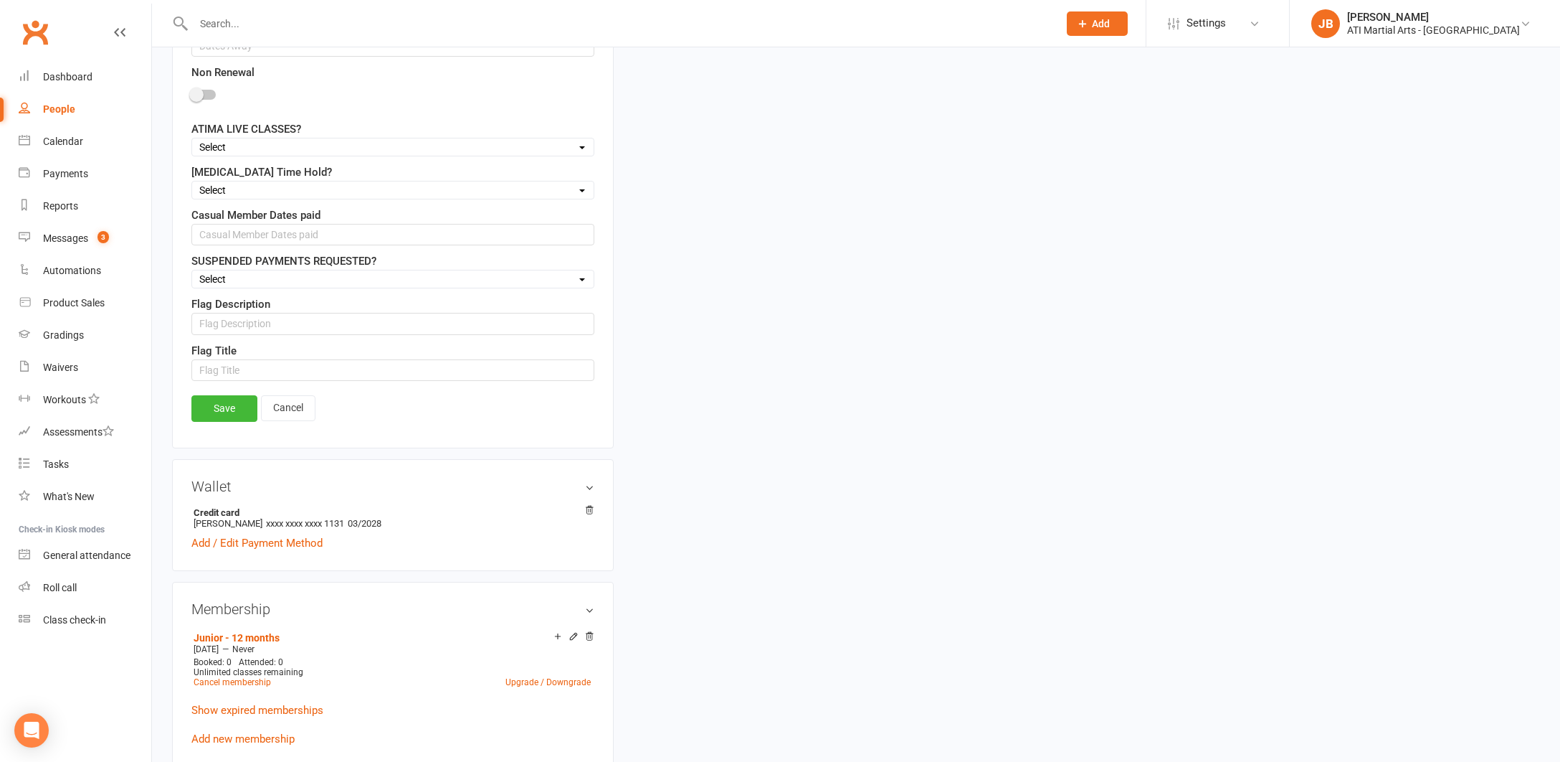
scroll to position [1314, 0]
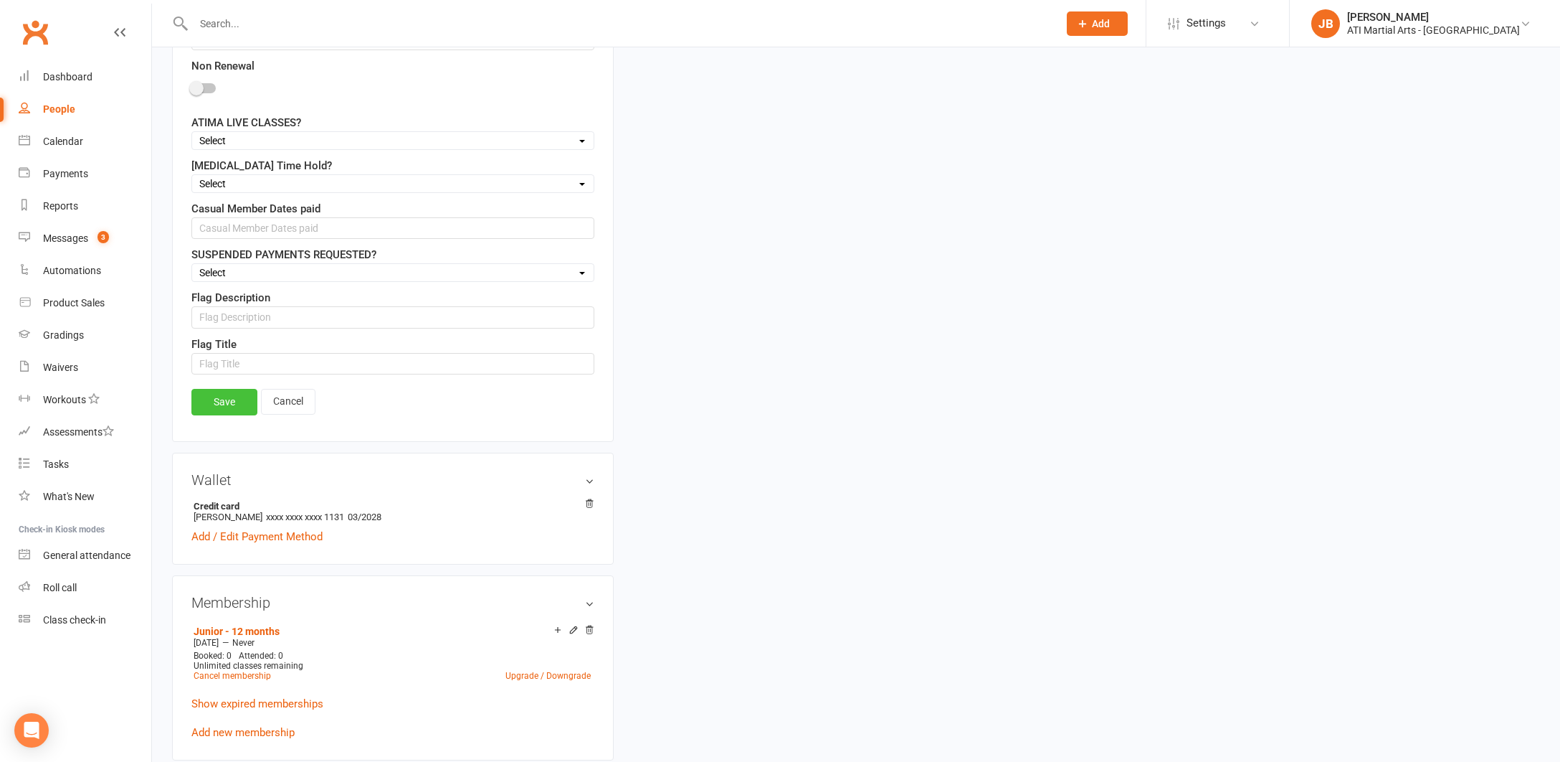
click at [227, 399] on link "Save" at bounding box center [224, 402] width 66 height 26
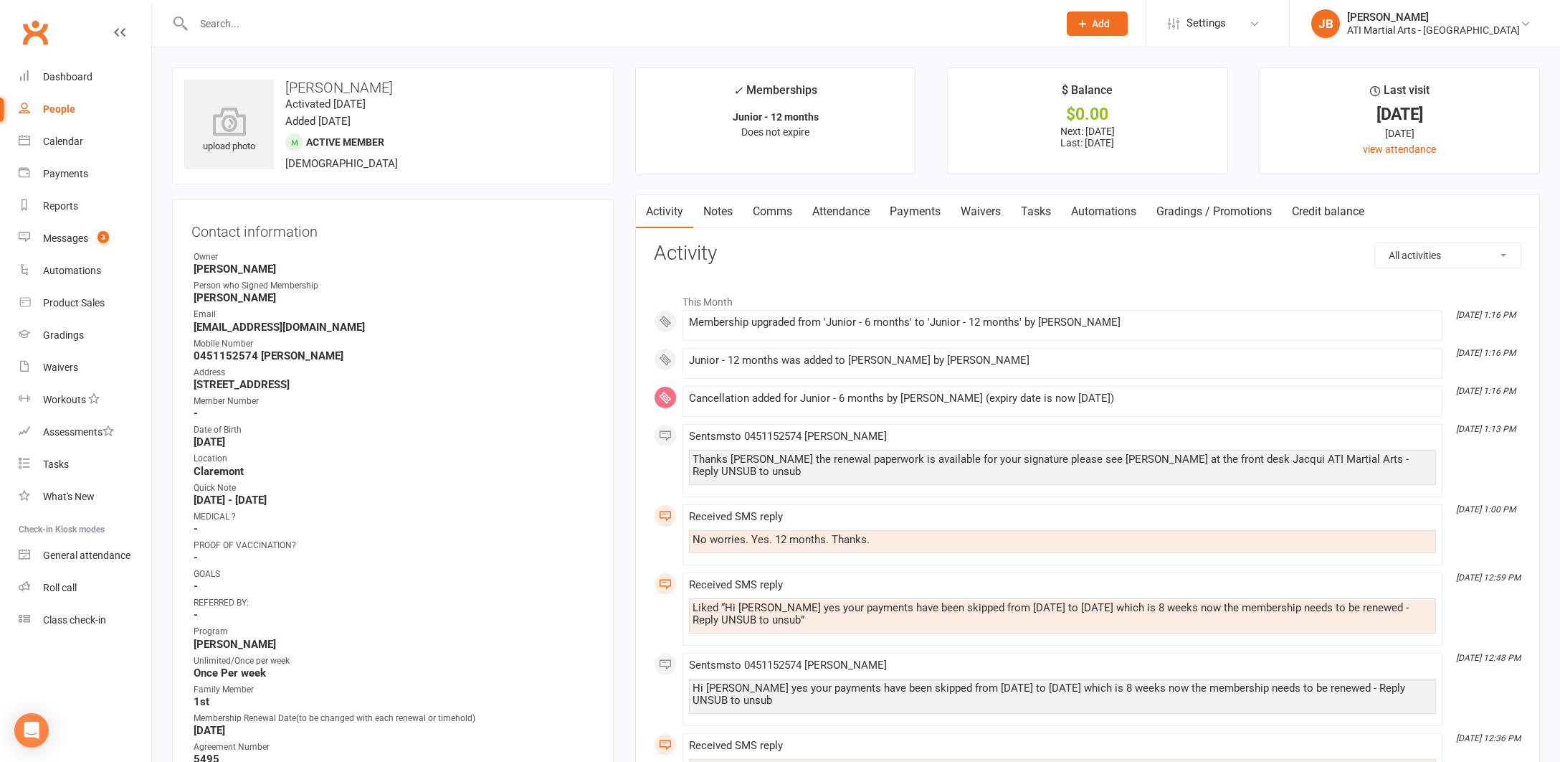
scroll to position [0, 0]
click at [234, 27] on input "text" at bounding box center [618, 24] width 859 height 20
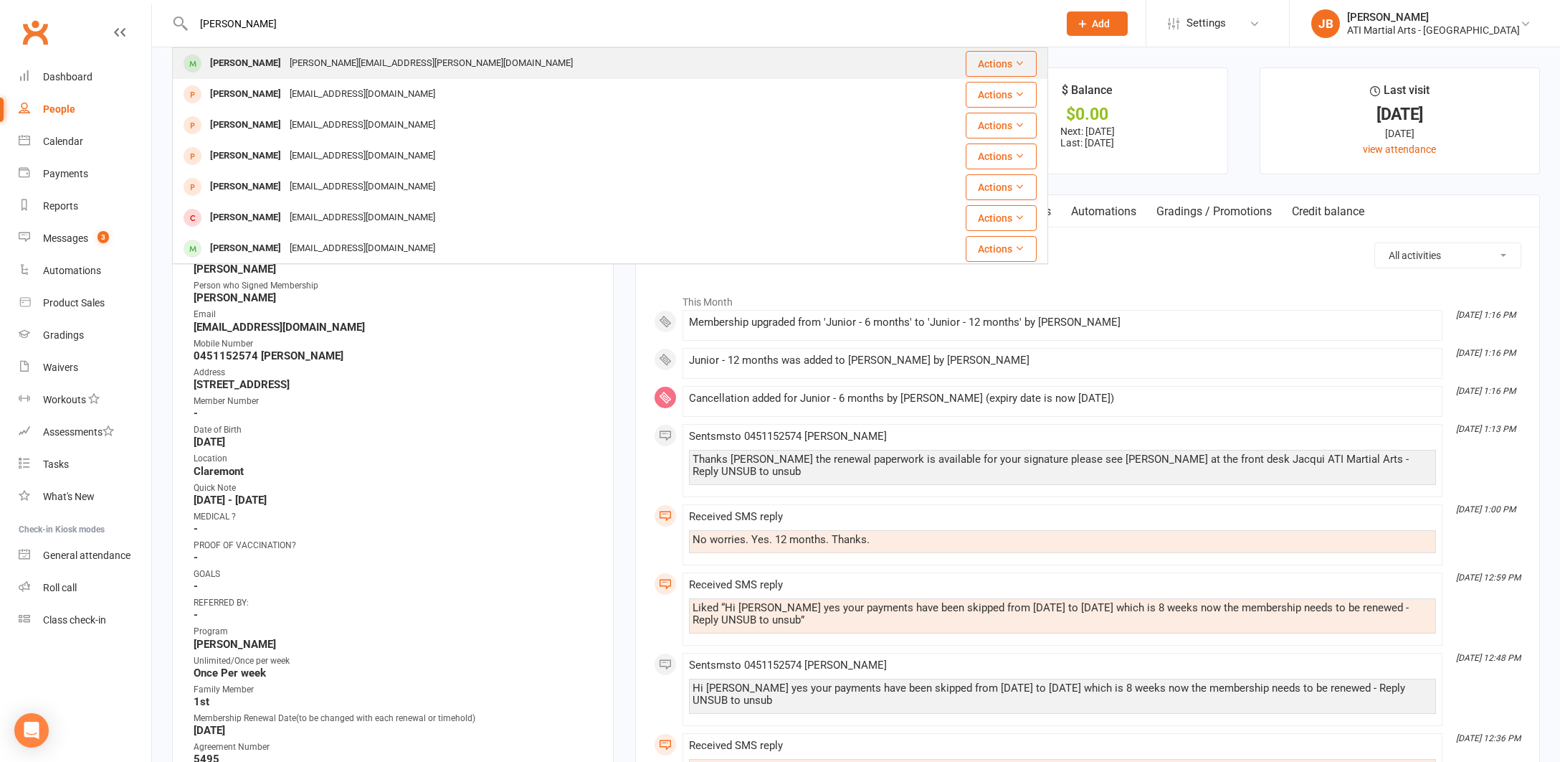
type input "[PERSON_NAME]"
click at [262, 67] on div "[PERSON_NAME]" at bounding box center [246, 63] width 80 height 21
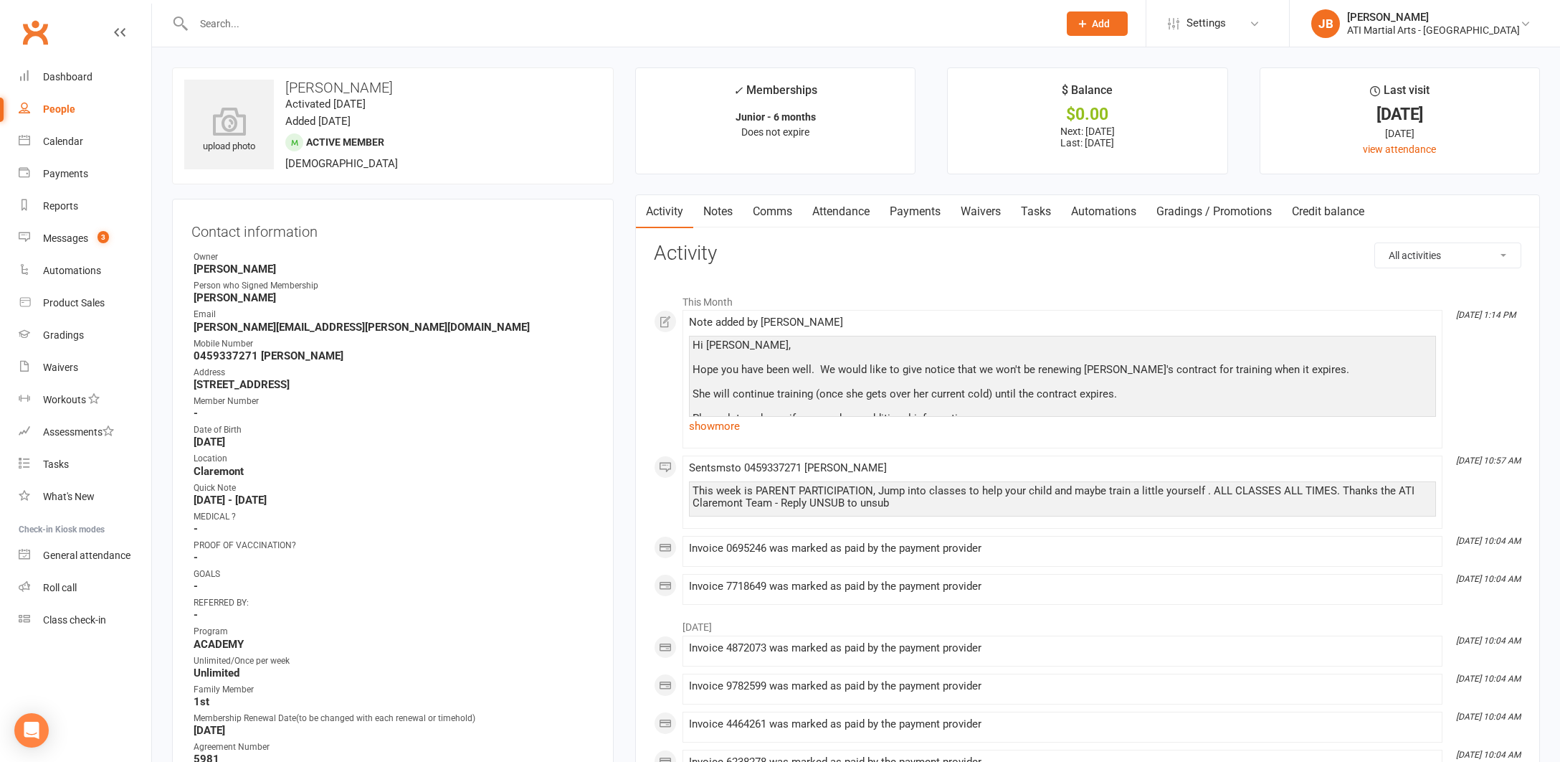
click at [770, 212] on link "Comms" at bounding box center [773, 211] width 60 height 33
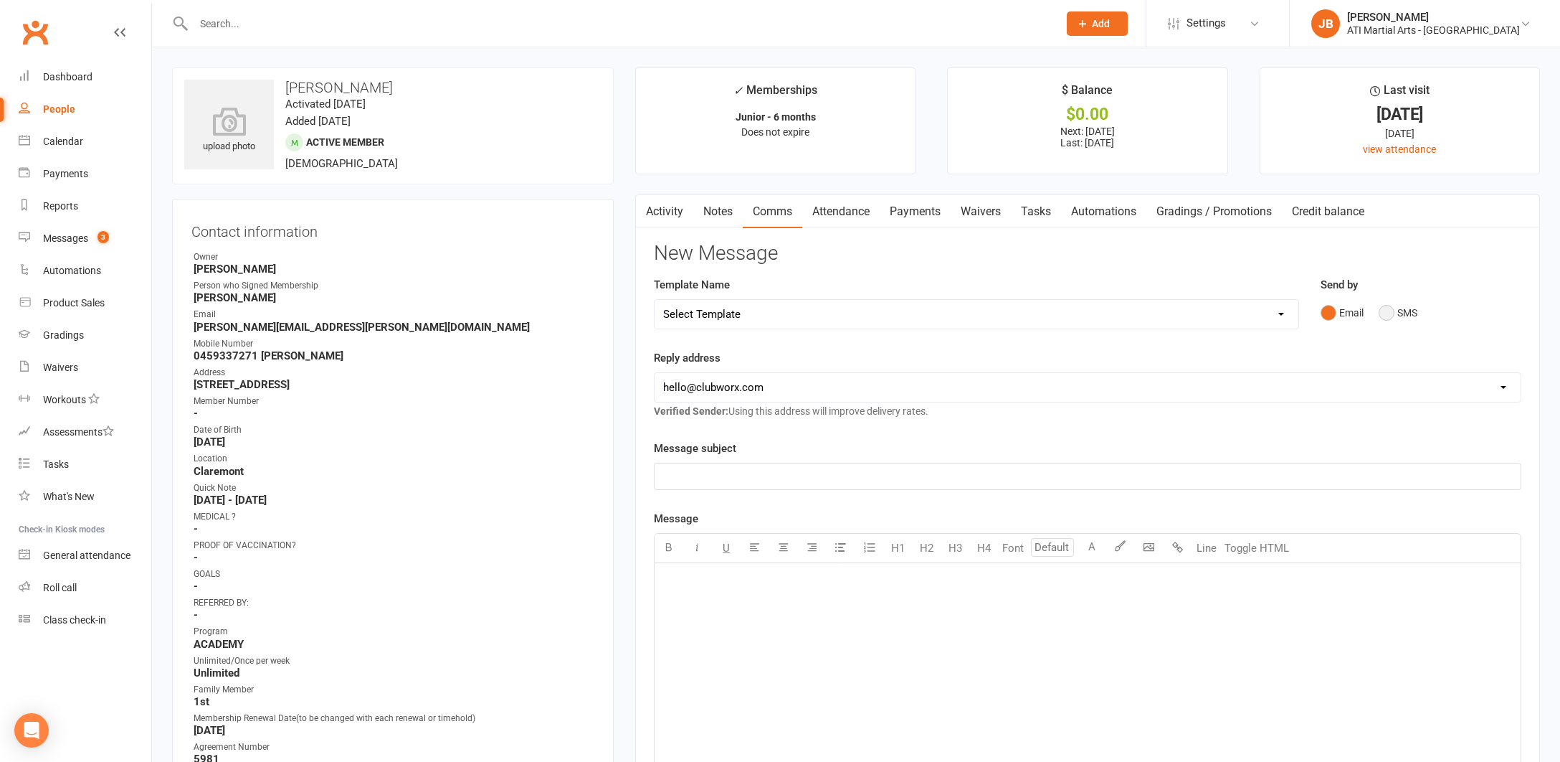
click at [1389, 311] on button "SMS" at bounding box center [1398, 312] width 39 height 27
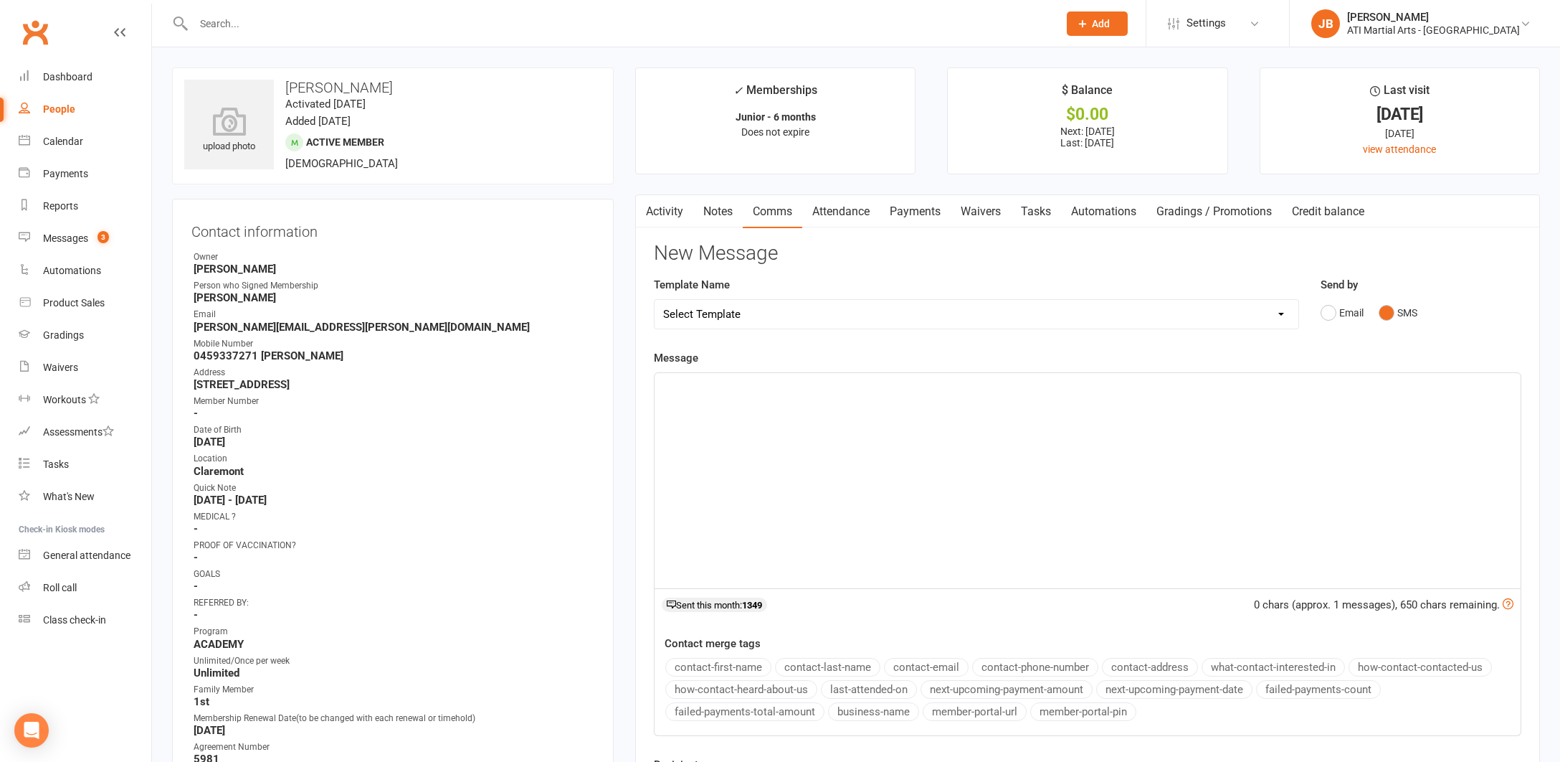
click at [694, 387] on p "﻿" at bounding box center [1087, 385] width 849 height 17
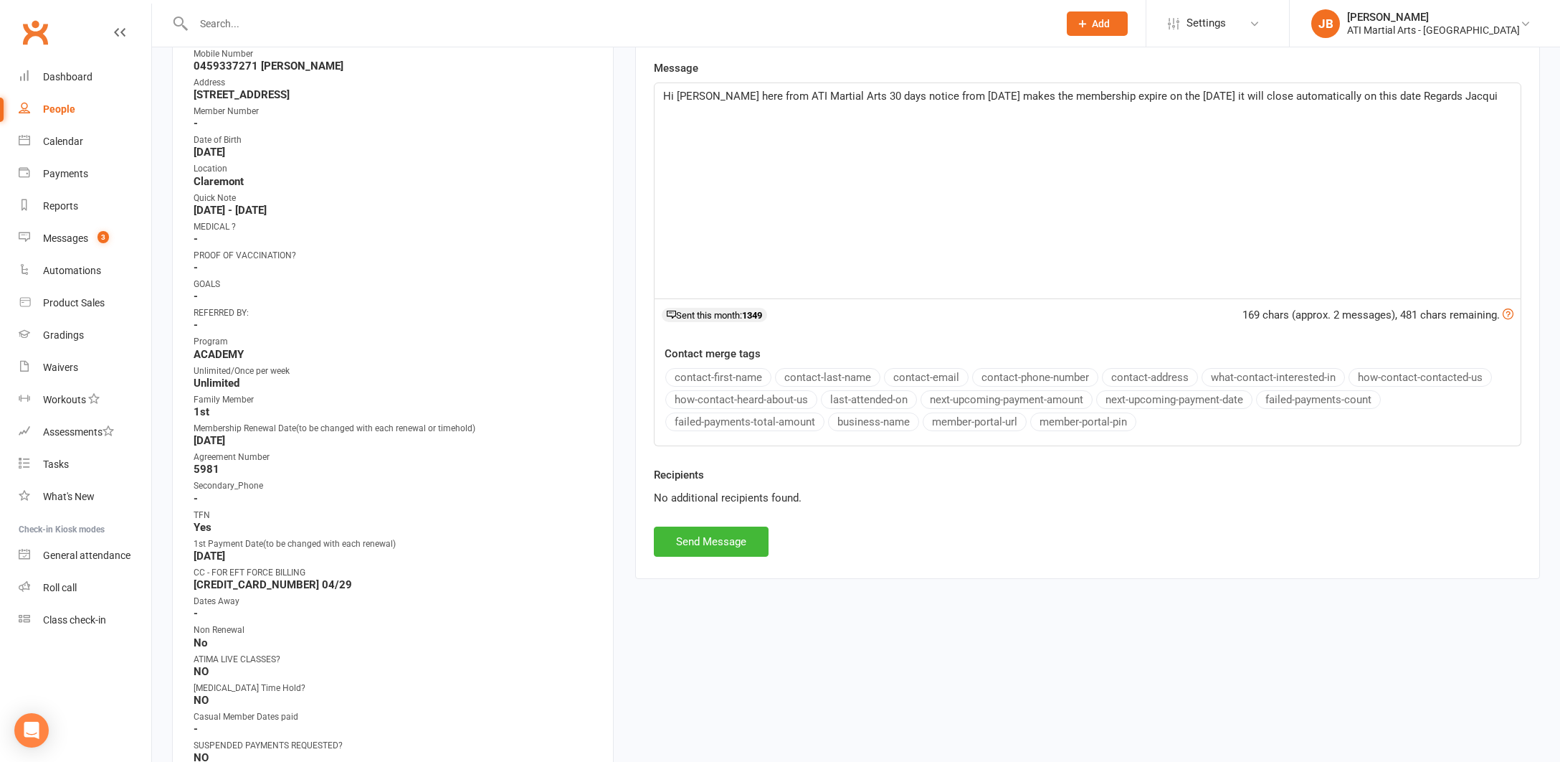
scroll to position [319, 0]
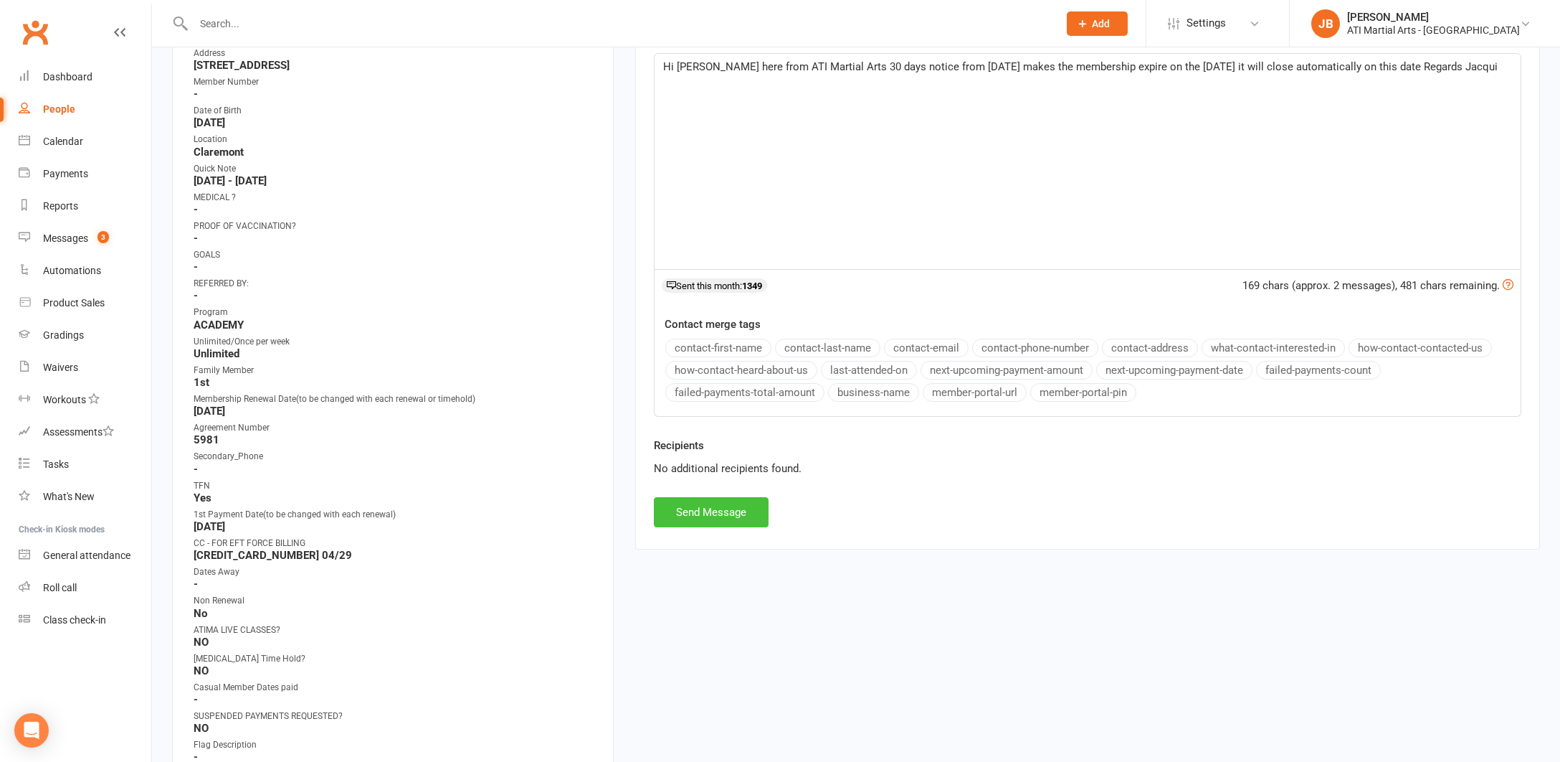
click at [741, 509] on button "Send Message" at bounding box center [711, 512] width 115 height 30
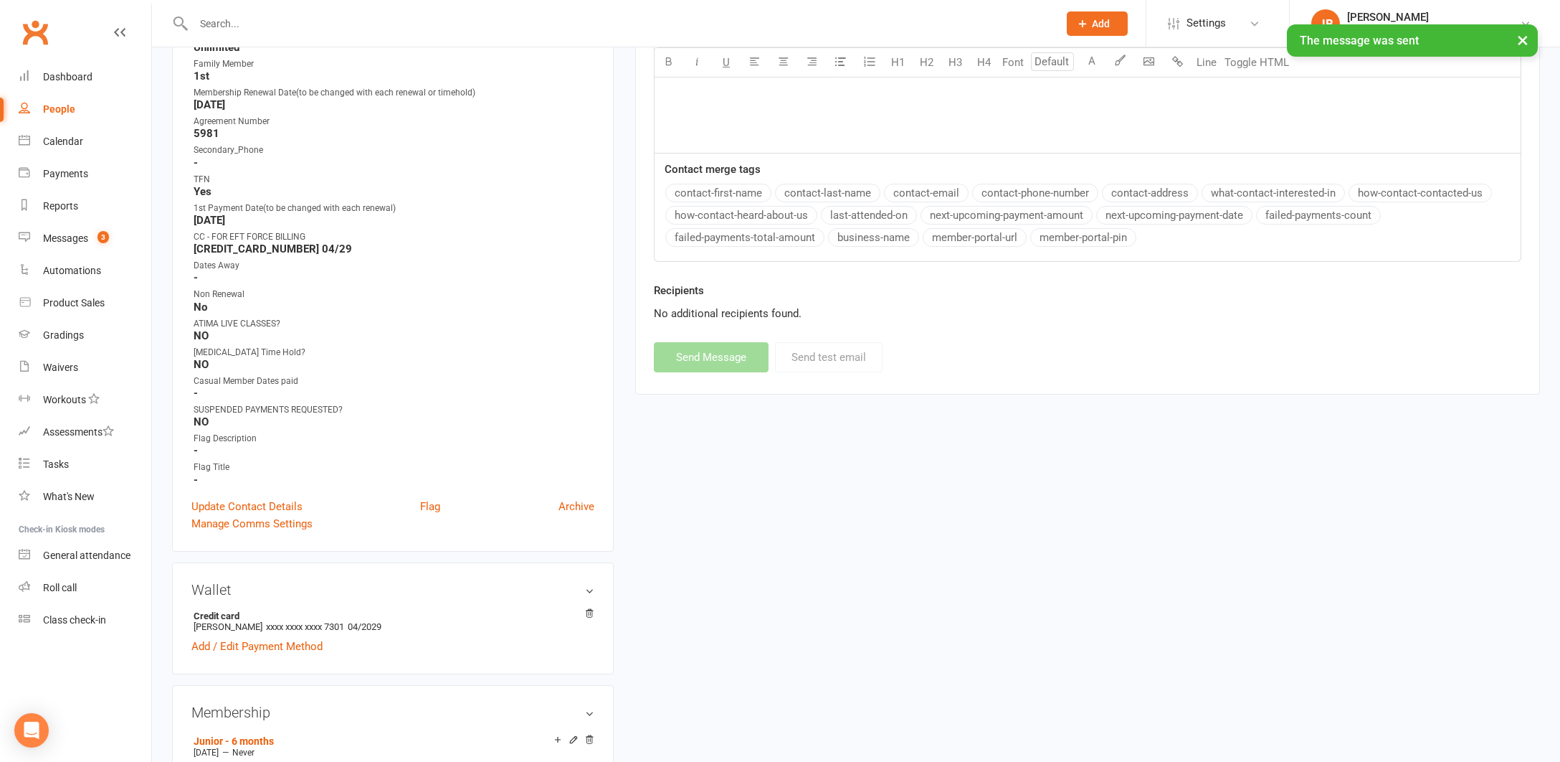
scroll to position [648, 0]
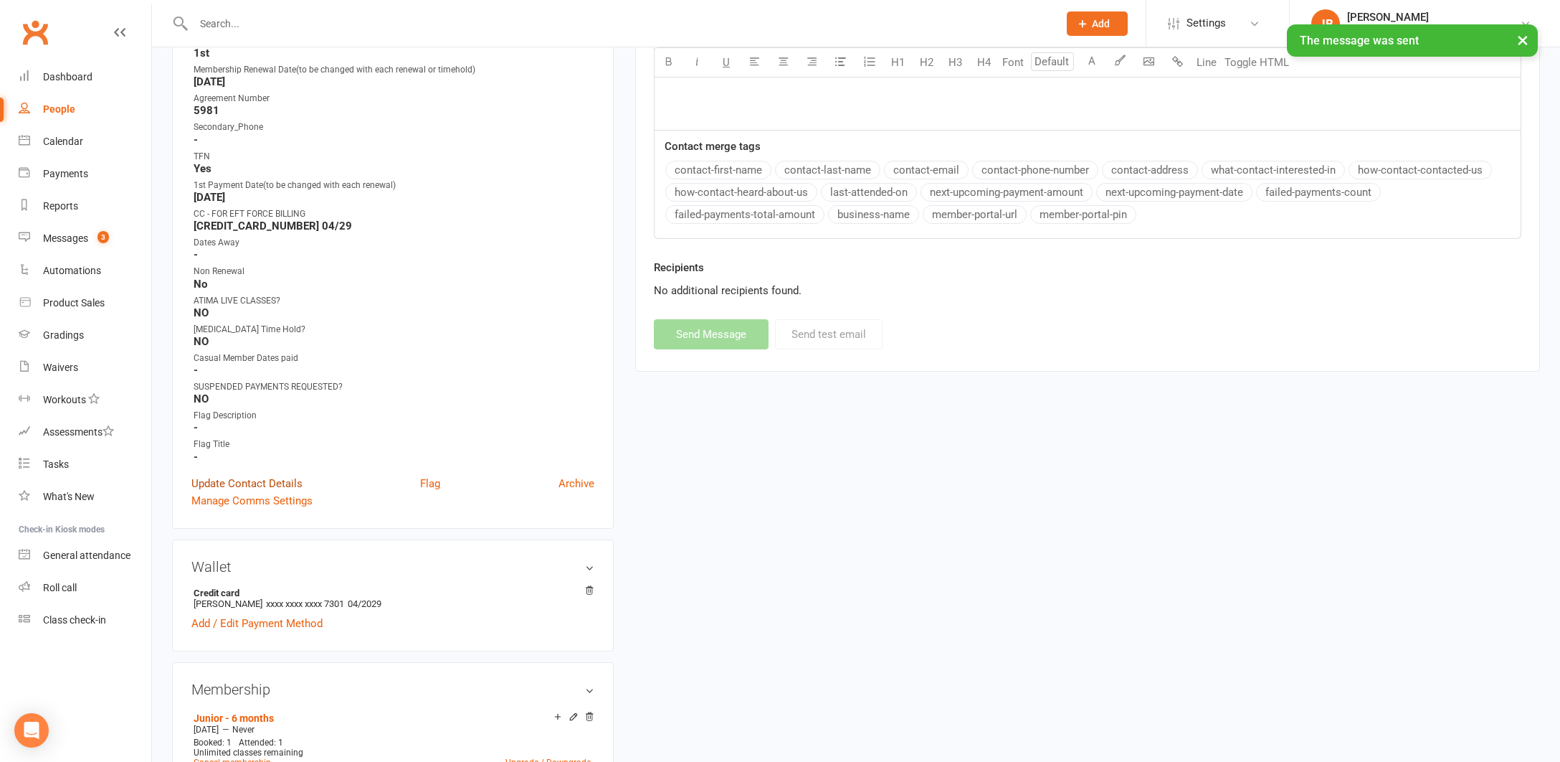
click at [242, 482] on link "Update Contact Details" at bounding box center [246, 483] width 111 height 17
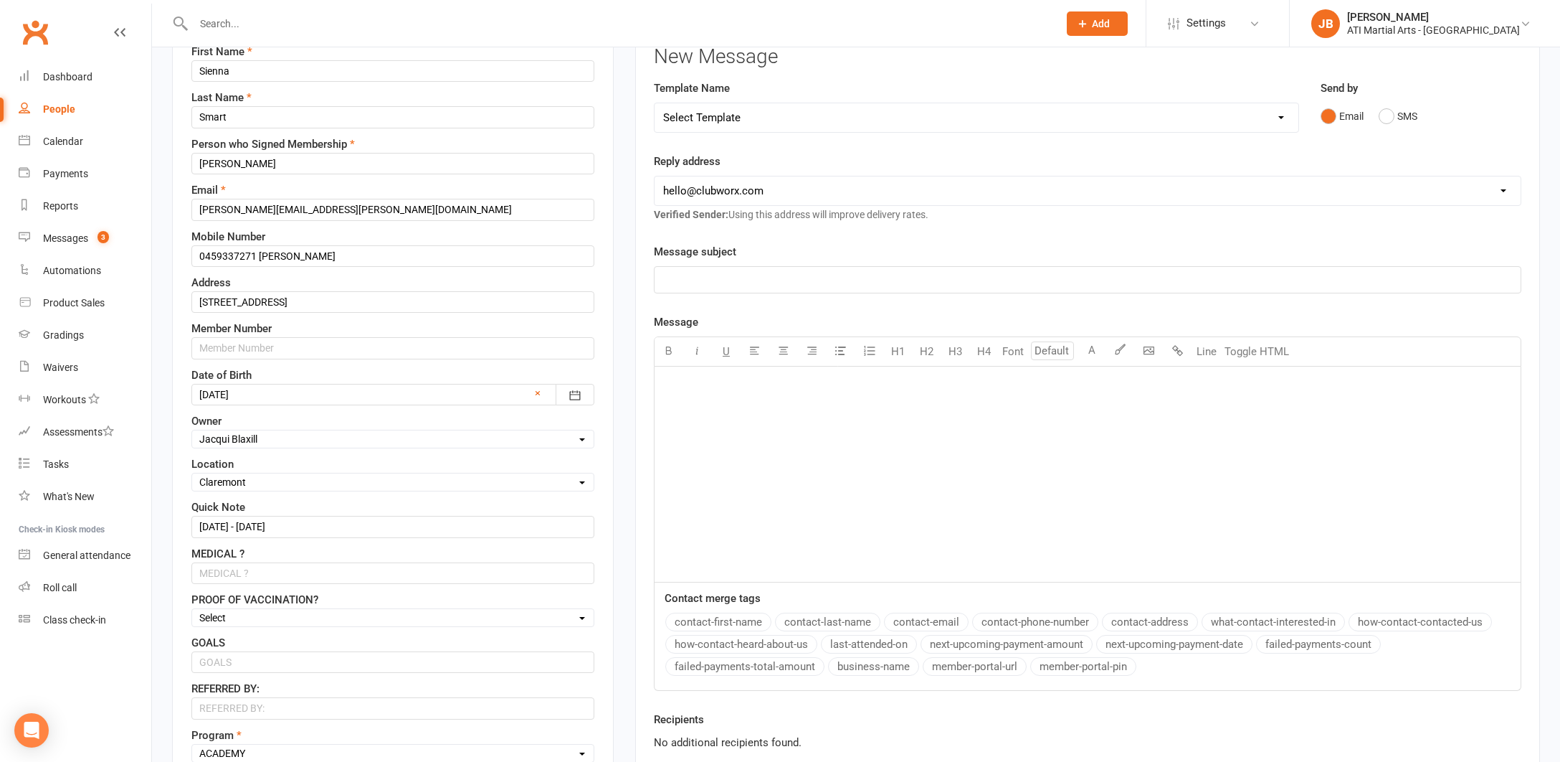
scroll to position [208, 0]
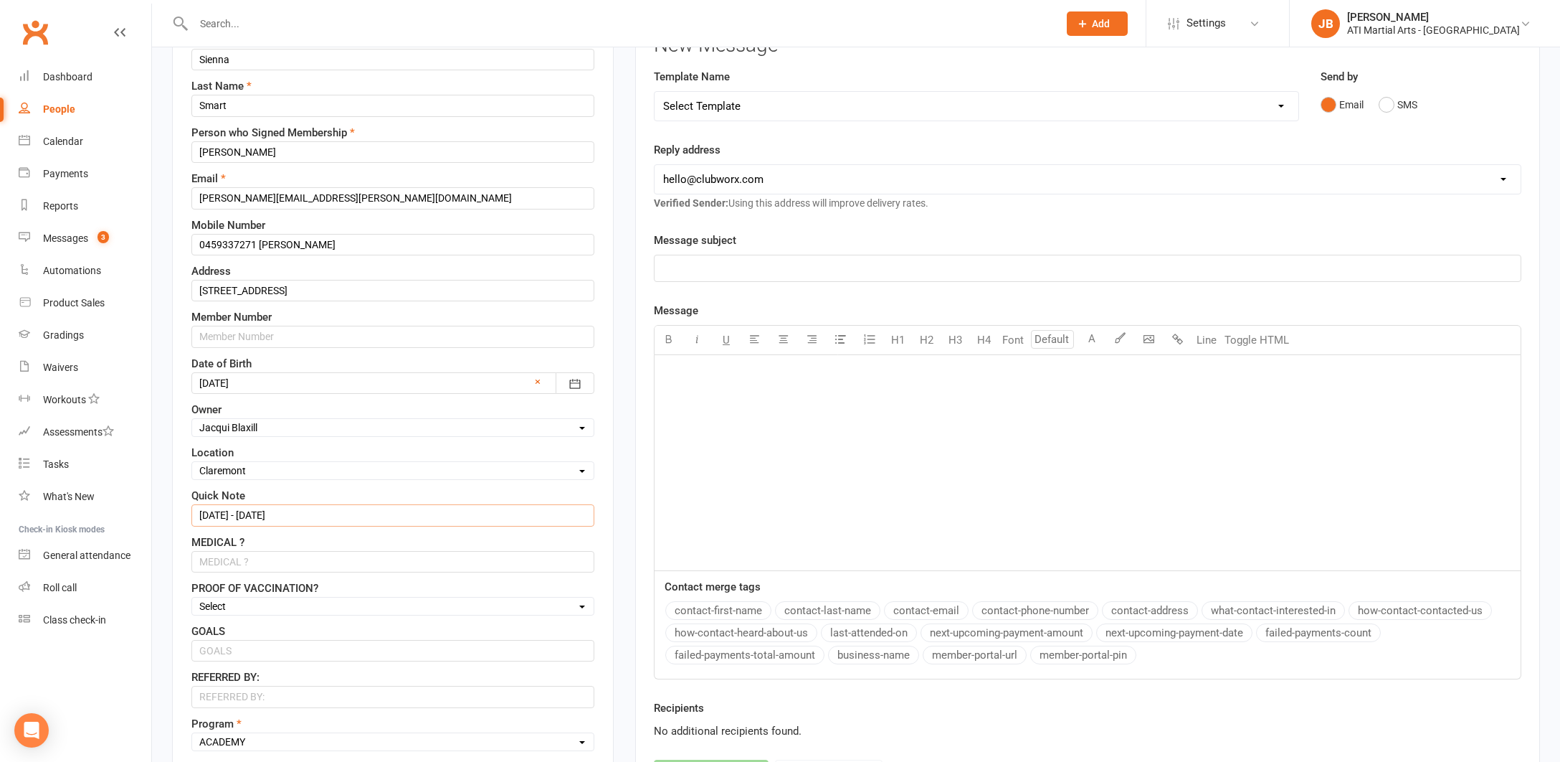
click at [280, 516] on input "6/3/25 - 6/9/25" at bounding box center [392, 515] width 403 height 22
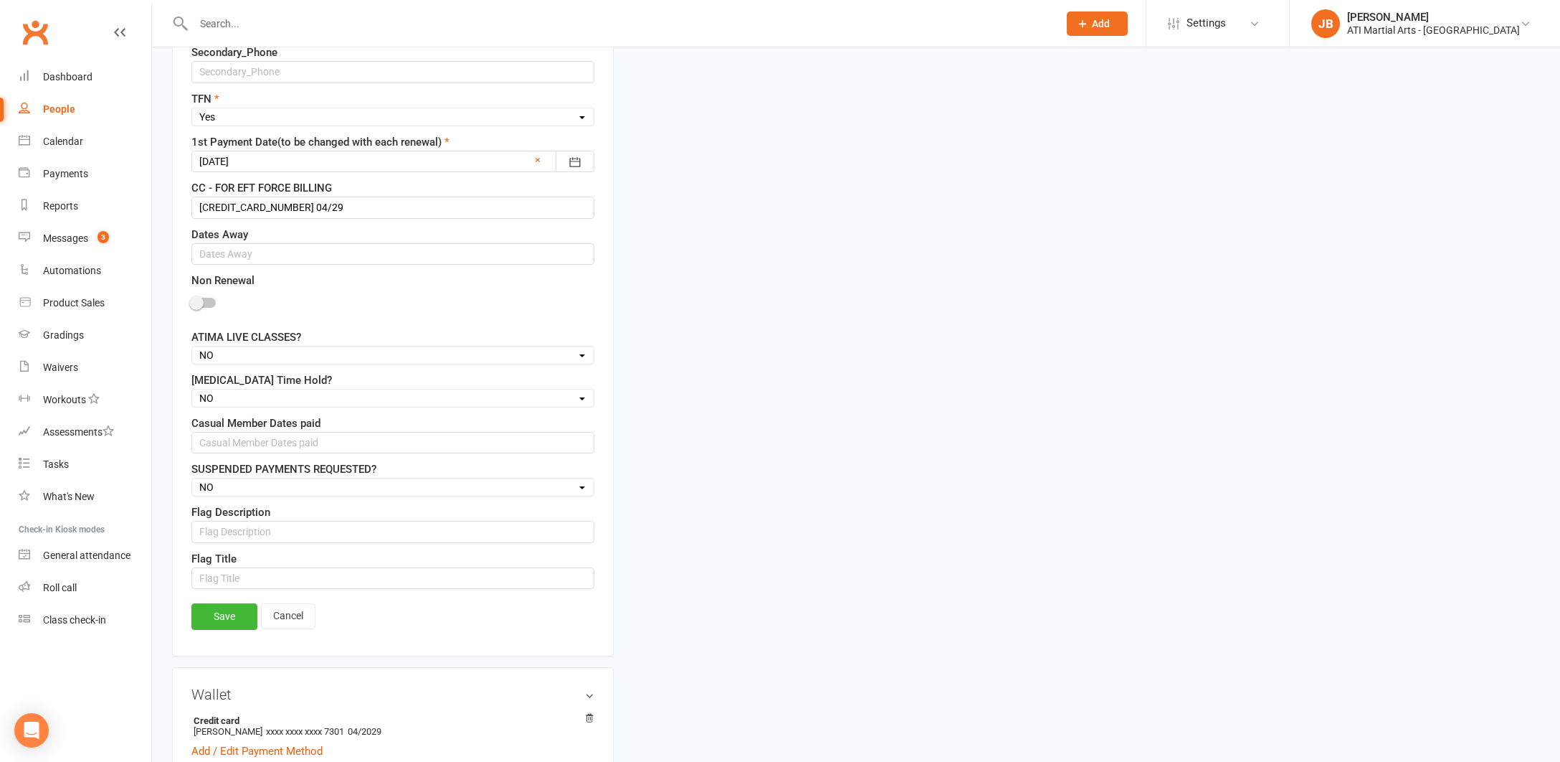
scroll to position [1104, 0]
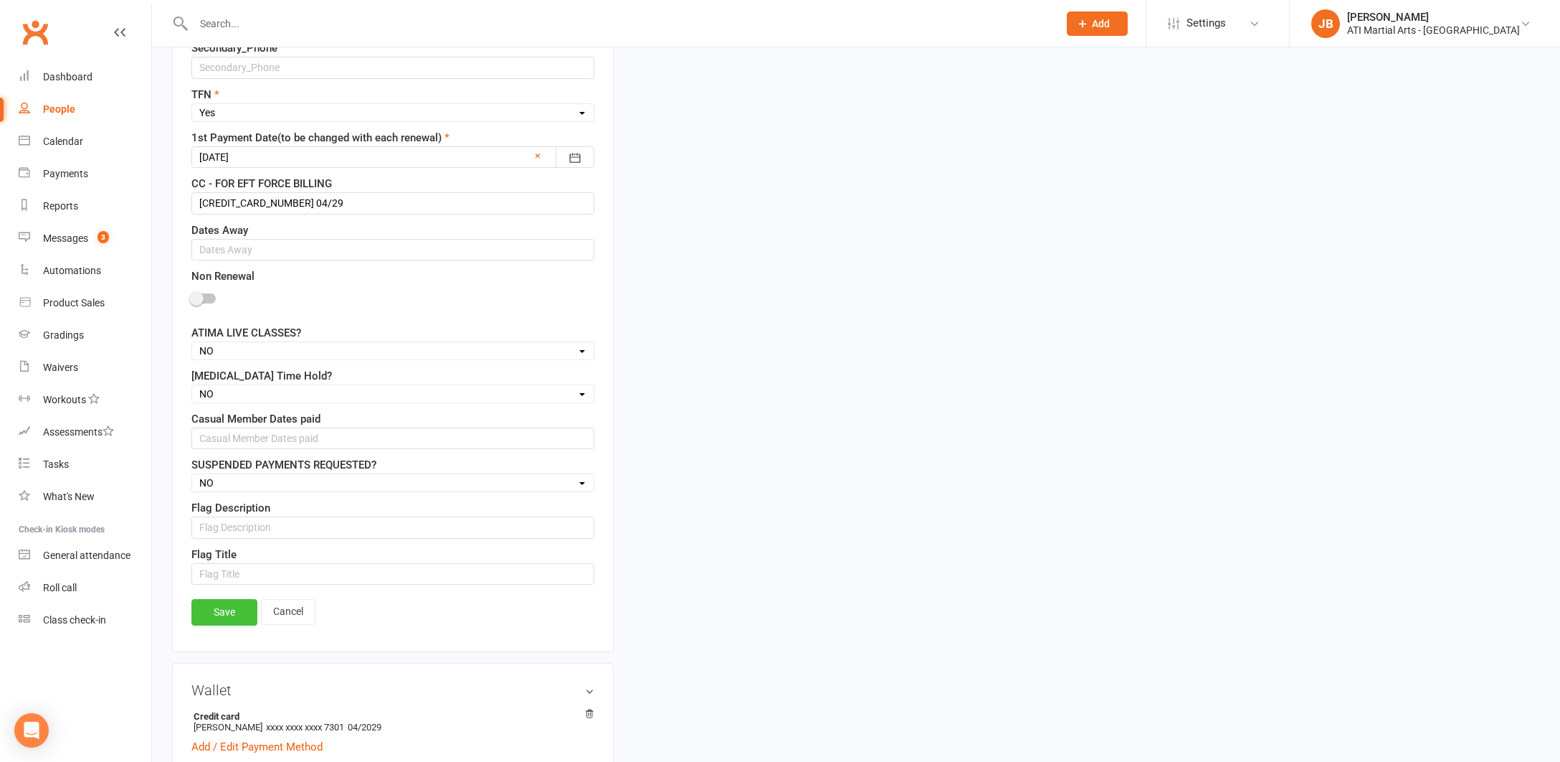
type input "6/3/25 - 6/9/25 ( 30 Days Notice from today 14th August 11/9/25 )"
click at [231, 612] on link "Save" at bounding box center [224, 612] width 66 height 26
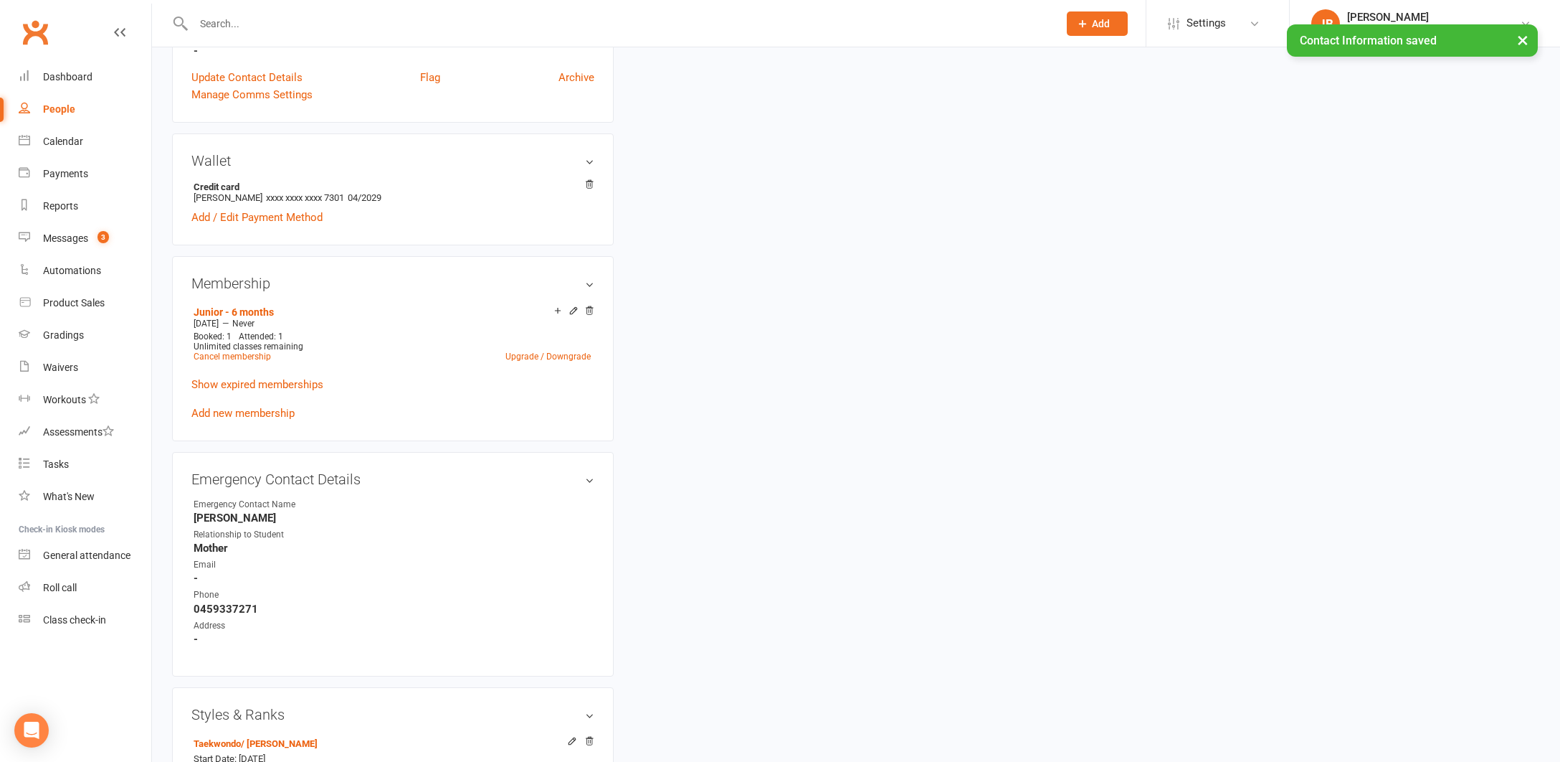
scroll to position [1051, 0]
click at [224, 357] on link "Cancel membership" at bounding box center [232, 360] width 77 height 10
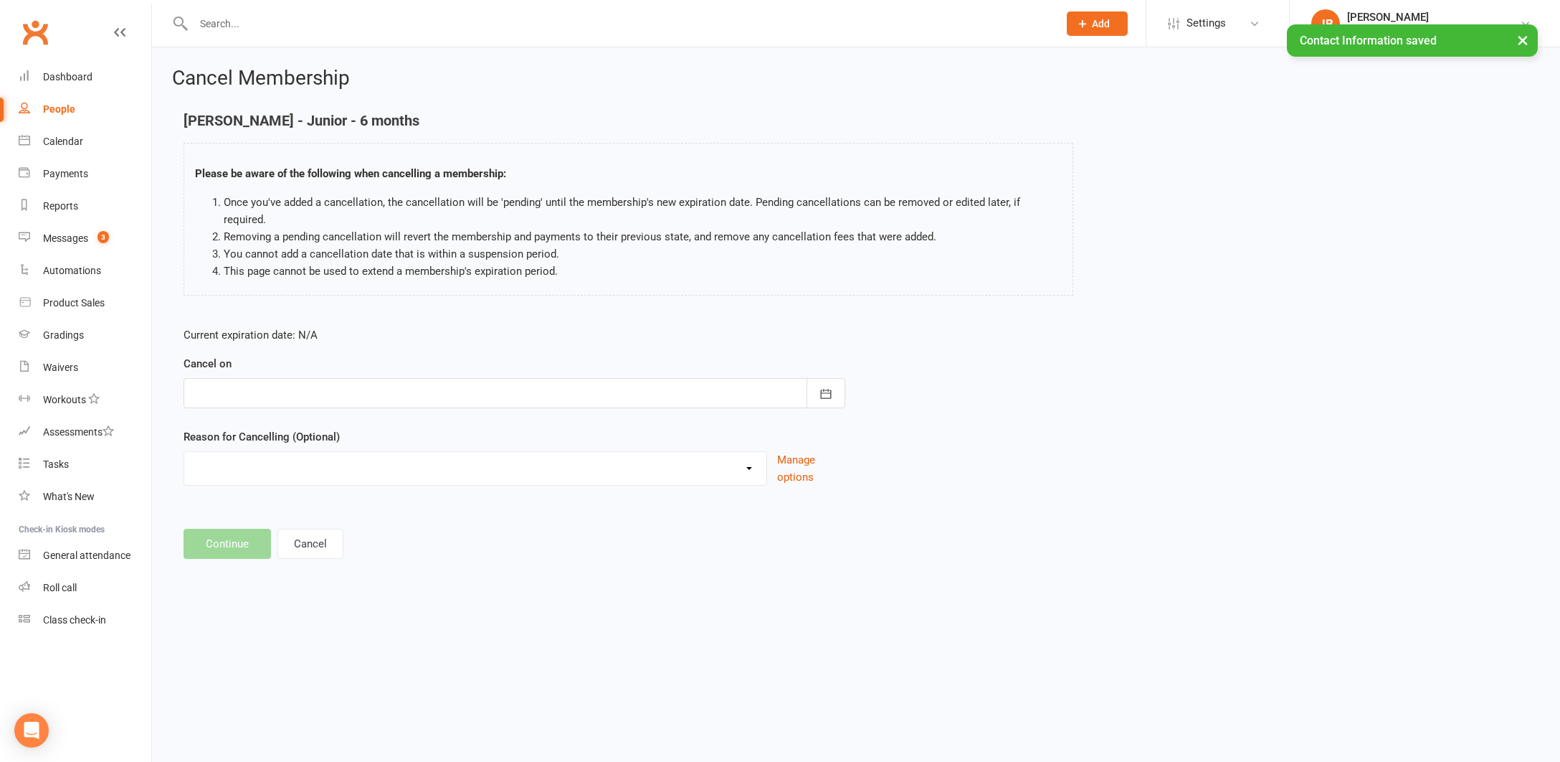
click at [295, 378] on div at bounding box center [515, 393] width 662 height 30
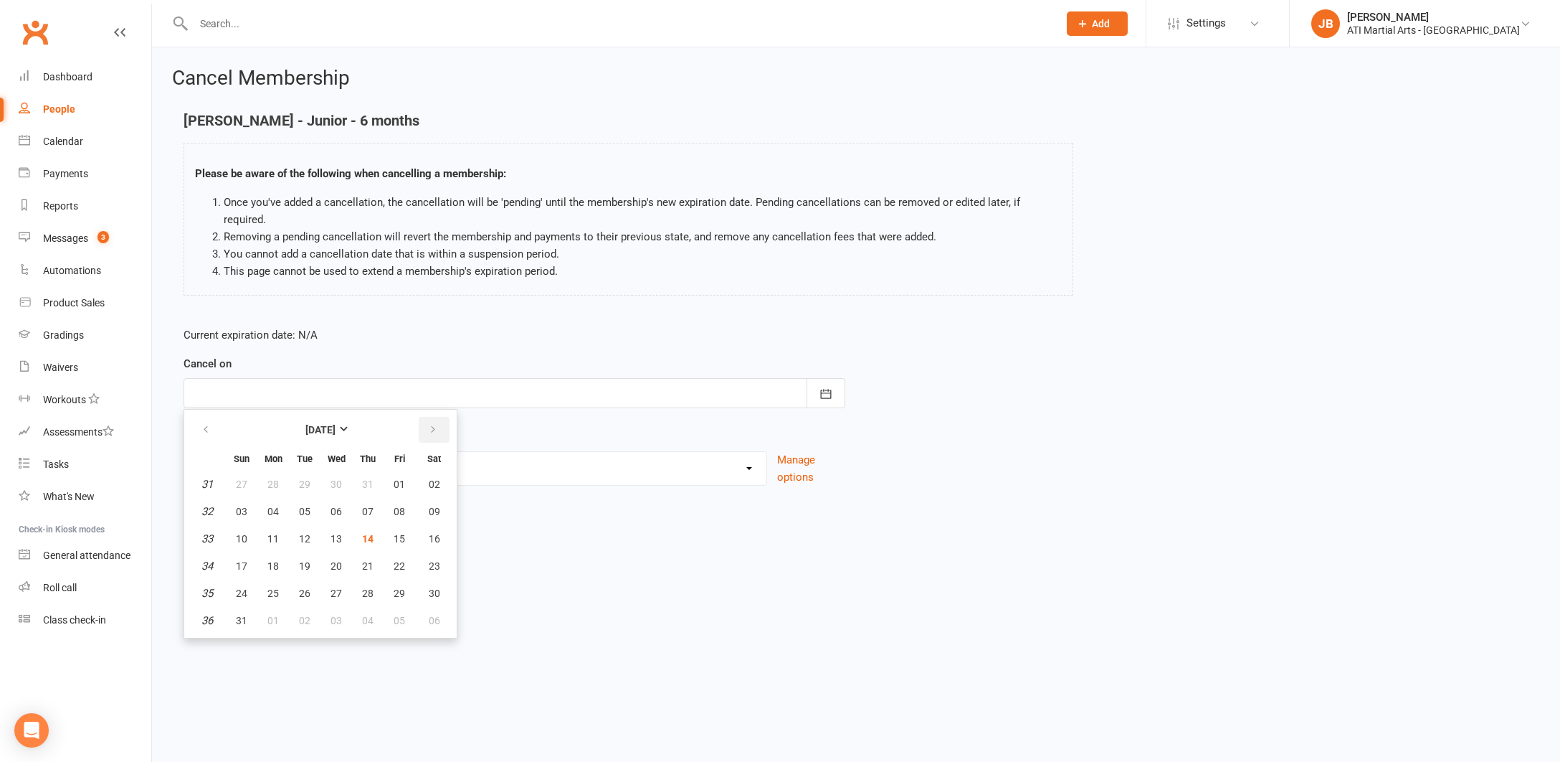
click at [435, 424] on icon "button" at bounding box center [433, 429] width 10 height 11
click at [369, 506] on span "11" at bounding box center [367, 511] width 11 height 11
type input "11 Sep 2025"
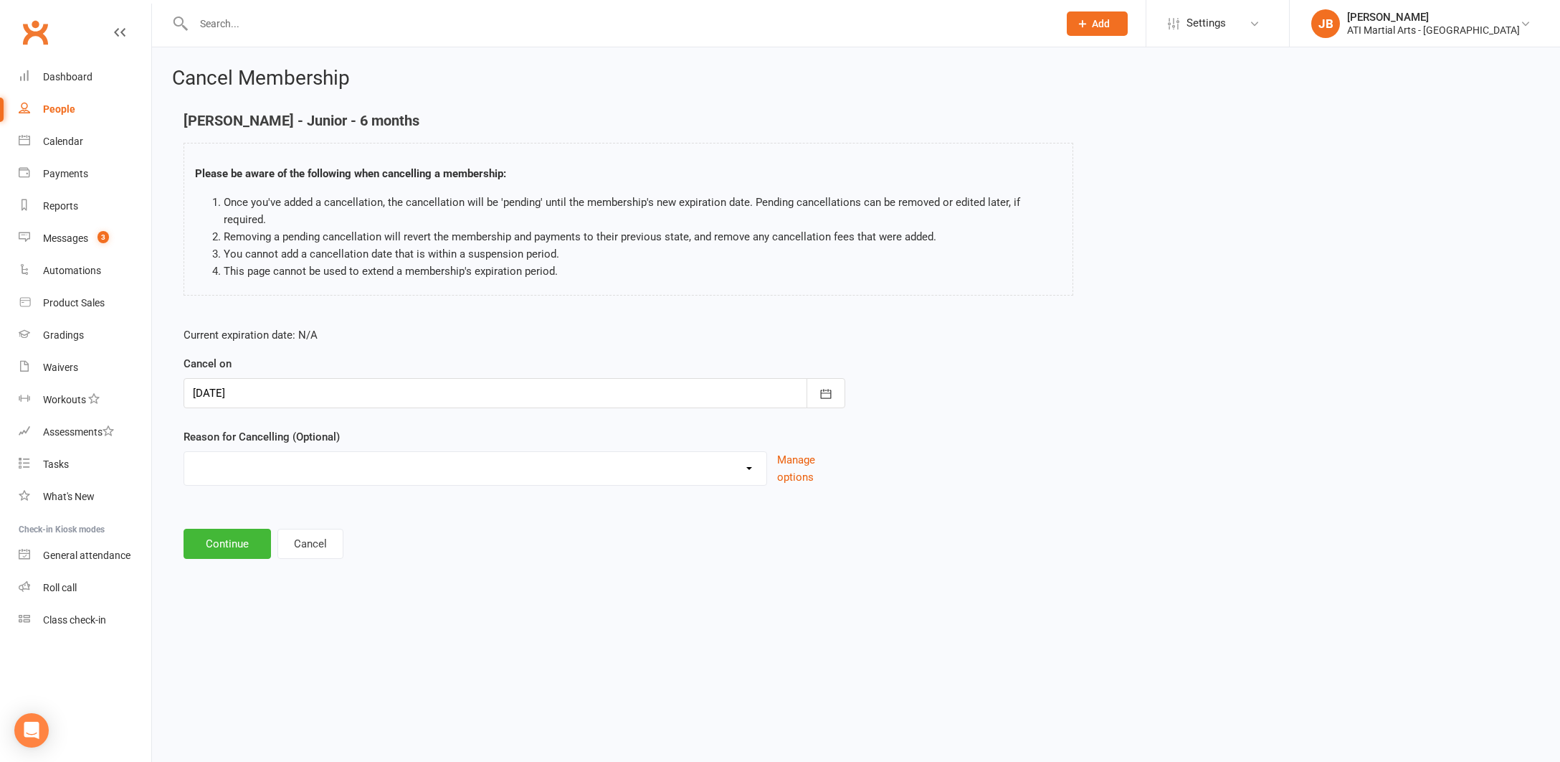
select select "2"
click at [227, 529] on input at bounding box center [515, 544] width 662 height 30
type input "Taking a break"
click at [229, 605] on button "Continue" at bounding box center [227, 617] width 87 height 30
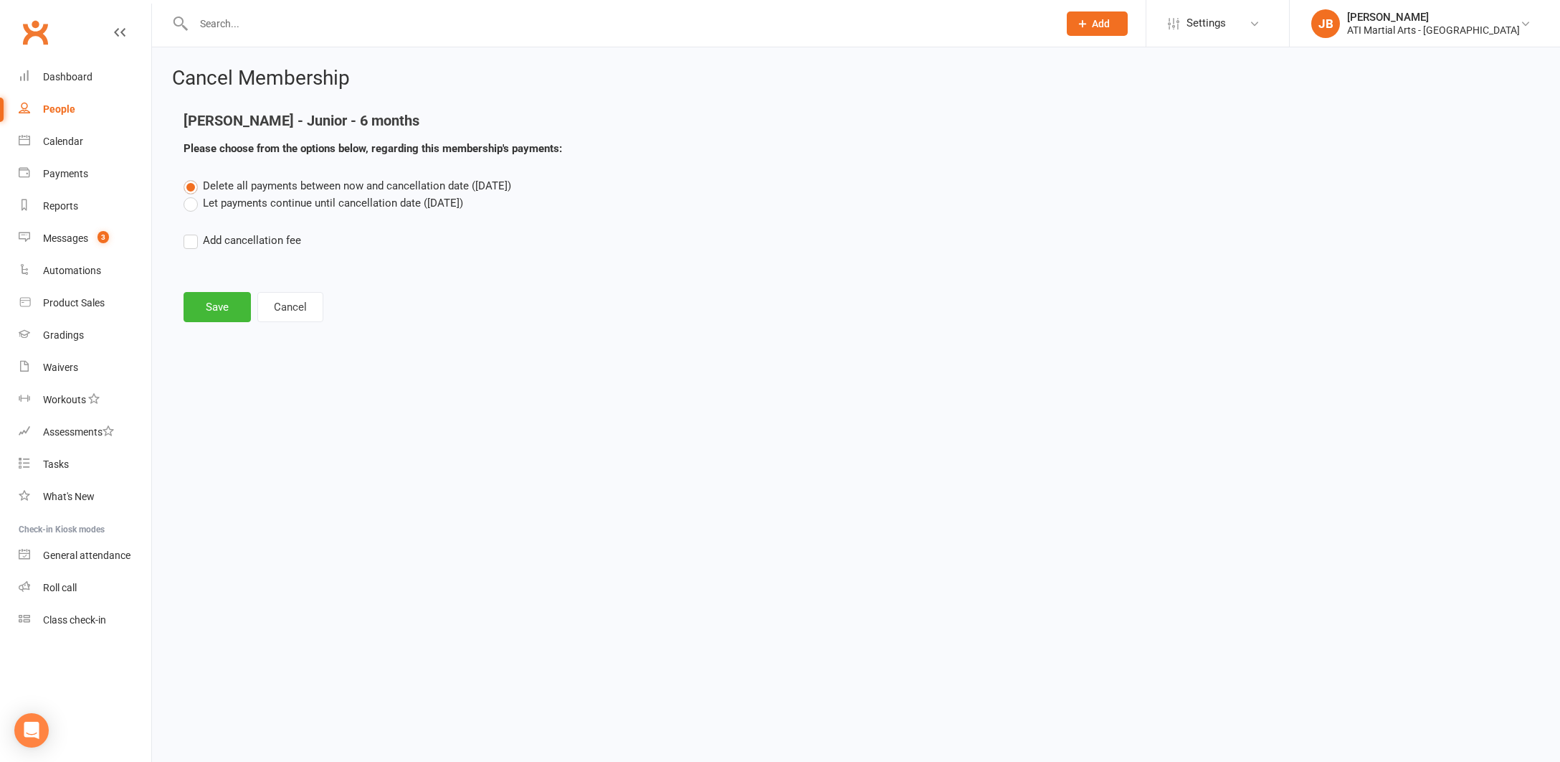
click at [191, 208] on label "Let payments continue until cancellation date (Sep 11, 2025)" at bounding box center [324, 202] width 280 height 17
click at [191, 194] on input "Let payments continue until cancellation date (Sep 11, 2025)" at bounding box center [188, 194] width 9 height 0
click at [214, 307] on button "Save" at bounding box center [217, 307] width 67 height 30
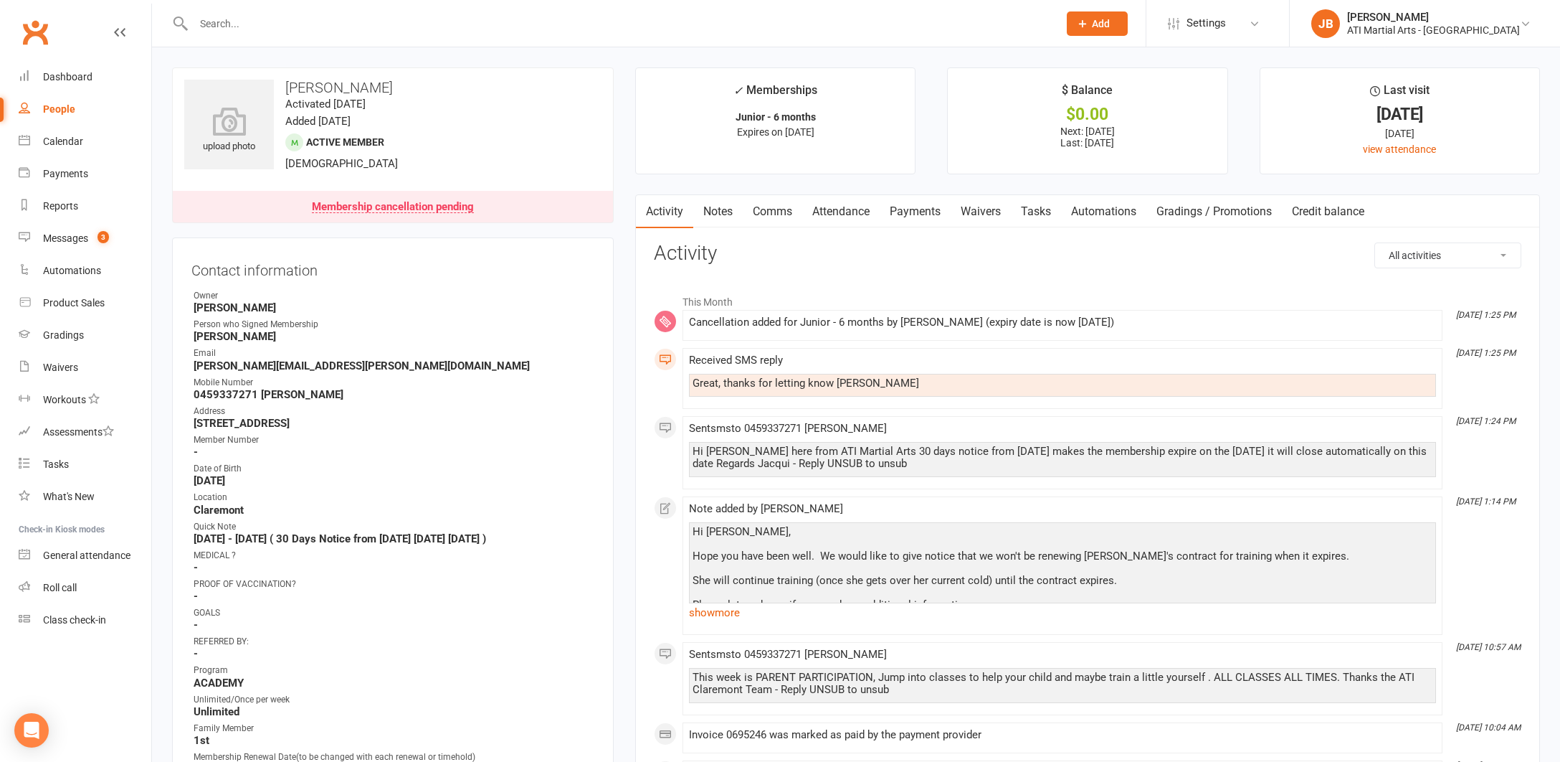
click at [34, 34] on link "Clubworx" at bounding box center [35, 32] width 36 height 36
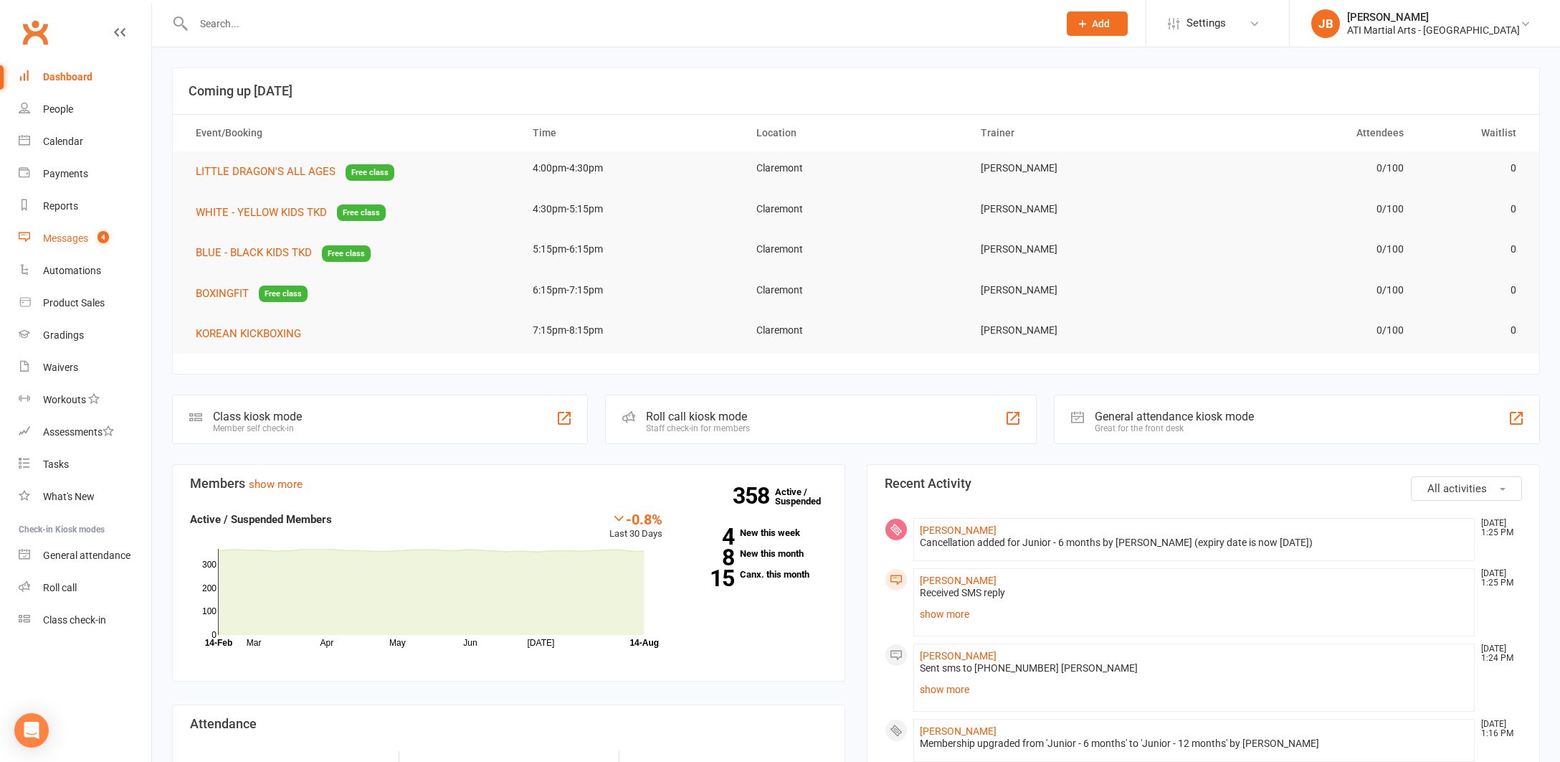
click at [67, 240] on div "Messages" at bounding box center [65, 237] width 45 height 11
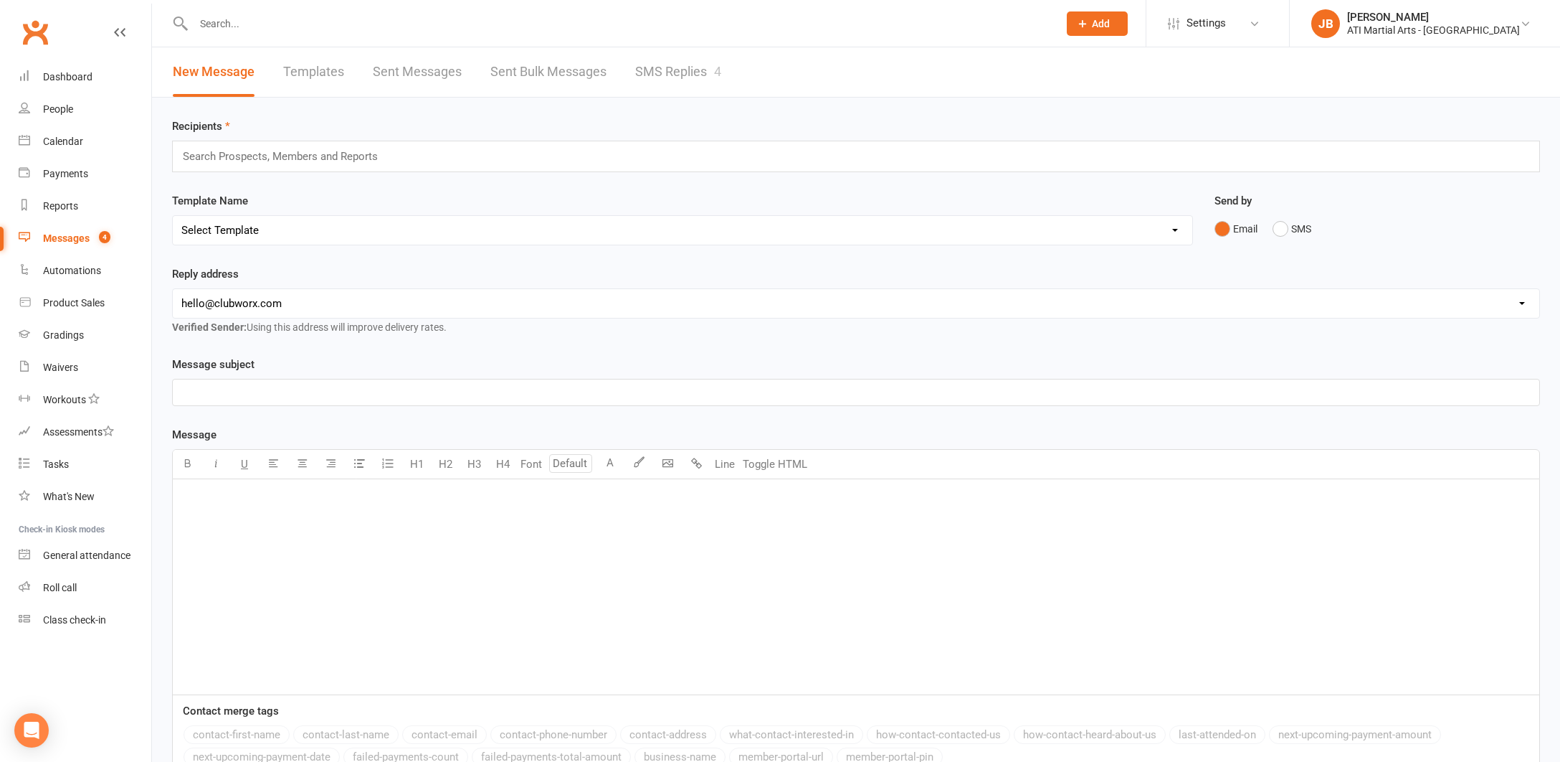
click at [645, 75] on link "SMS Replies 4" at bounding box center [678, 71] width 86 height 49
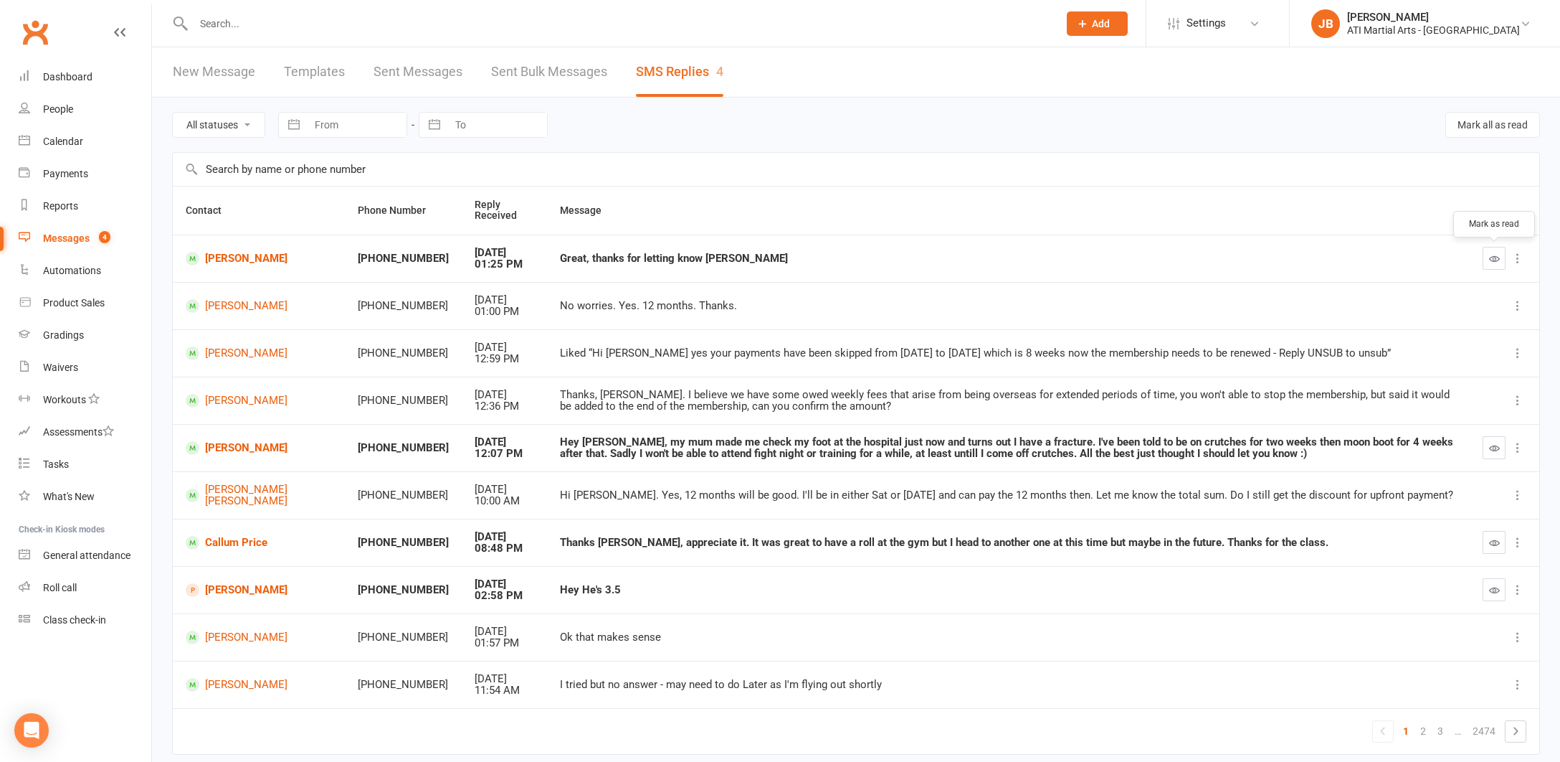
click at [1496, 258] on icon "button" at bounding box center [1494, 258] width 11 height 11
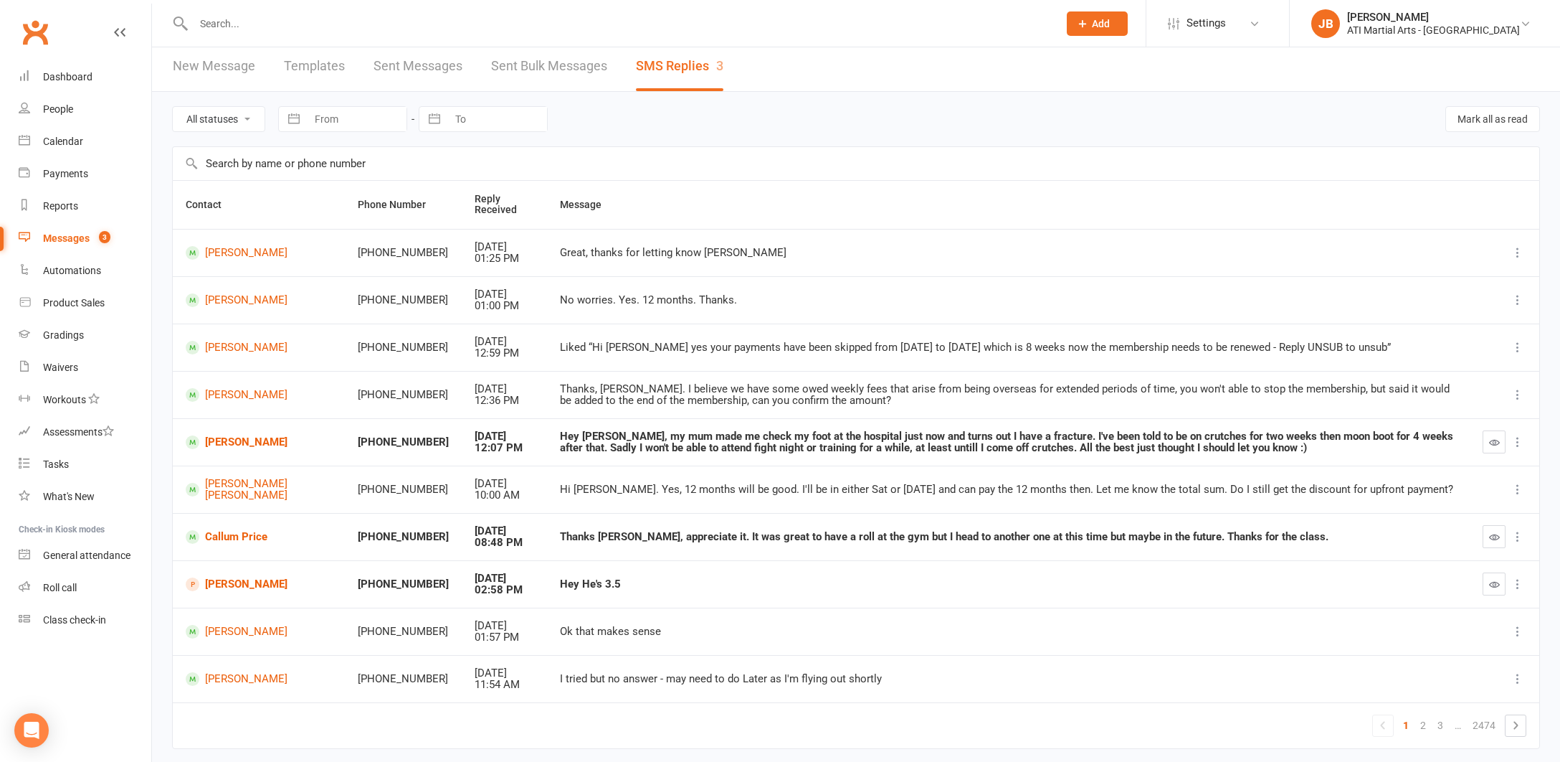
click at [32, 33] on link "Clubworx" at bounding box center [35, 32] width 36 height 36
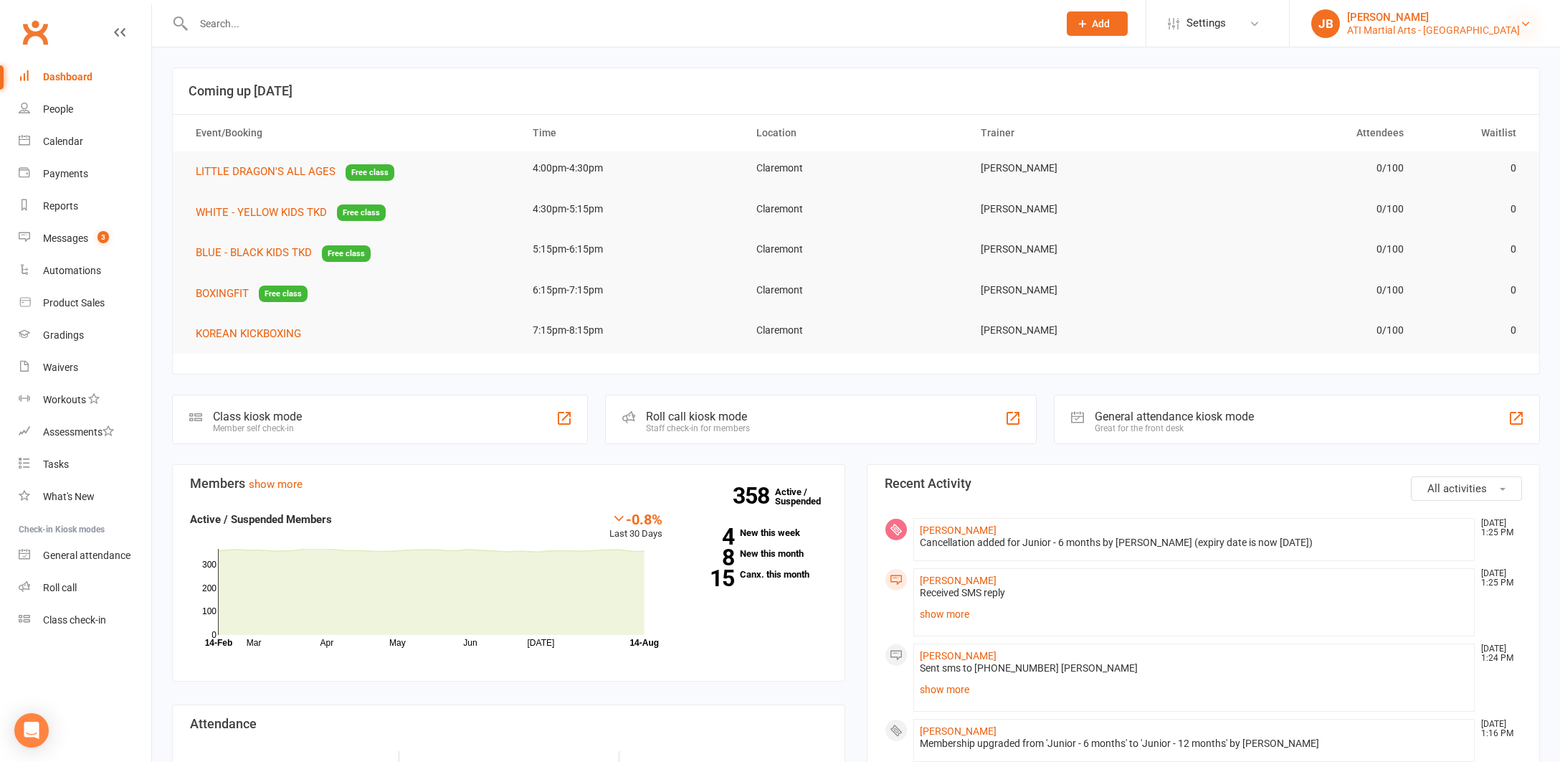
click at [1527, 22] on icon at bounding box center [1525, 23] width 11 height 11
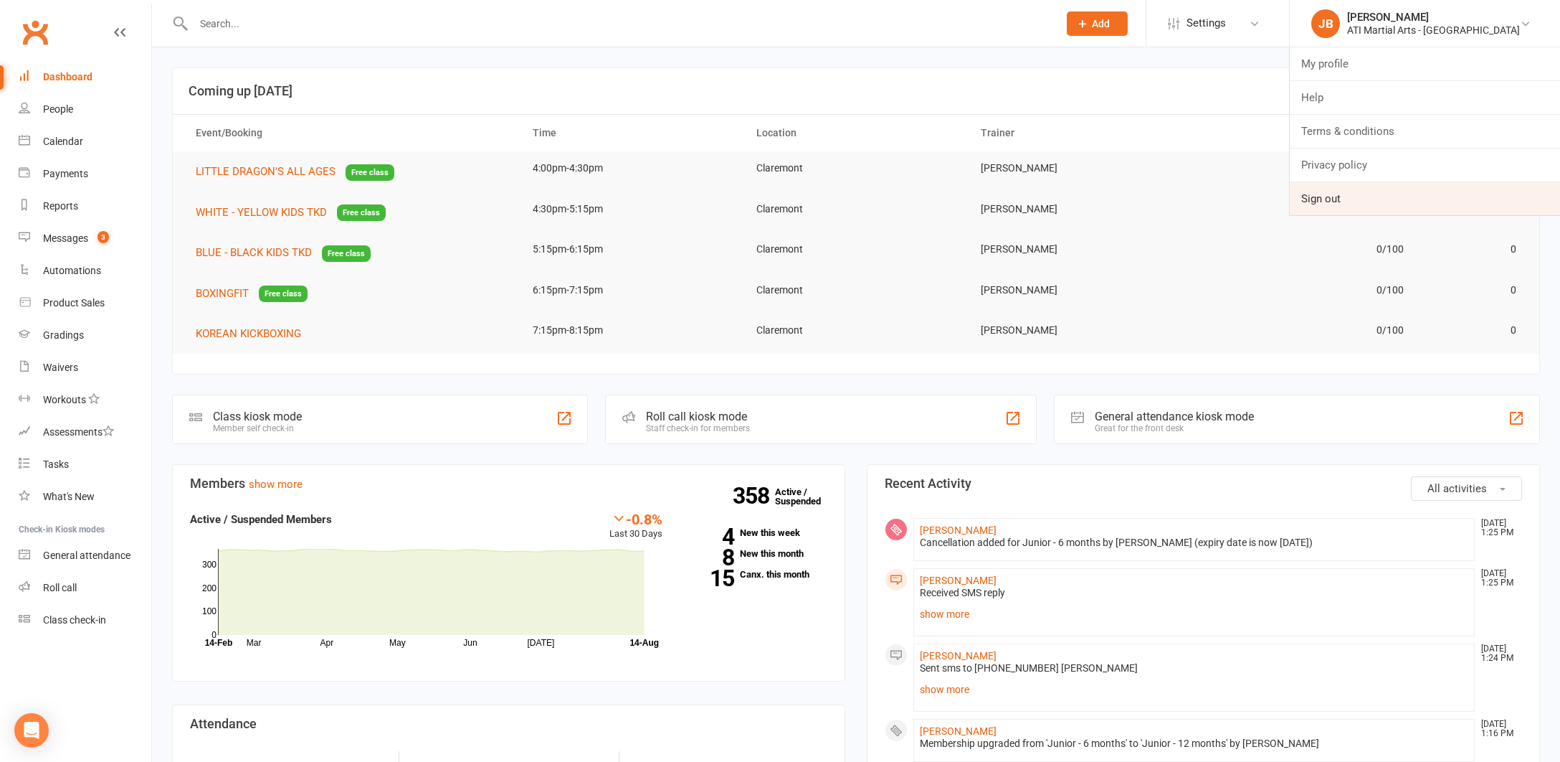
click at [1374, 200] on link "Sign out" at bounding box center [1425, 198] width 270 height 33
